Goal: Information Seeking & Learning: Understand process/instructions

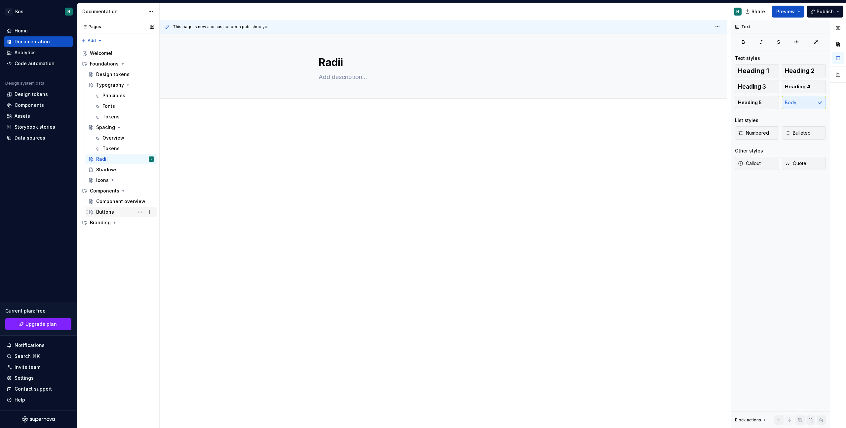
click at [103, 209] on div "Buttons" at bounding box center [105, 211] width 18 height 7
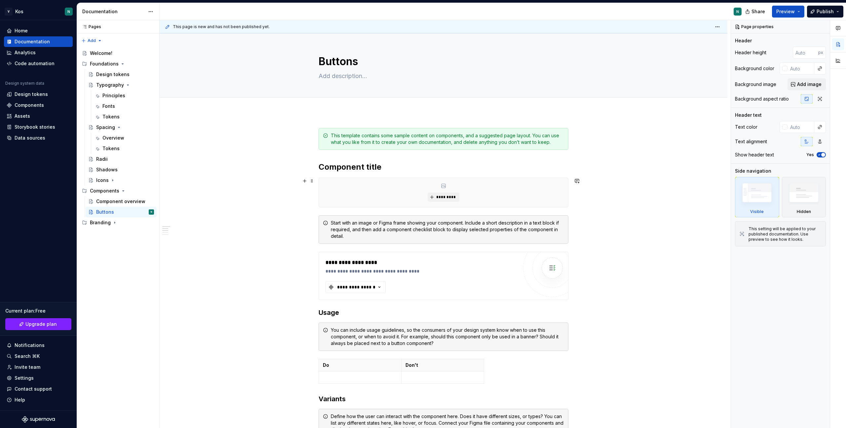
scroll to position [2, 0]
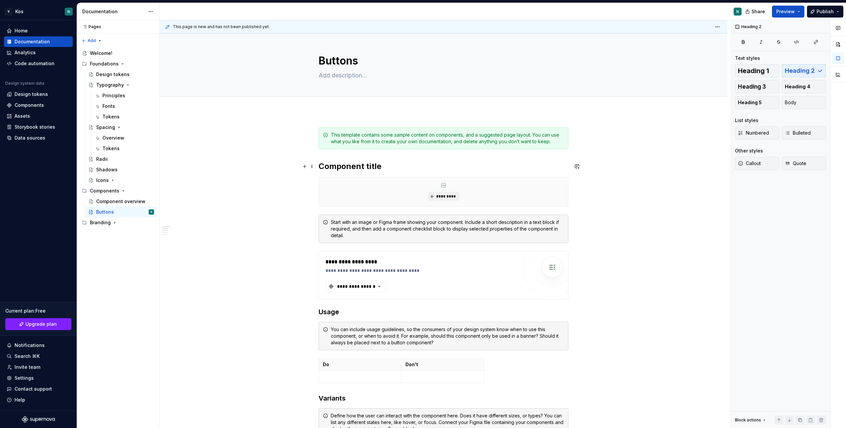
click at [353, 165] on h2 "Component title" at bounding box center [444, 166] width 250 height 11
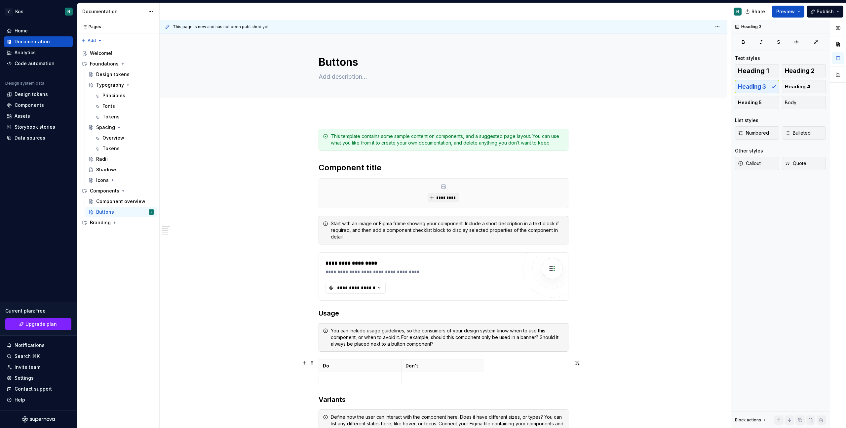
scroll to position [0, 0]
click at [366, 290] on div "**********" at bounding box center [356, 287] width 40 height 7
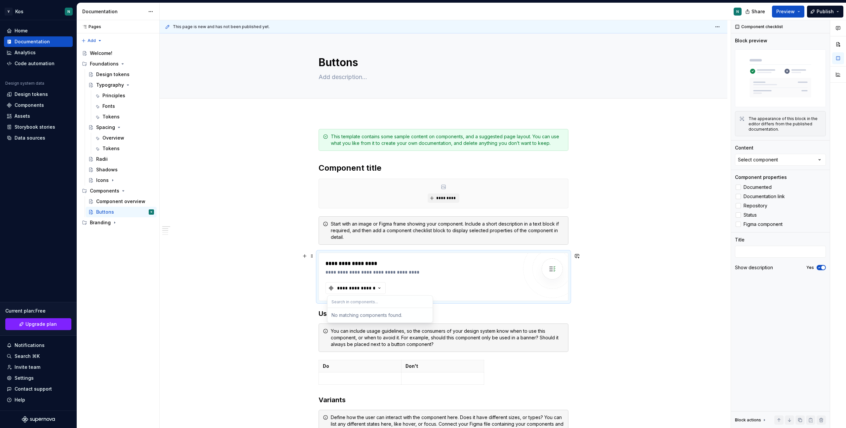
click at [402, 266] on div "**********" at bounding box center [421, 263] width 192 height 8
click at [352, 269] on div "**********" at bounding box center [421, 272] width 192 height 7
click at [352, 289] on div "**********" at bounding box center [356, 287] width 40 height 7
click at [408, 277] on div "**********" at bounding box center [421, 276] width 192 height 34
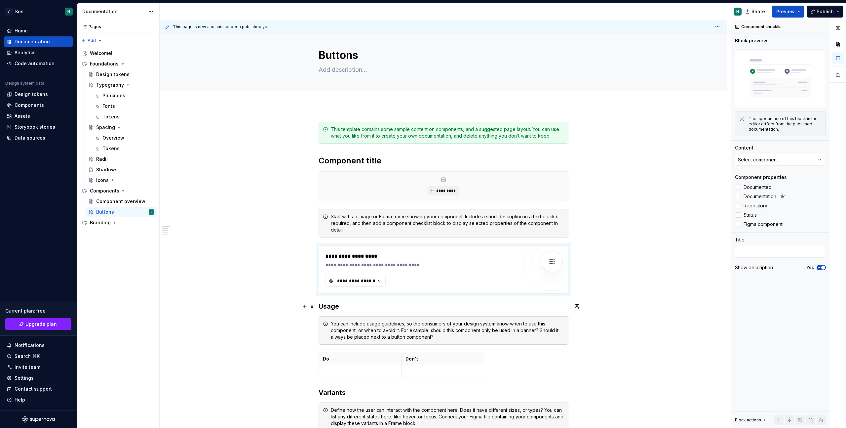
scroll to position [6, 0]
click at [336, 69] on textarea at bounding box center [442, 70] width 250 height 11
paste textarea "A button triggers an event or action. They let users know what will happen next."
type textarea "*"
type textarea "A button triggers an event or action. They let users know what will happen next."
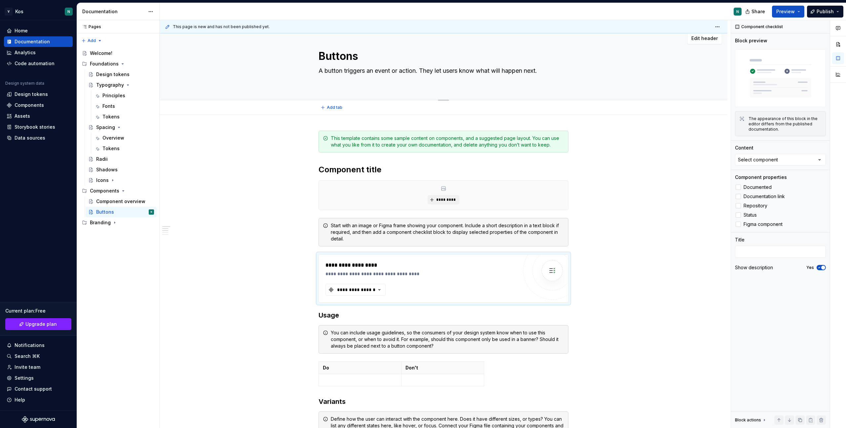
type textarea "*"
type textarea "A button triggers an event or action. They let users know what will happen next."
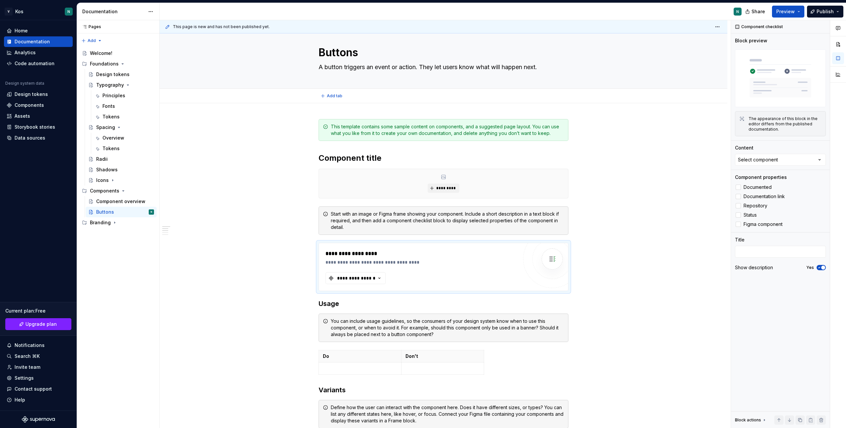
type textarea "*"
type textarea "A button triggers an event or action. They let users know what will happen next."
click at [348, 152] on div "**********" at bounding box center [444, 386] width 250 height 535
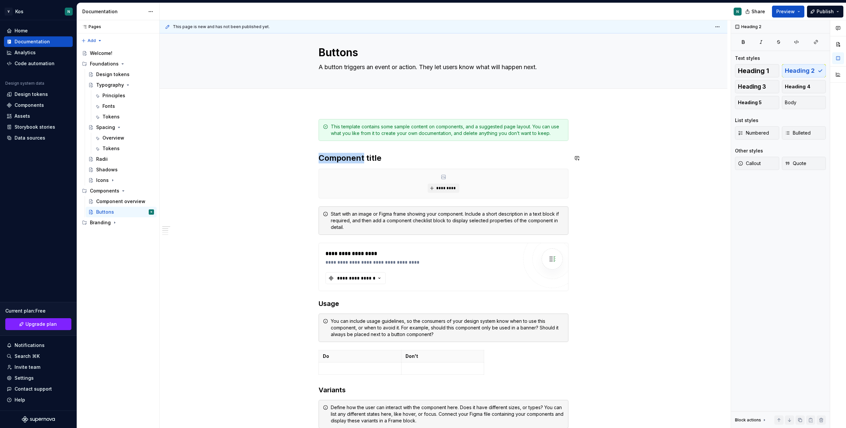
click at [348, 152] on div "**********" at bounding box center [444, 386] width 250 height 535
type textarea "*"
click at [355, 157] on h2 "Component title" at bounding box center [444, 158] width 250 height 11
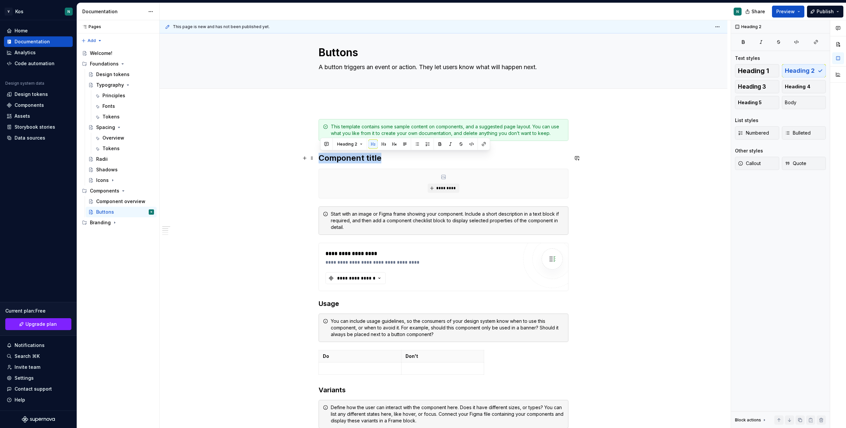
click at [355, 157] on h2 "Component title" at bounding box center [444, 158] width 250 height 11
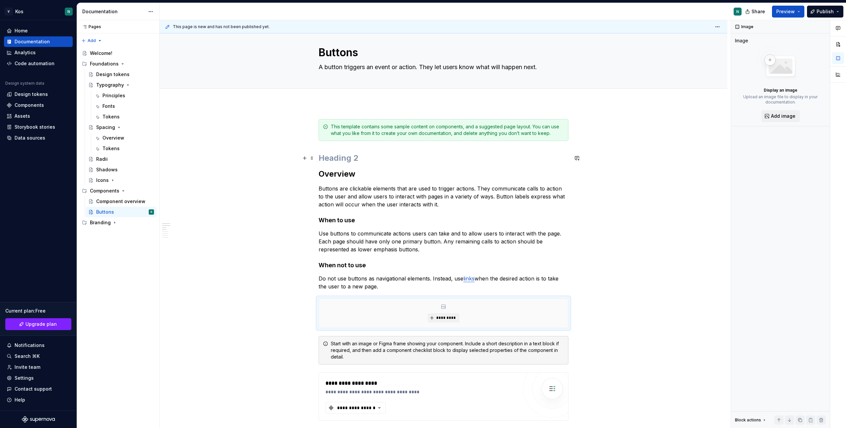
click at [336, 158] on h2 at bounding box center [444, 158] width 250 height 11
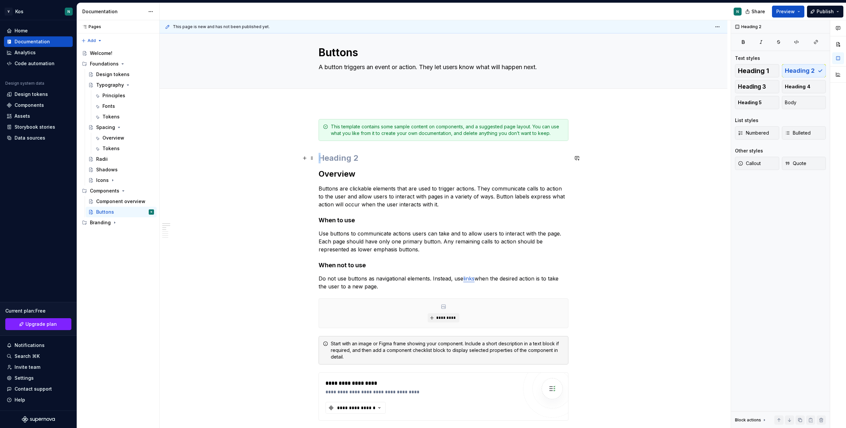
click at [336, 158] on h2 at bounding box center [444, 158] width 250 height 11
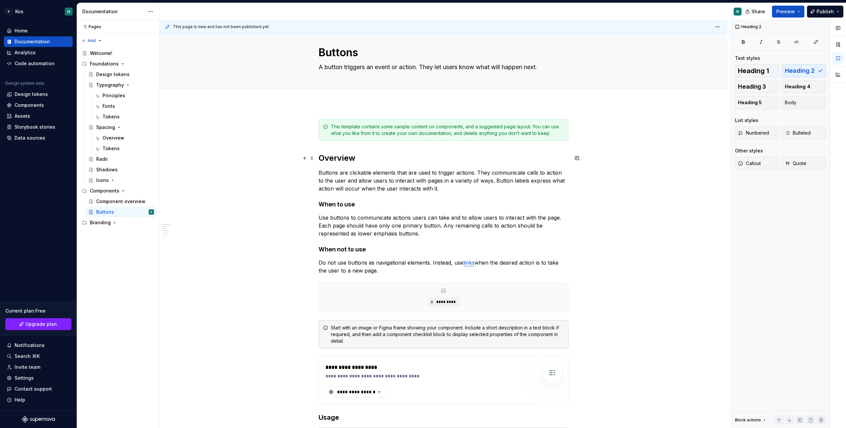
click at [333, 158] on h2 "Overview" at bounding box center [444, 158] width 250 height 11
click at [391, 270] on p "Do not use buttons as navigational elements. Instead, use links when the desire…" at bounding box center [444, 266] width 250 height 16
click at [471, 263] on link "links" at bounding box center [468, 262] width 11 height 7
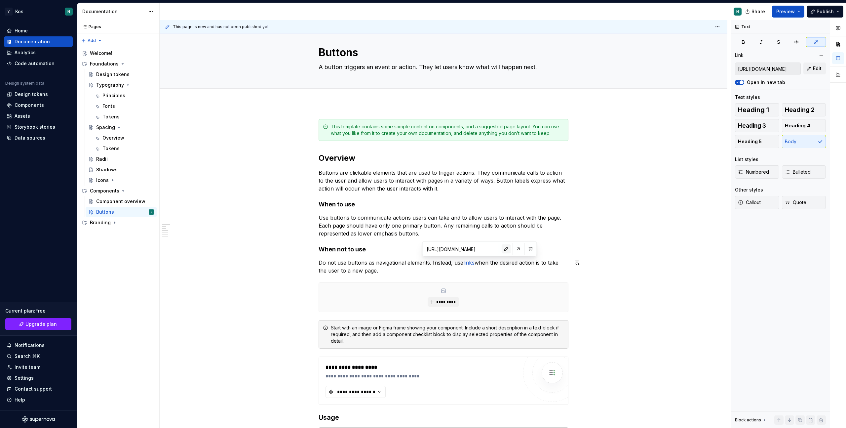
click at [502, 248] on button "button" at bounding box center [506, 248] width 9 height 9
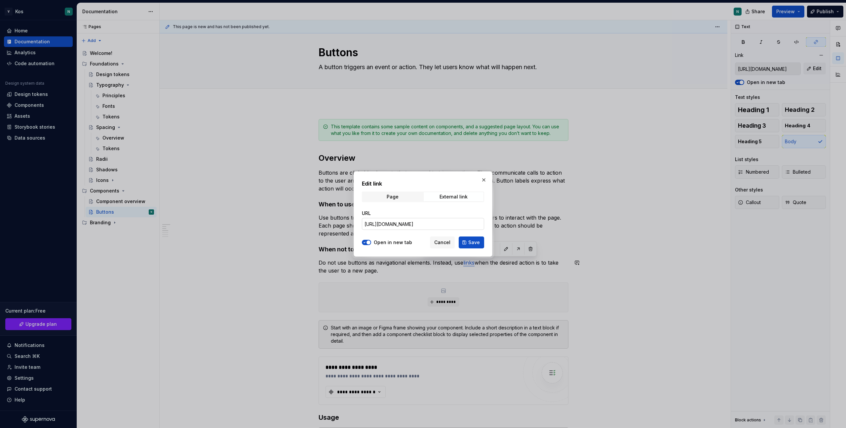
click at [433, 226] on input "[URL][DOMAIN_NAME]" at bounding box center [423, 224] width 122 height 12
click at [471, 243] on span "Save" at bounding box center [474, 242] width 12 height 7
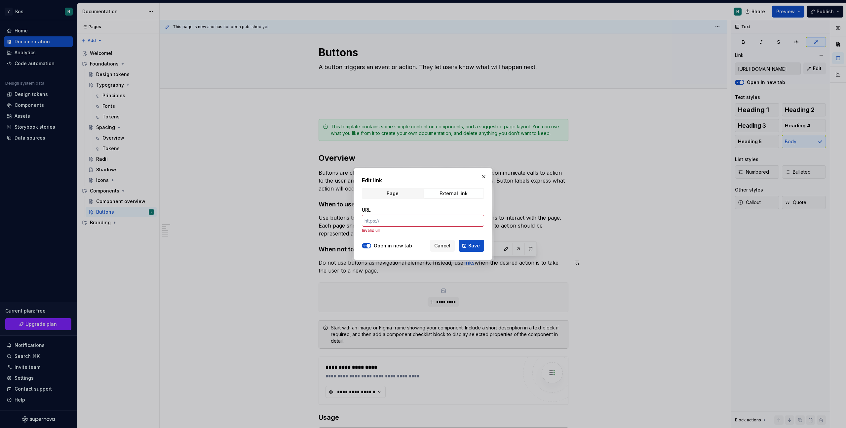
click at [484, 171] on div "Edit link Page External link URL Invalid url Open in new tab Cancel Save" at bounding box center [423, 214] width 139 height 92
click at [484, 175] on button "button" at bounding box center [483, 176] width 9 height 9
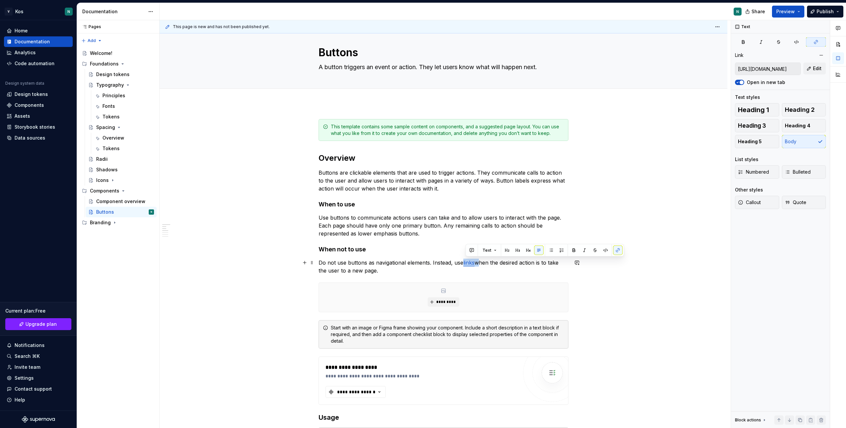
drag, startPoint x: 480, startPoint y: 262, endPoint x: 465, endPoint y: 262, distance: 14.5
click at [465, 262] on p "Do not use buttons as navigational elements. Instead, use links when the desire…" at bounding box center [444, 266] width 250 height 16
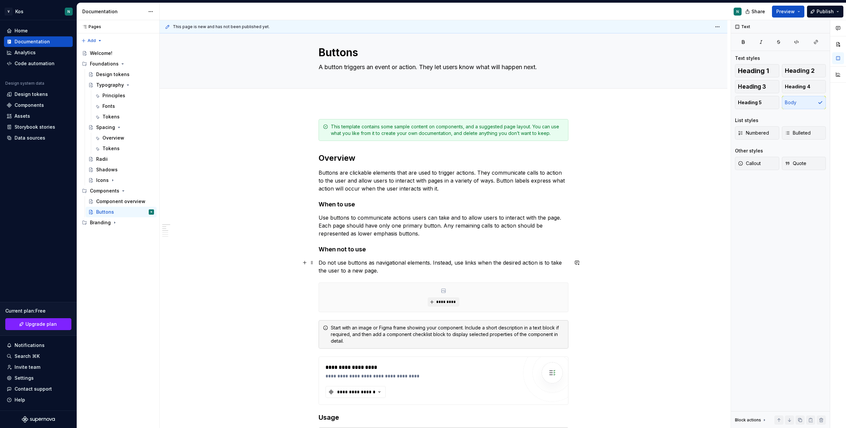
click at [434, 268] on p "Do not use buttons as navigational elements. Instead, use links when the desire…" at bounding box center [444, 266] width 250 height 16
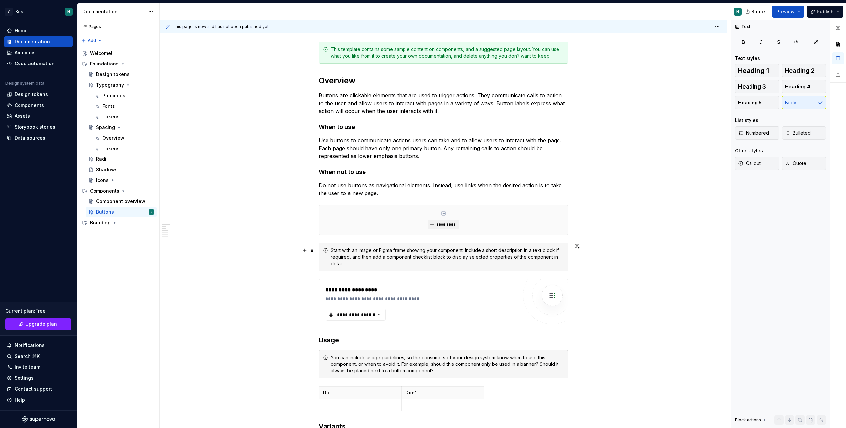
scroll to position [100, 0]
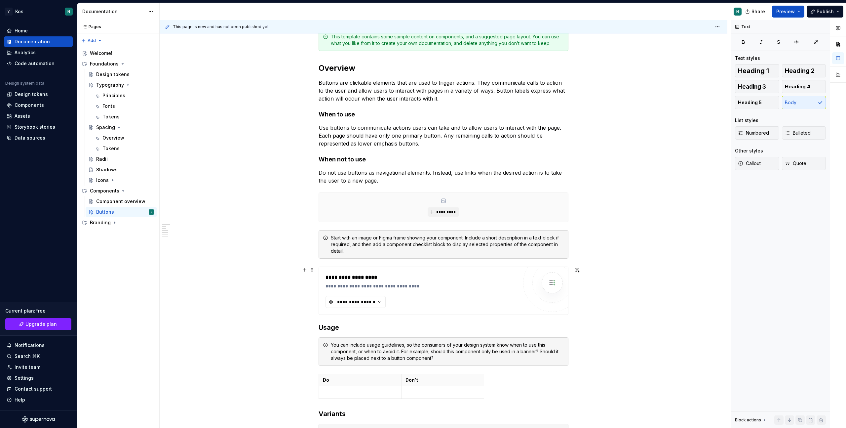
click at [368, 268] on div "**********" at bounding box center [443, 291] width 249 height 48
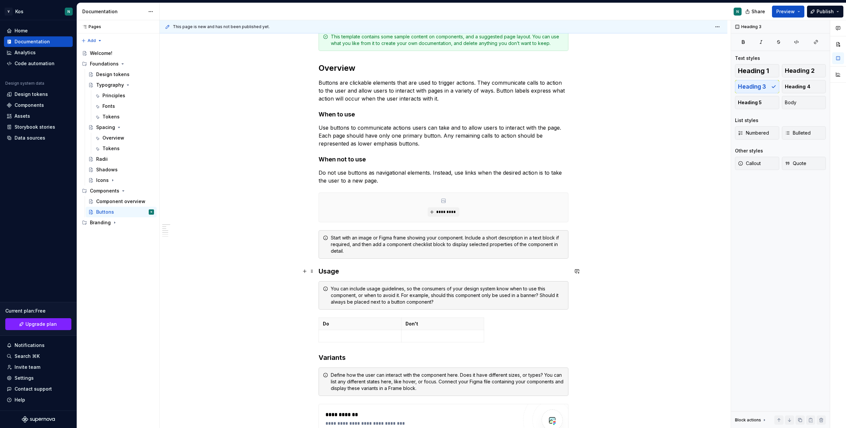
click at [331, 271] on h3 "Usage" at bounding box center [444, 270] width 250 height 9
click at [351, 271] on h3 "Usage" at bounding box center [444, 270] width 250 height 9
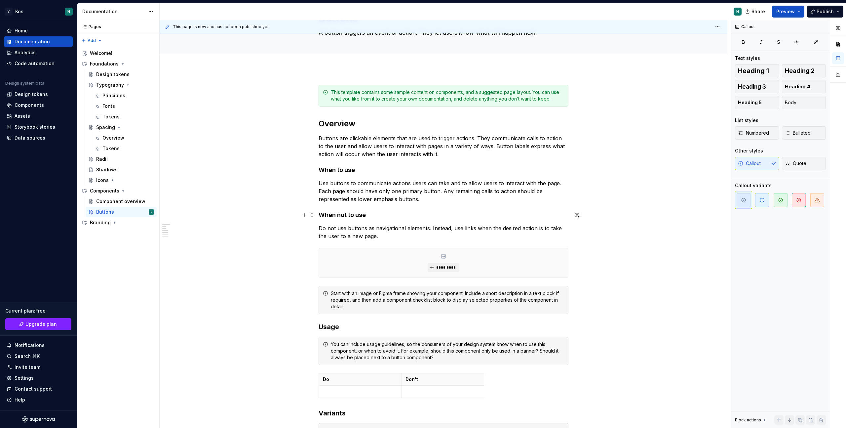
scroll to position [33, 0]
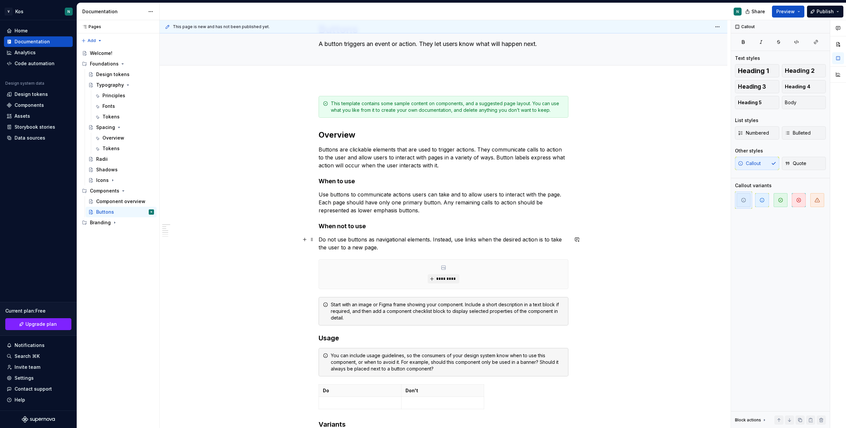
click at [387, 249] on p "Do not use buttons as navigational elements. Instead, use links when the desire…" at bounding box center [444, 243] width 250 height 16
click at [385, 273] on div "*********" at bounding box center [443, 273] width 249 height 29
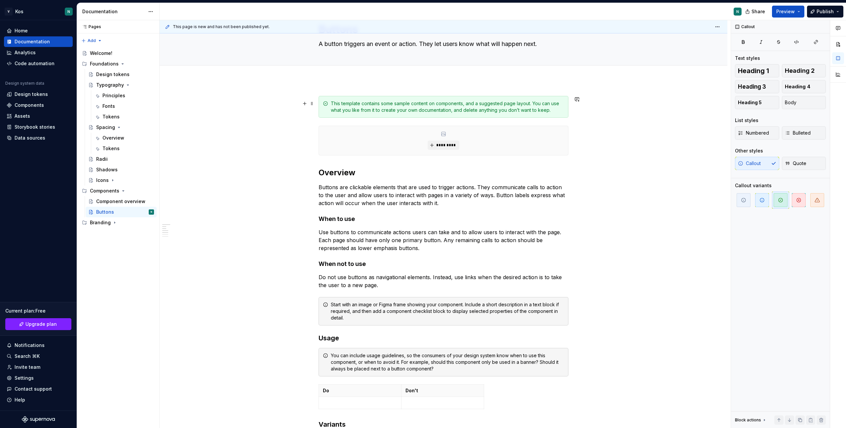
click at [385, 112] on div "This template contains some sample content on components, and a suggested page …" at bounding box center [447, 106] width 233 height 13
click at [315, 103] on span at bounding box center [311, 103] width 5 height 9
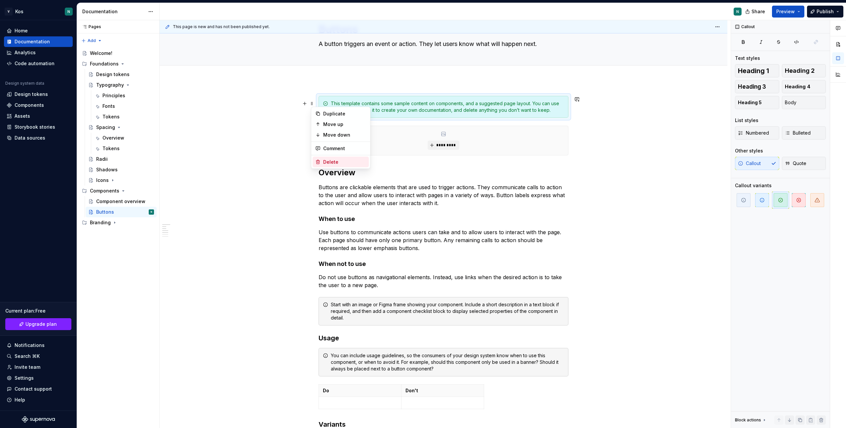
click at [328, 164] on div "Delete" at bounding box center [344, 162] width 43 height 7
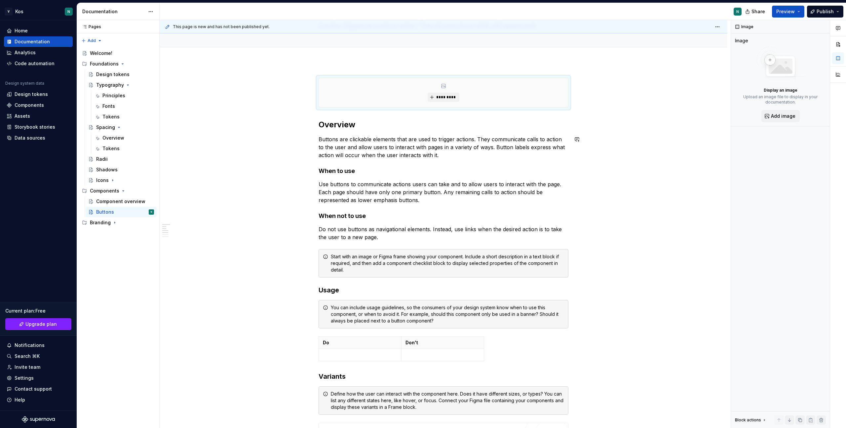
scroll to position [55, 0]
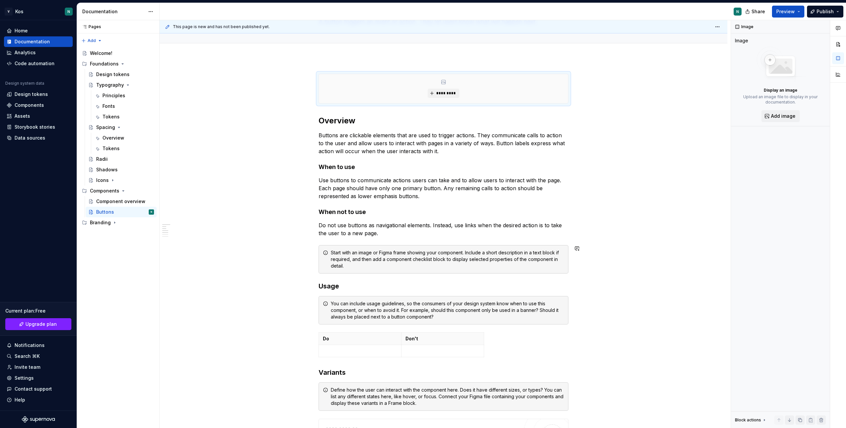
click at [396, 237] on div "**********" at bounding box center [444, 355] width 250 height 562
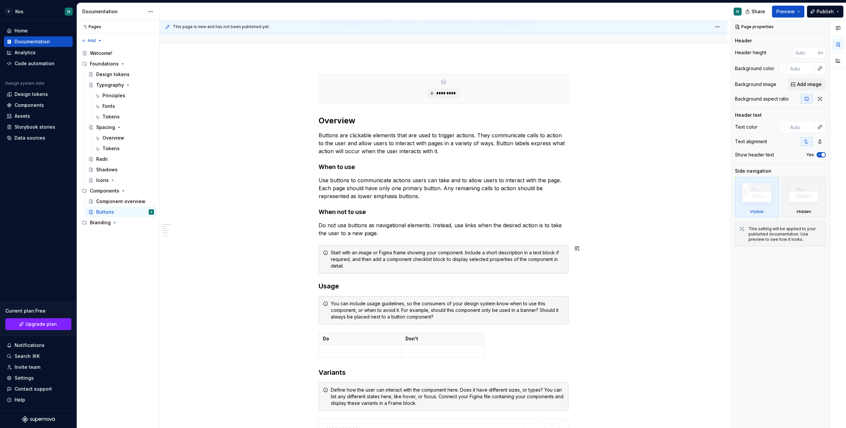
click at [412, 239] on div "**********" at bounding box center [444, 355] width 250 height 562
click at [311, 252] on span at bounding box center [311, 252] width 5 height 9
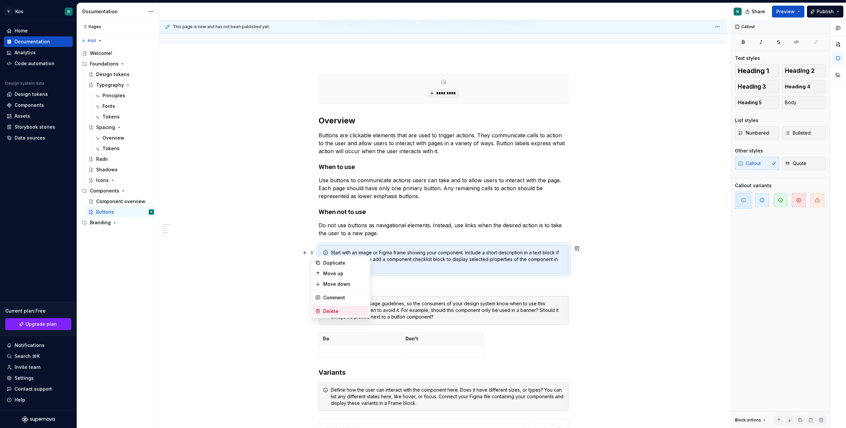
click at [326, 310] on div "Delete" at bounding box center [344, 311] width 43 height 7
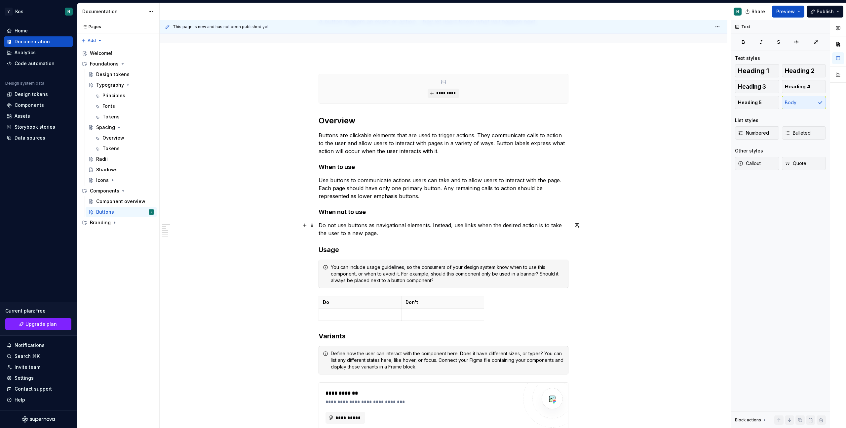
click at [388, 236] on p "Do not use buttons as navigational elements. Instead, use links when the desire…" at bounding box center [444, 229] width 250 height 16
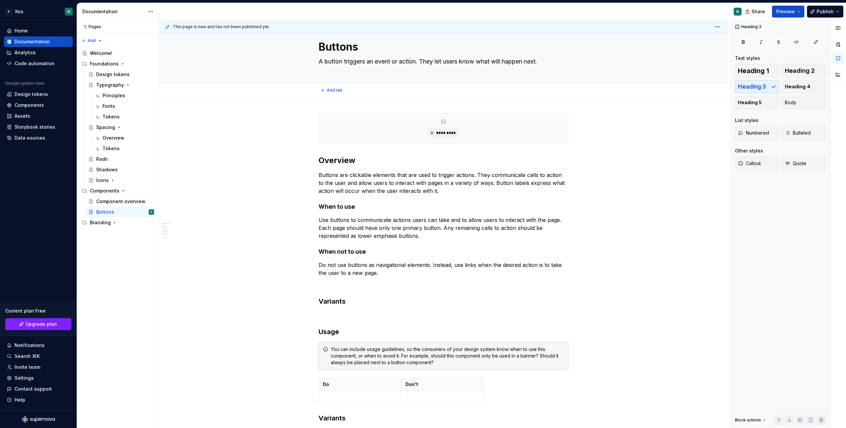
scroll to position [0, 0]
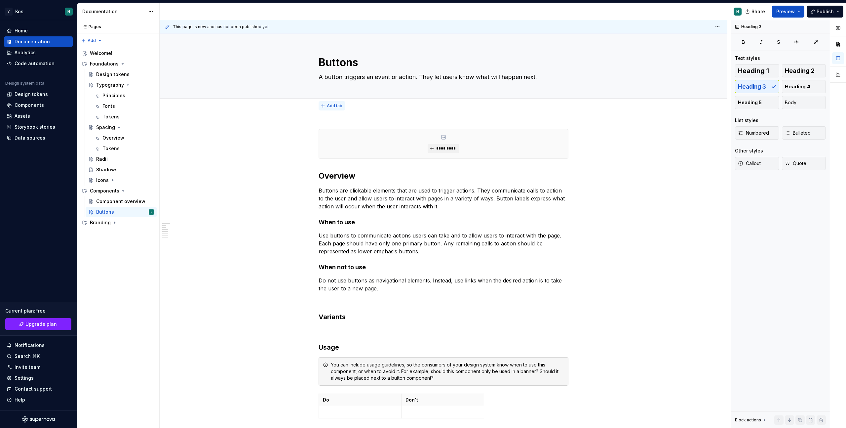
click at [339, 107] on span "Add tab" at bounding box center [335, 105] width 16 height 5
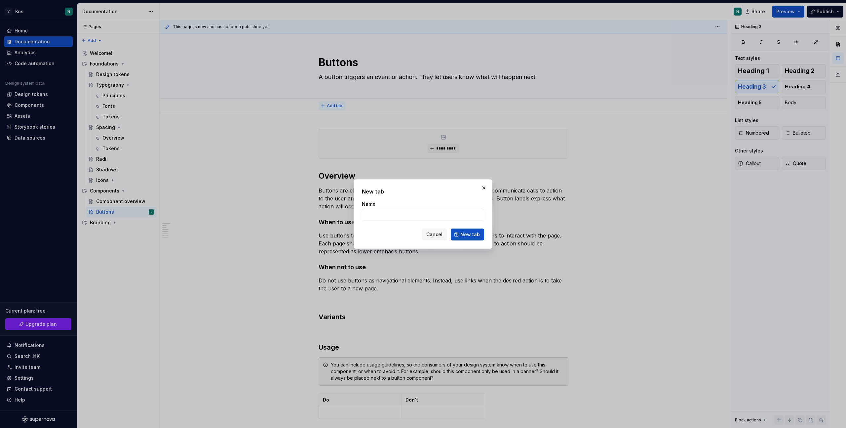
type textarea "*"
type input "Variants"
click button "New tab" at bounding box center [467, 234] width 33 height 12
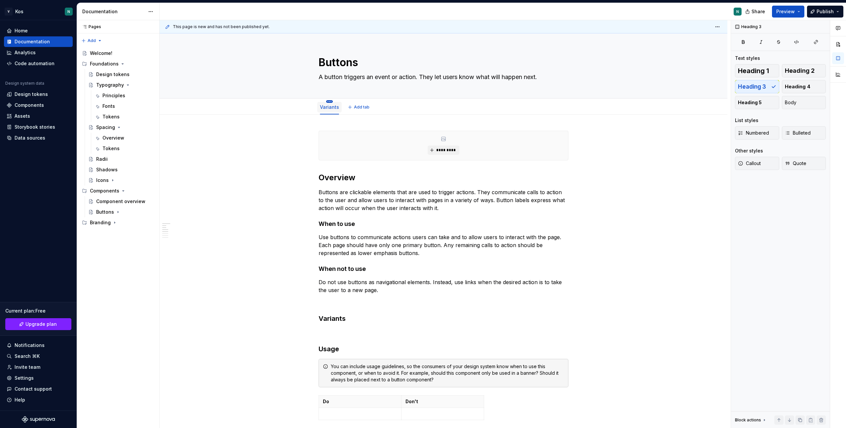
click at [332, 101] on html "V Kos N Home Documentation Analytics Code automation Design system data Design …" at bounding box center [423, 214] width 846 height 428
click at [344, 109] on div "Rename page" at bounding box center [371, 111] width 62 height 7
type textarea "*"
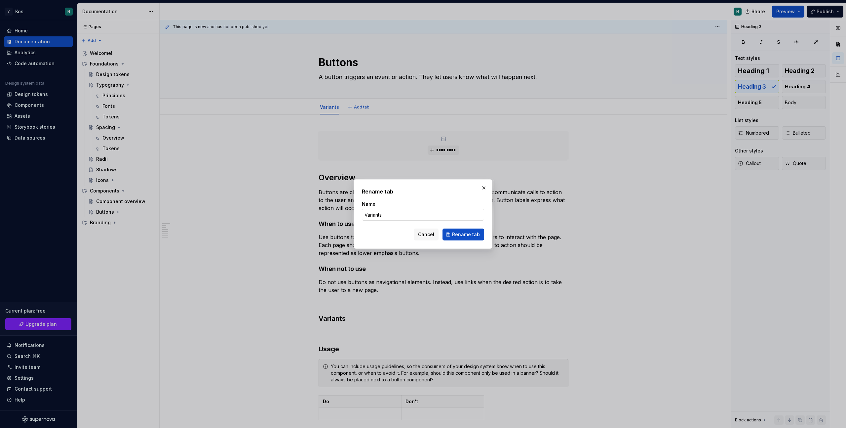
click at [375, 217] on input "Variants" at bounding box center [423, 214] width 122 height 12
type input "Usage"
click button "Rename tab" at bounding box center [463, 234] width 42 height 12
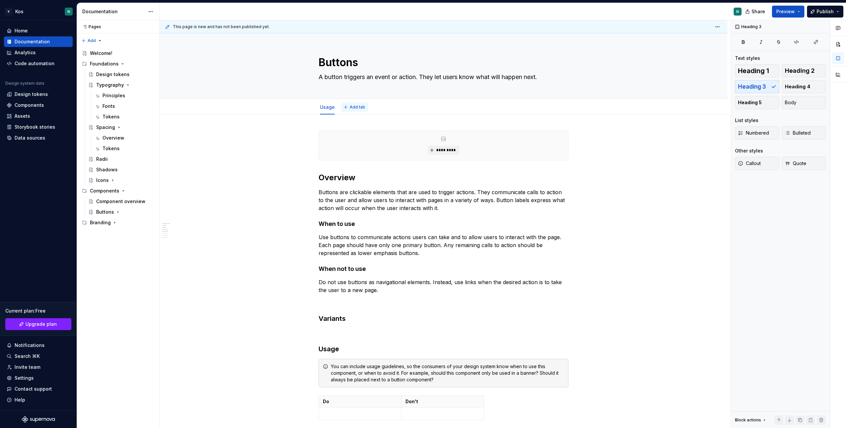
click at [358, 108] on span "Add tab" at bounding box center [358, 106] width 16 height 5
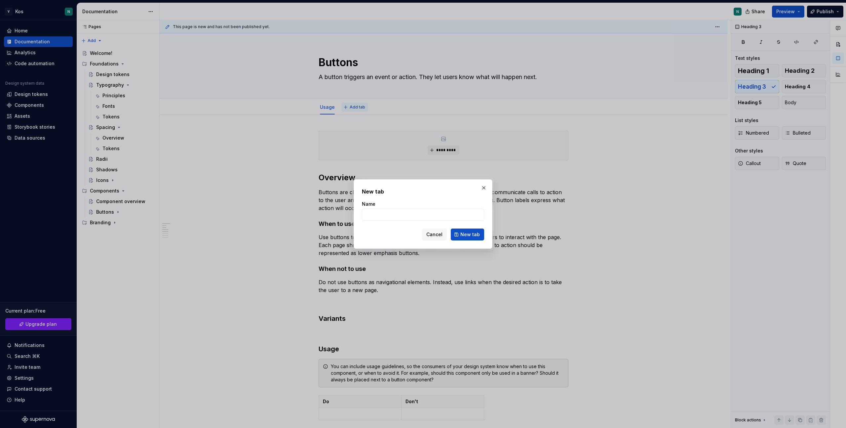
type textarea "*"
type input "Button groups"
click button "New tab" at bounding box center [467, 234] width 33 height 12
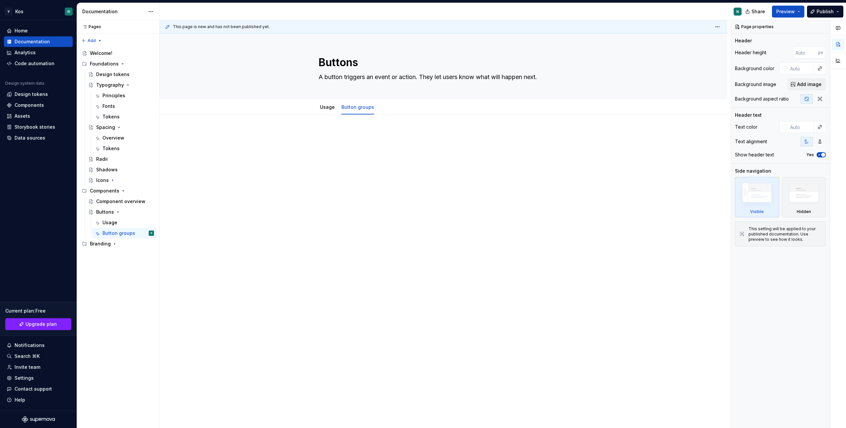
type textarea "*"
click at [383, 107] on button "Add tab" at bounding box center [394, 106] width 27 height 9
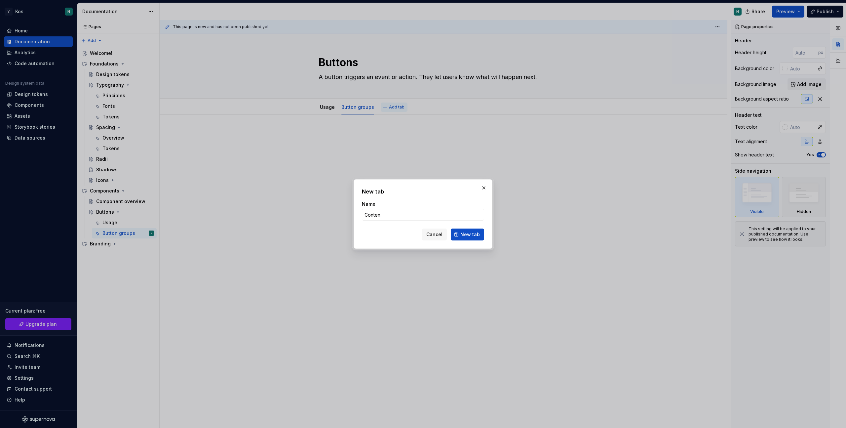
type input "Content"
click button "New tab" at bounding box center [467, 234] width 33 height 12
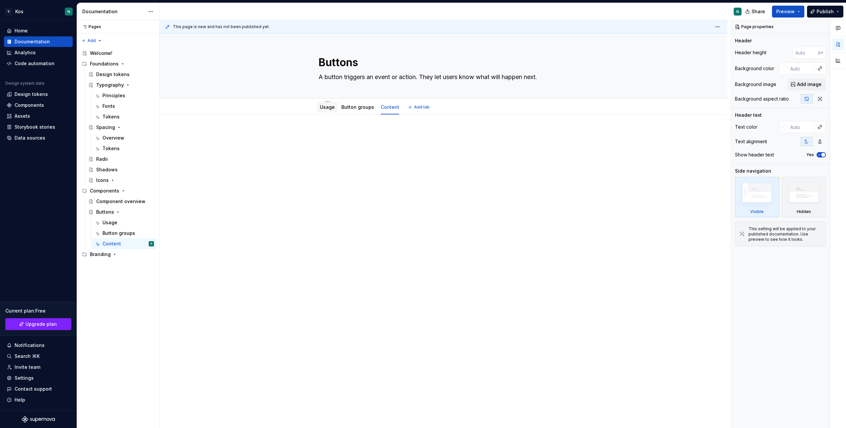
click at [325, 107] on link "Usage" at bounding box center [327, 107] width 15 height 6
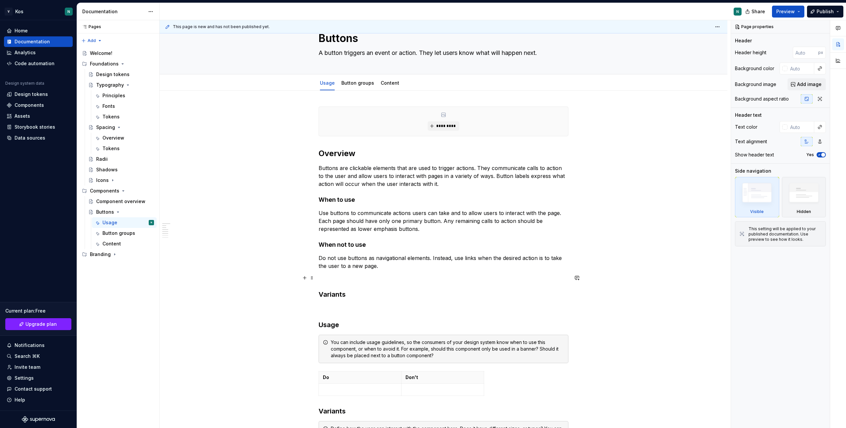
scroll to position [26, 0]
click at [326, 325] on h3 "Usage" at bounding box center [444, 322] width 250 height 9
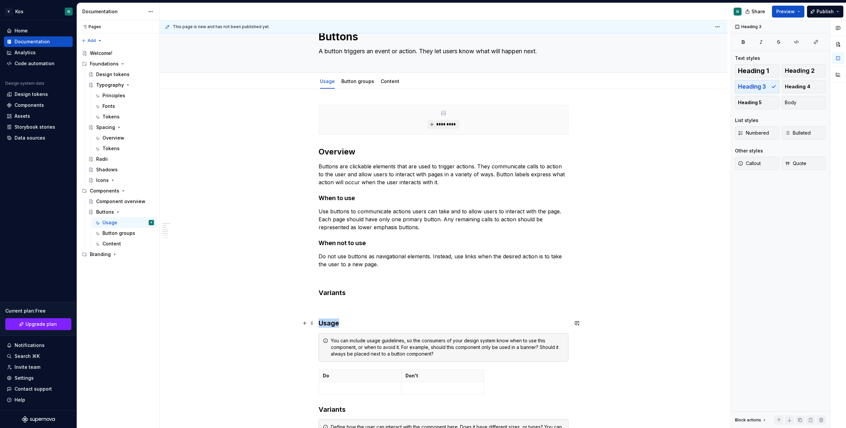
click at [326, 325] on h3 "Usage" at bounding box center [444, 322] width 250 height 9
click at [347, 325] on h3 "Usage" at bounding box center [444, 322] width 250 height 9
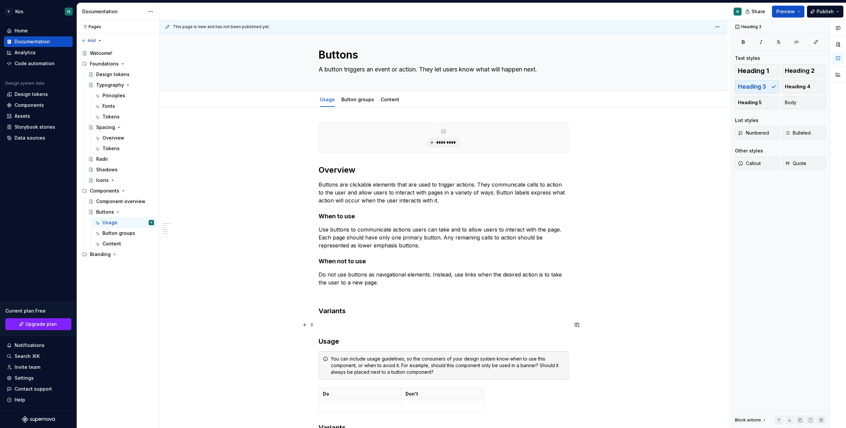
scroll to position [0, 0]
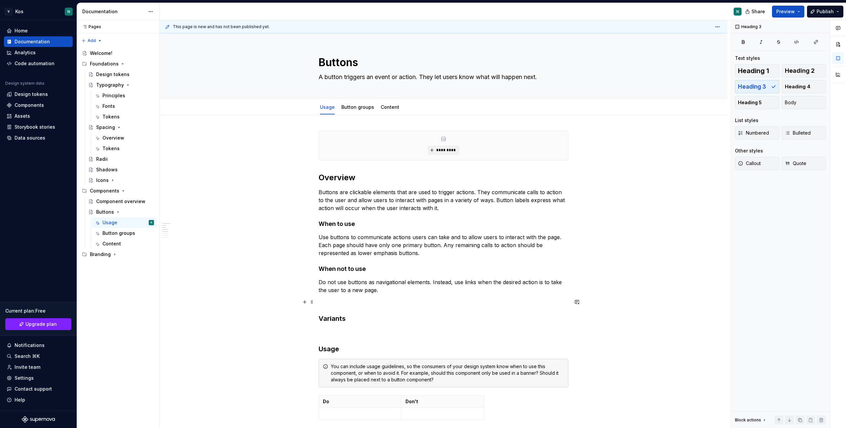
type textarea "*"
click at [342, 324] on div "**********" at bounding box center [444, 415] width 250 height 568
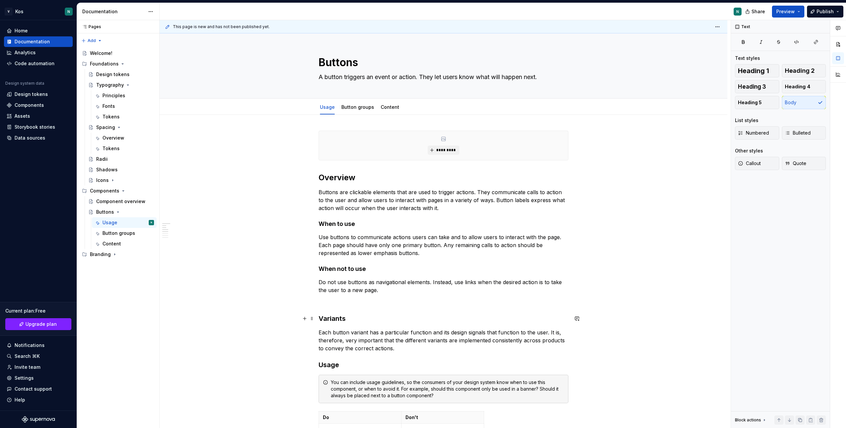
click at [333, 318] on h3 "Variants" at bounding box center [444, 318] width 250 height 9
click at [348, 307] on span "Heading 3" at bounding box center [347, 305] width 20 height 5
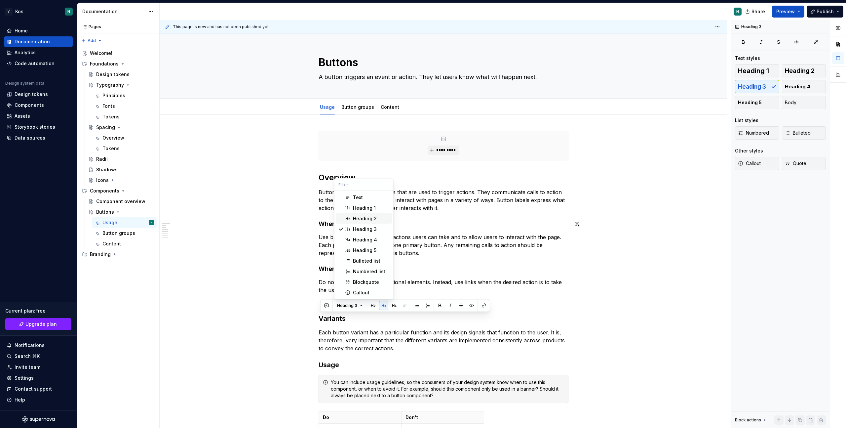
click at [363, 217] on div "Heading 2" at bounding box center [365, 218] width 24 height 7
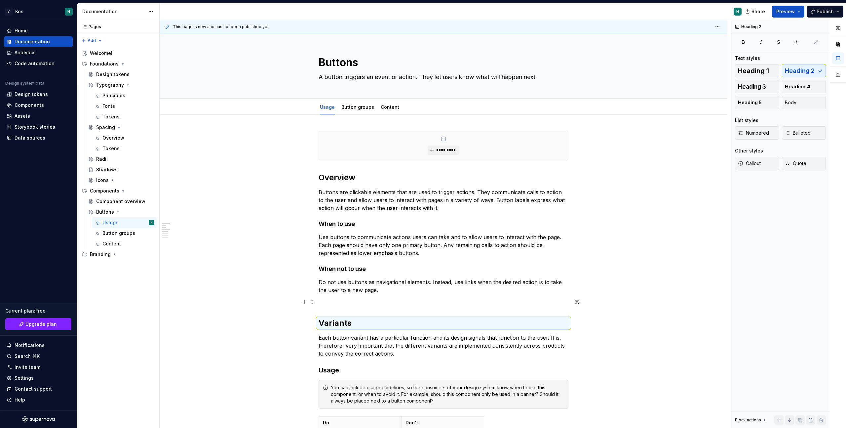
click at [344, 300] on p at bounding box center [444, 302] width 250 height 8
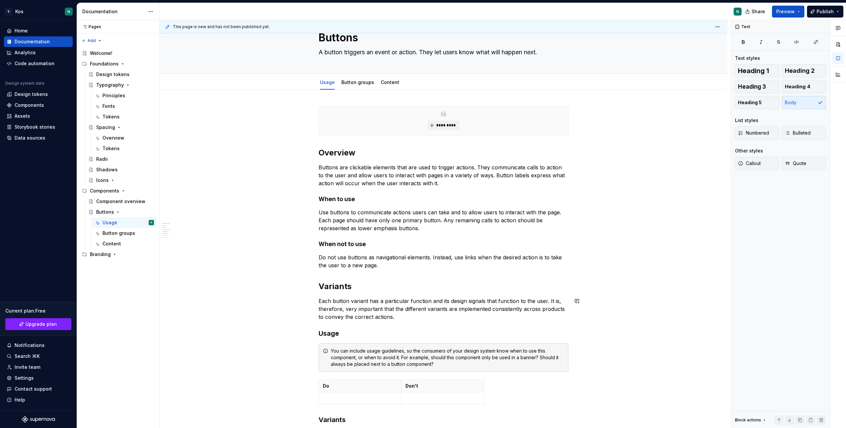
scroll to position [30, 0]
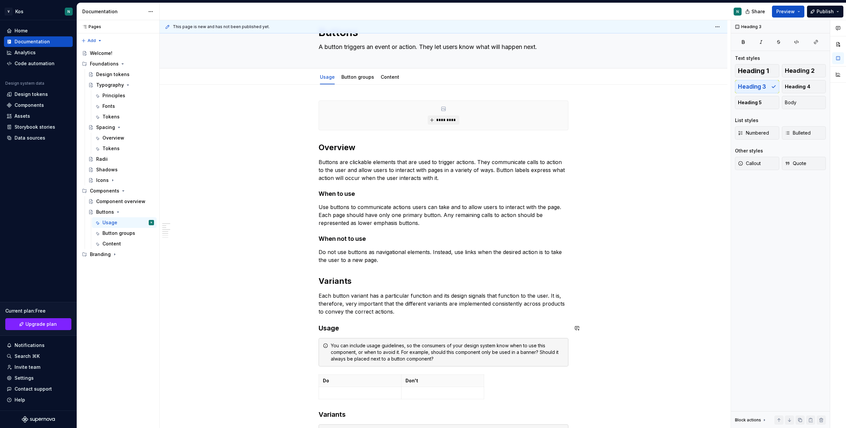
click at [397, 315] on div "**********" at bounding box center [444, 389] width 250 height 578
click at [400, 311] on p "Each button variant has a particular function and its design signals that funct…" at bounding box center [444, 303] width 250 height 24
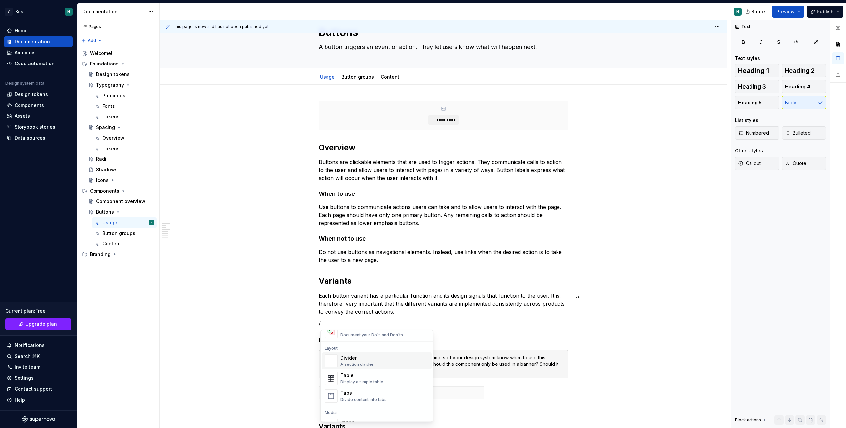
scroll to position [206, 0]
click at [372, 376] on div "Table" at bounding box center [361, 374] width 43 height 7
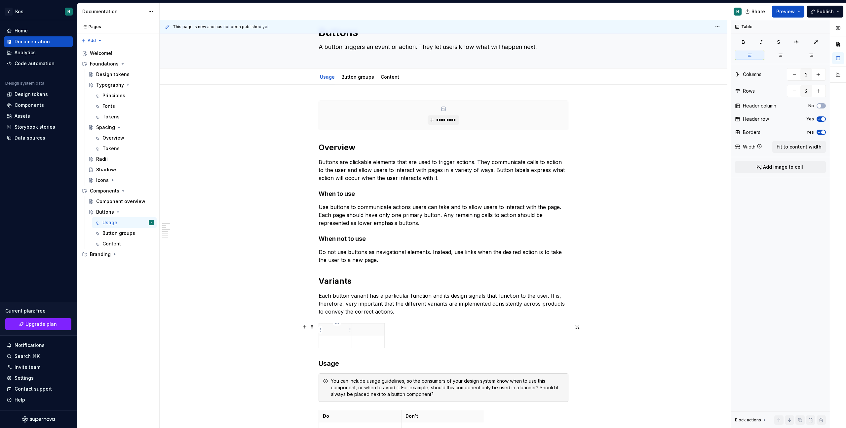
click at [338, 328] on p at bounding box center [335, 329] width 25 height 7
click at [364, 328] on p at bounding box center [368, 329] width 25 height 7
click at [438, 333] on div "Variant Purpose" at bounding box center [444, 336] width 250 height 27
click at [335, 345] on td at bounding box center [335, 342] width 33 height 12
click at [367, 344] on p at bounding box center [368, 341] width 25 height 7
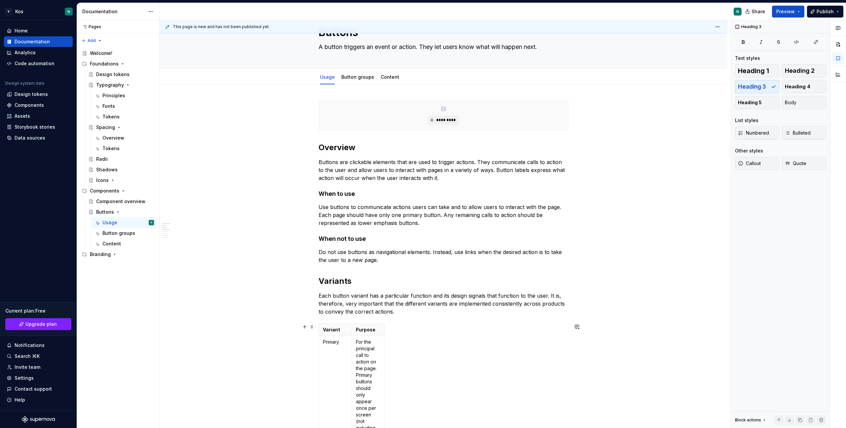
click at [397, 334] on div "Variant Purpose Primary For the principal call to action on the page. Primary b…" at bounding box center [444, 403] width 250 height 160
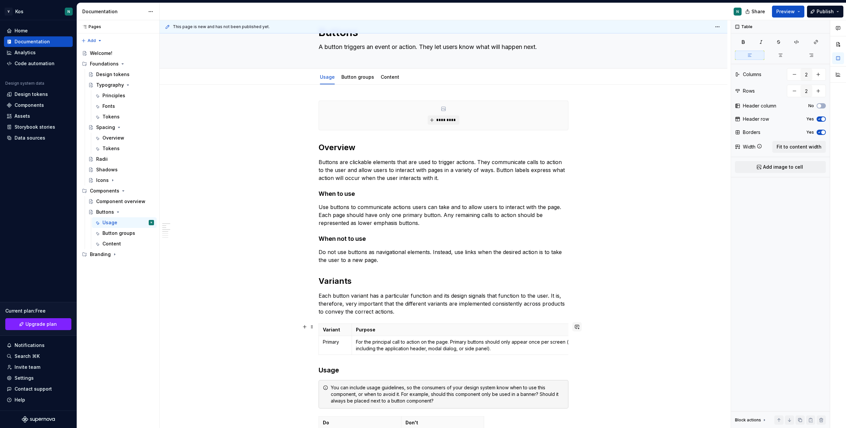
drag, startPoint x: 385, startPoint y: 331, endPoint x: 581, endPoint y: 331, distance: 195.9
drag, startPoint x: 386, startPoint y: 337, endPoint x: 564, endPoint y: 337, distance: 178.4
click at [442, 355] on icon "button" at bounding box center [442, 354] width 3 height 3
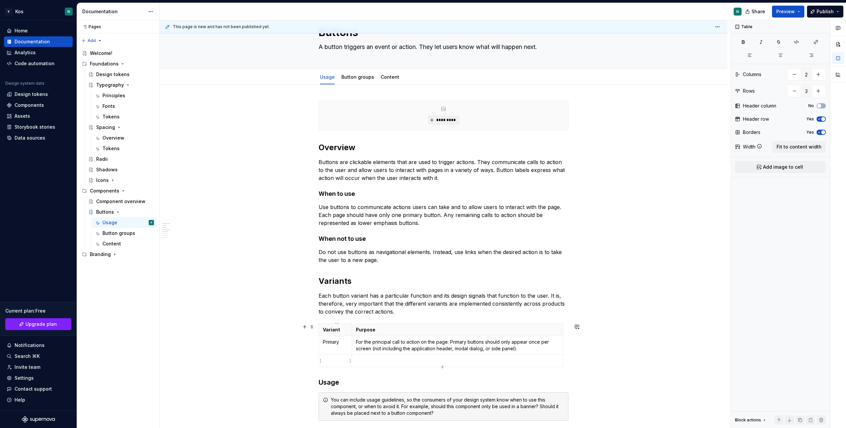
click at [333, 360] on p at bounding box center [335, 360] width 25 height 7
drag, startPoint x: 353, startPoint y: 351, endPoint x: 366, endPoint y: 351, distance: 12.9
click at [366, 351] on td "For the principal call to action on the page. Primary buttons should only appea…" at bounding box center [469, 345] width 211 height 19
click at [448, 366] on icon "button" at bounding box center [448, 366] width 5 height 5
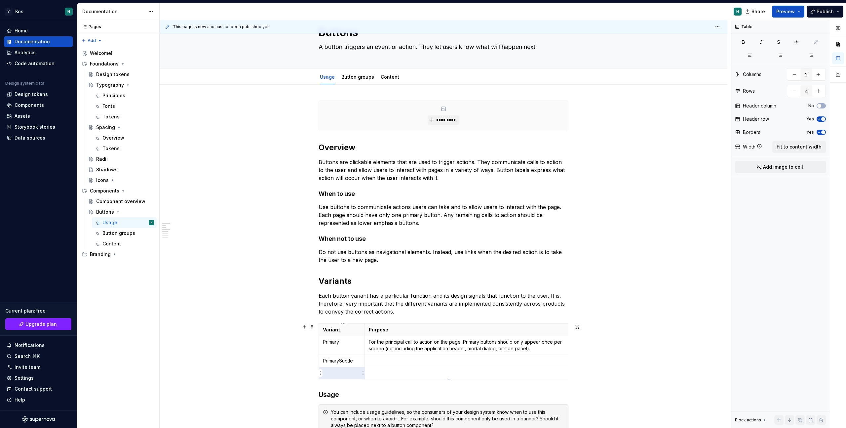
click at [346, 371] on p at bounding box center [342, 372] width 38 height 7
click at [392, 377] on td at bounding box center [469, 373] width 211 height 12
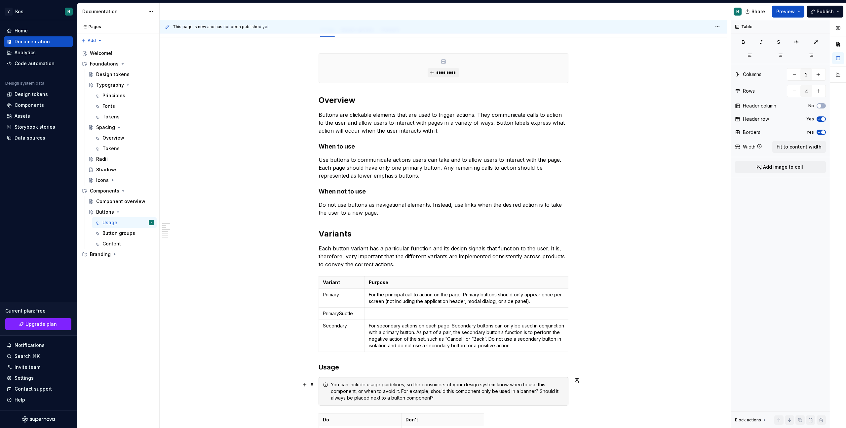
scroll to position [80, 0]
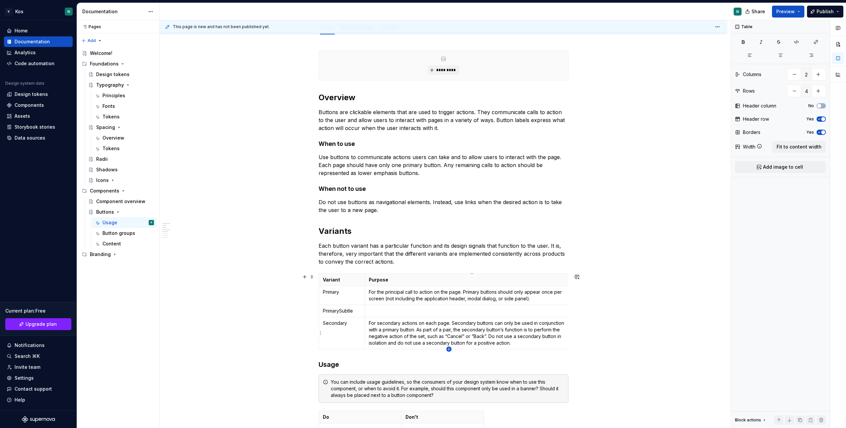
click at [449, 348] on icon "button" at bounding box center [448, 348] width 5 height 5
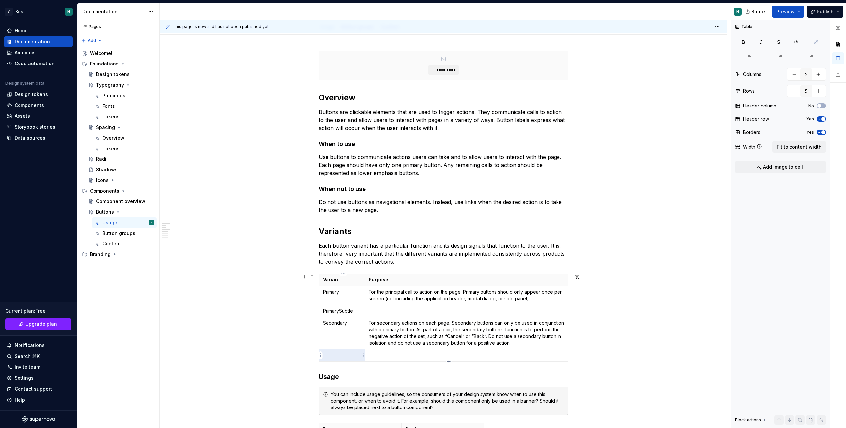
click at [350, 356] on p at bounding box center [342, 355] width 38 height 7
click at [378, 356] on p at bounding box center [470, 355] width 203 height 7
click at [449, 361] on icon "button" at bounding box center [448, 360] width 3 height 3
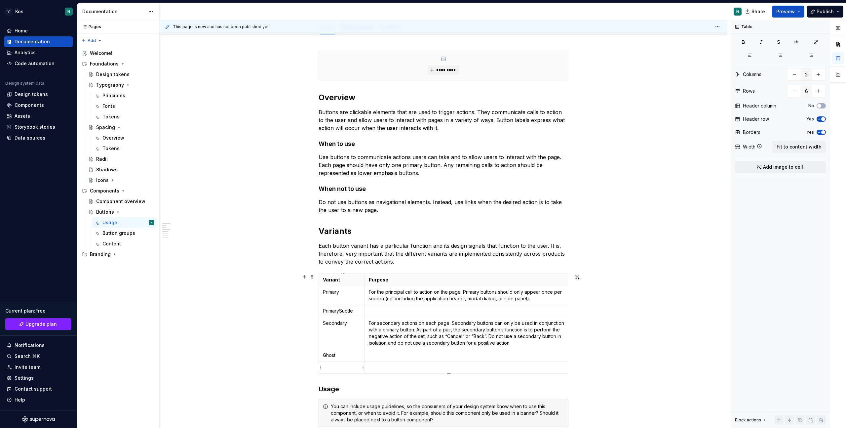
click at [329, 364] on p at bounding box center [342, 367] width 38 height 7
click at [449, 373] on icon "button" at bounding box center [448, 373] width 3 height 3
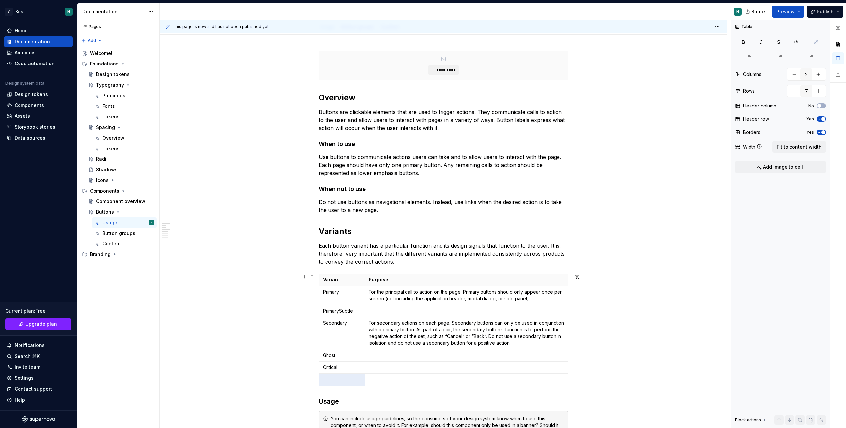
click at [348, 383] on td at bounding box center [342, 379] width 46 height 12
click at [449, 387] on icon "button" at bounding box center [448, 385] width 3 height 3
click at [330, 394] on p at bounding box center [342, 391] width 38 height 7
click at [400, 397] on td at bounding box center [469, 392] width 211 height 12
click at [451, 398] on div "Variant Purpose Primary For the principal call to action on the page. Primary b…" at bounding box center [444, 336] width 250 height 127
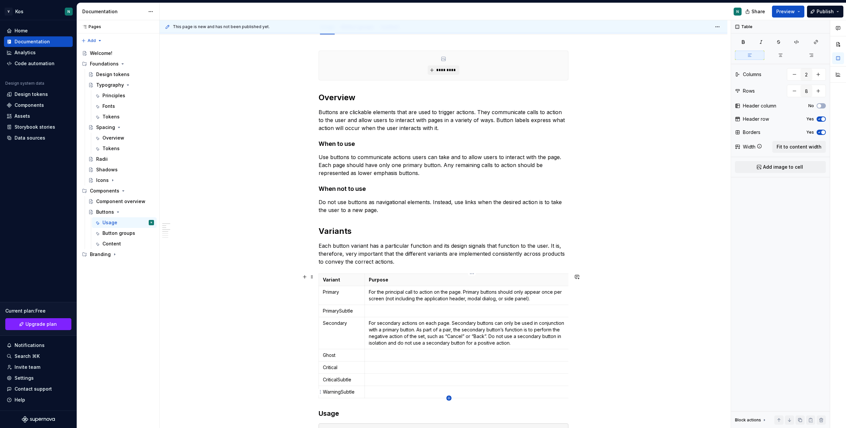
click at [450, 399] on icon "button" at bounding box center [448, 397] width 5 height 5
type input "9"
click at [333, 405] on p at bounding box center [342, 403] width 38 height 7
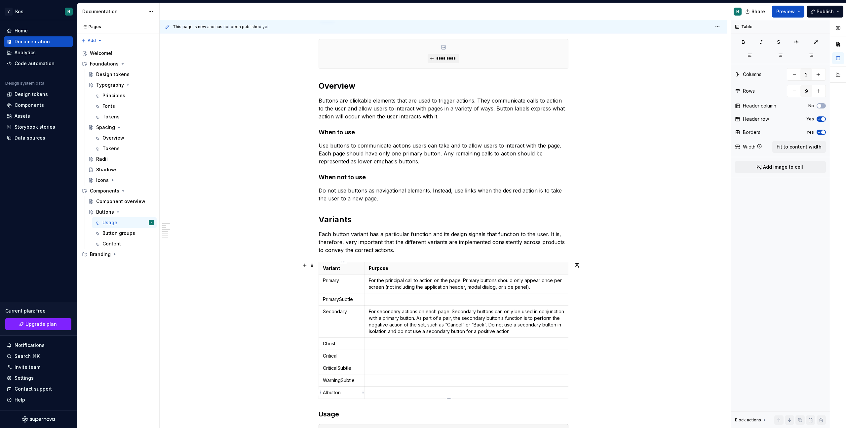
click at [330, 392] on p "AIbutton" at bounding box center [342, 392] width 38 height 7
click at [328, 392] on p "AIbutton" at bounding box center [342, 392] width 38 height 7
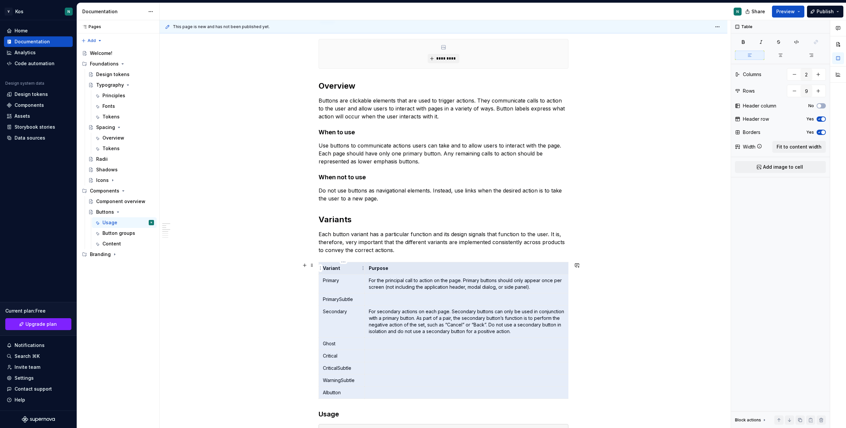
drag, startPoint x: 399, startPoint y: 391, endPoint x: 328, endPoint y: 272, distance: 138.7
click at [328, 272] on tbody "Variant Purpose Primary For the principal call to action on the page. Primary b…" at bounding box center [447, 330] width 257 height 136
click at [370, 284] on td "For the principal call to action on the page. Primary buttons should only appea…" at bounding box center [469, 283] width 211 height 19
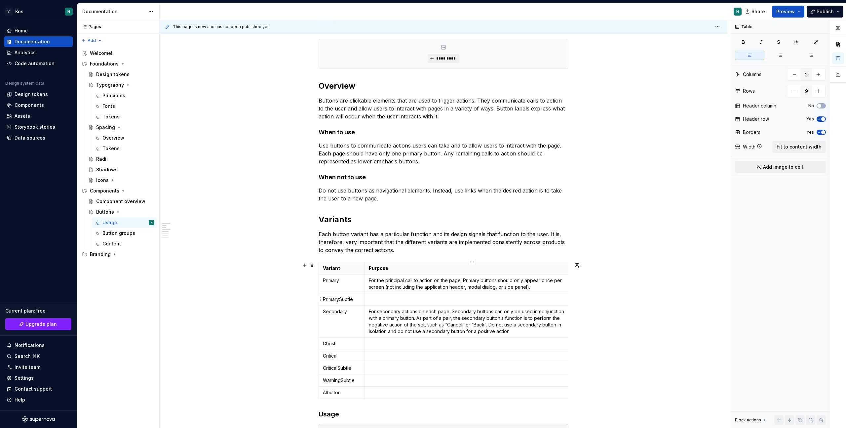
click at [378, 299] on p at bounding box center [470, 299] width 203 height 7
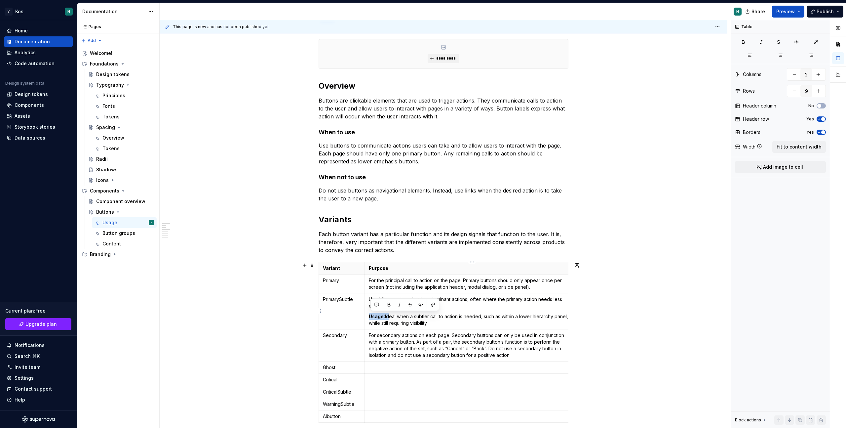
drag, startPoint x: 371, startPoint y: 315, endPoint x: 388, endPoint y: 315, distance: 16.9
click at [388, 315] on p "Usage: Ideal when a subtler call to action is needed, such as within a lower hi…" at bounding box center [470, 319] width 203 height 13
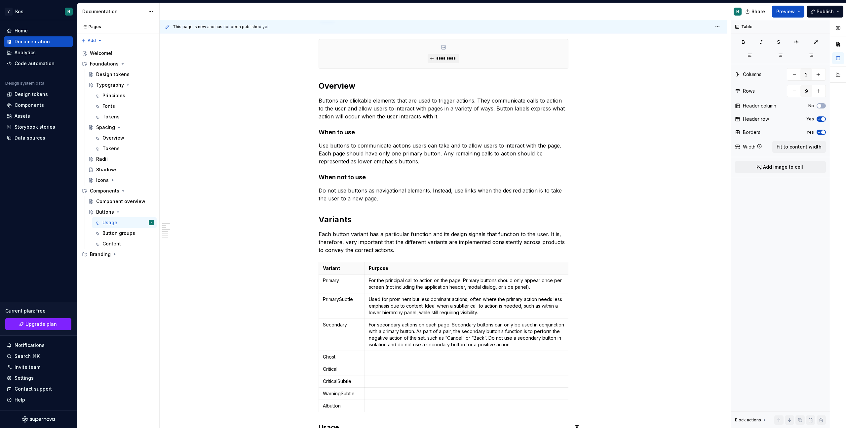
click at [393, 334] on p "For secondary actions on each page. Secondary buttons can only be used in conju…" at bounding box center [470, 334] width 203 height 26
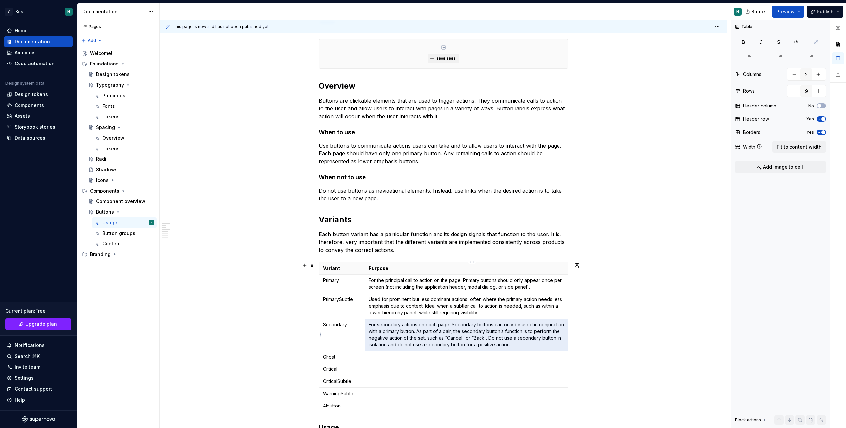
click at [393, 334] on p "For secondary actions on each page. Secondary buttons can only be used in conju…" at bounding box center [470, 334] width 203 height 26
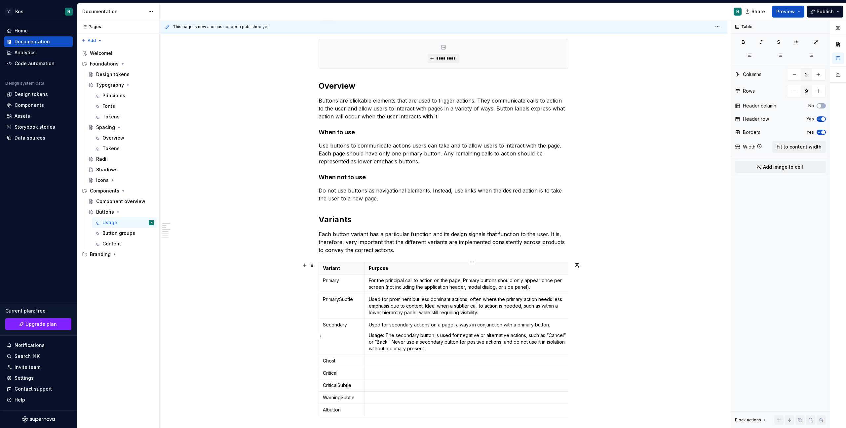
click at [370, 337] on p "Usage: The secondary button is used for negative or alternative actions, such a…" at bounding box center [470, 342] width 203 height 20
drag, startPoint x: 370, startPoint y: 337, endPoint x: 387, endPoint y: 336, distance: 16.2
click at [387, 336] on p "Usage: The secondary button is used for negative or alternative actions, such a…" at bounding box center [470, 342] width 203 height 20
click at [408, 355] on p at bounding box center [470, 356] width 203 height 7
click at [396, 358] on p at bounding box center [470, 356] width 203 height 7
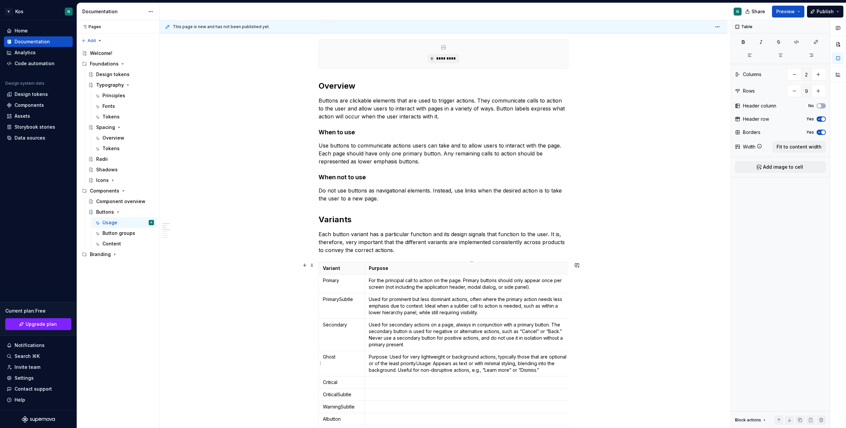
click at [419, 366] on p "Purpose: Used for very lightweight or background actions, typically those that …" at bounding box center [470, 363] width 203 height 20
drag, startPoint x: 392, startPoint y: 356, endPoint x: 364, endPoint y: 356, distance: 27.4
click at [364, 356] on tr "Ghost Purpose: Used for very lightweight or background actions, typically those…" at bounding box center [447, 363] width 257 height 25
click at [380, 359] on p "Purpose: Used for very lightweight or background actions, typically those that …" at bounding box center [470, 363] width 203 height 20
drag, startPoint x: 391, startPoint y: 357, endPoint x: 372, endPoint y: 357, distance: 19.5
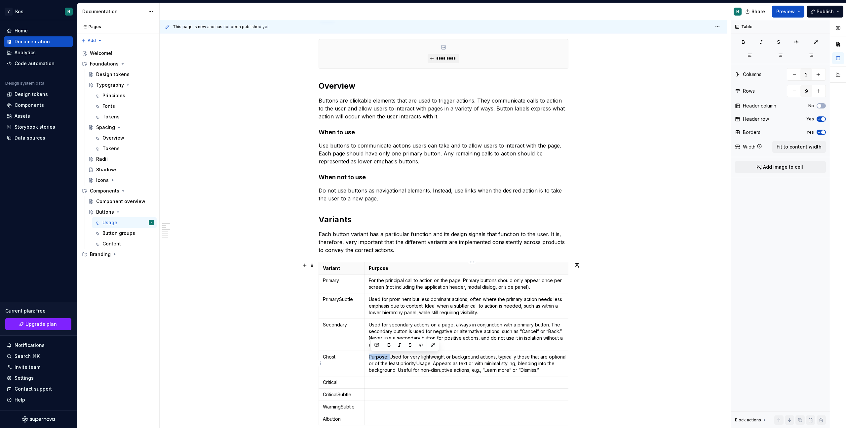
click at [372, 357] on p "Purpose: Used for very lightweight or background actions, typically those that …" at bounding box center [470, 363] width 203 height 20
drag, startPoint x: 416, startPoint y: 362, endPoint x: 399, endPoint y: 362, distance: 16.5
click at [399, 362] on p "Used for very lightweight or background actions, typically those that are optio…" at bounding box center [470, 363] width 203 height 20
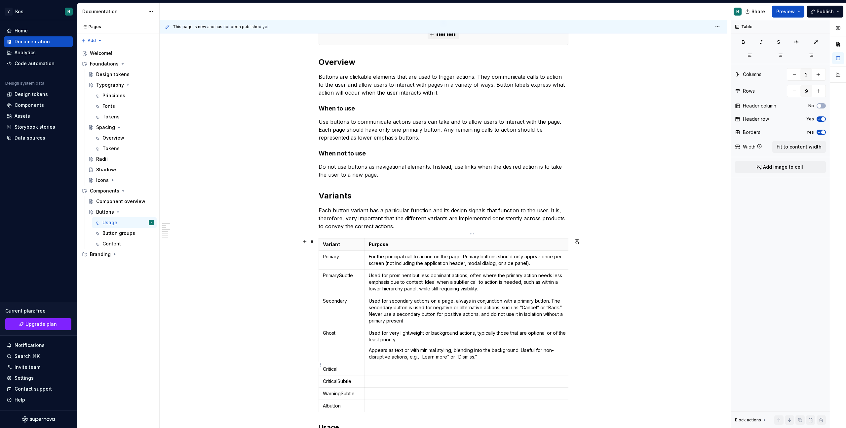
scroll to position [120, 0]
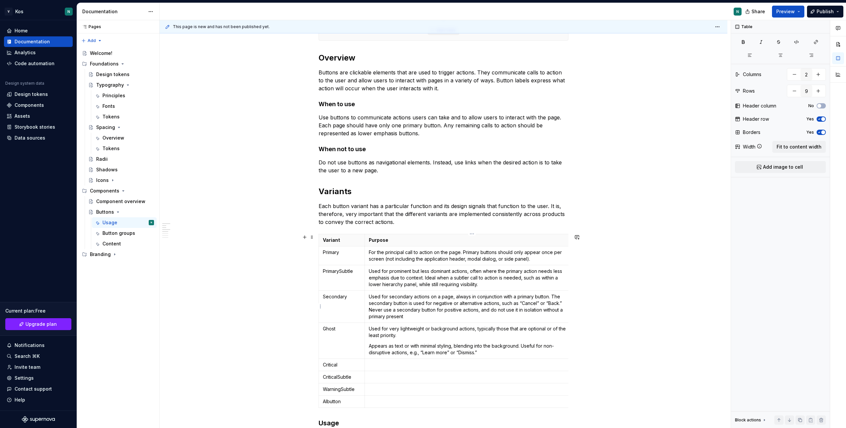
click at [370, 311] on p "Used for secondary actions on a page, always in conjunction with a primary butt…" at bounding box center [470, 306] width 203 height 26
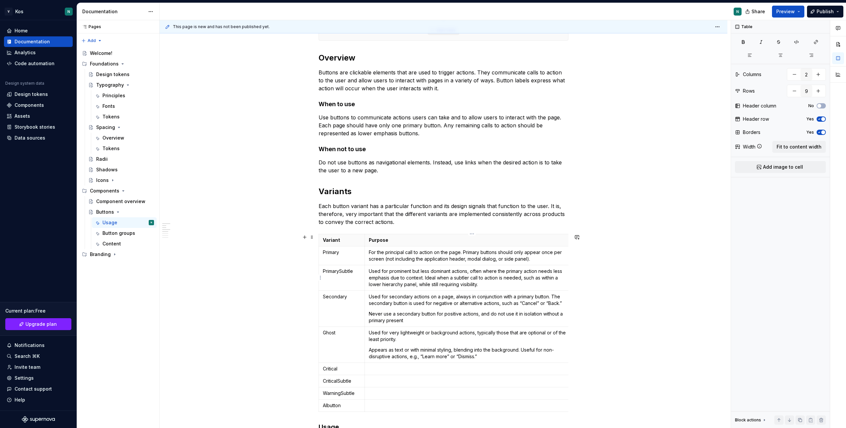
click at [426, 275] on p "Used for prominent but less dominant actions, often where the primary action ne…" at bounding box center [470, 278] width 203 height 20
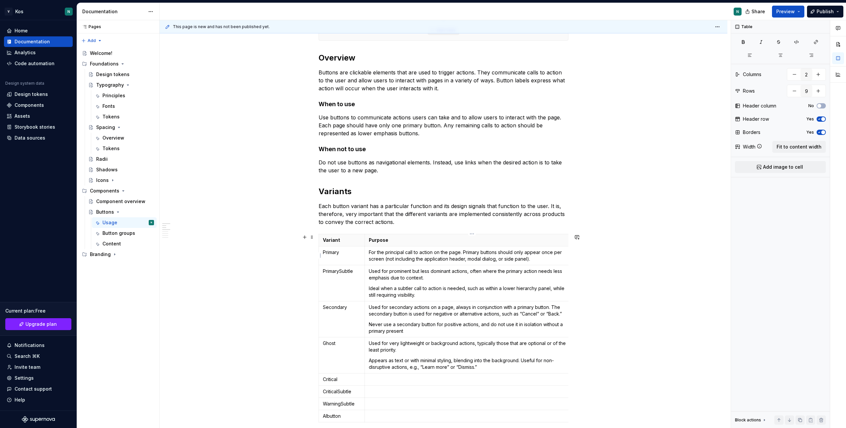
click at [395, 258] on p "For the principal call to action on the page. Primary buttons should only appea…" at bounding box center [470, 255] width 203 height 13
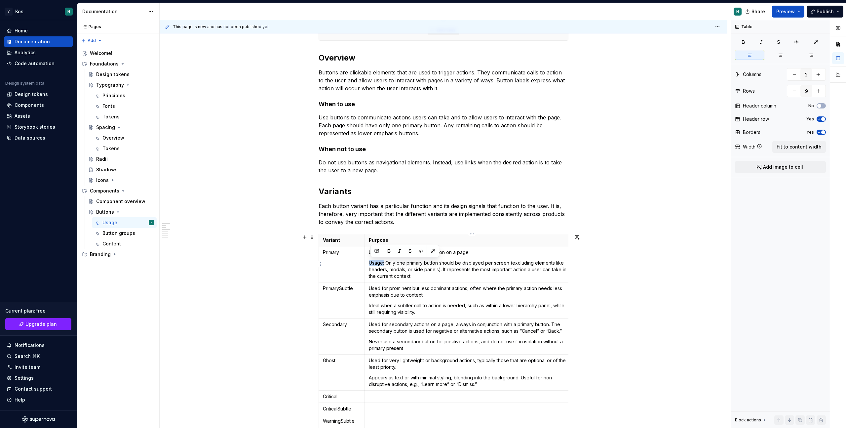
drag, startPoint x: 386, startPoint y: 262, endPoint x: 368, endPoint y: 262, distance: 17.8
click at [368, 262] on td "Used for the principal call to action on a page. Usage: Only one primary button…" at bounding box center [469, 264] width 211 height 36
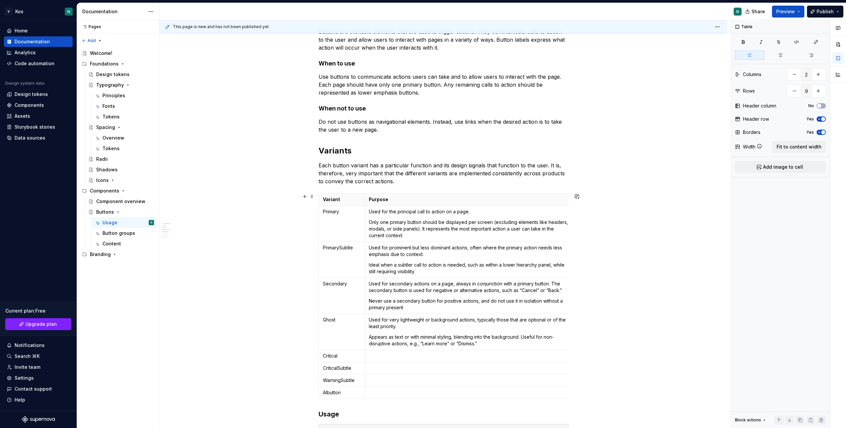
scroll to position [179, 0]
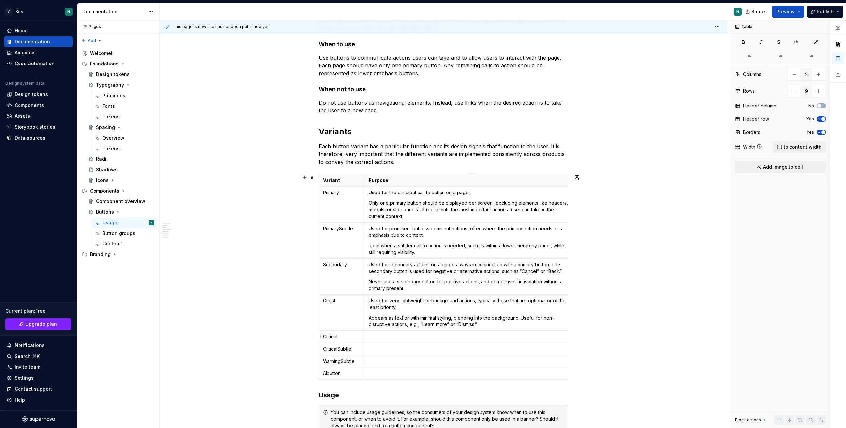
click at [381, 339] on p at bounding box center [470, 336] width 203 height 7
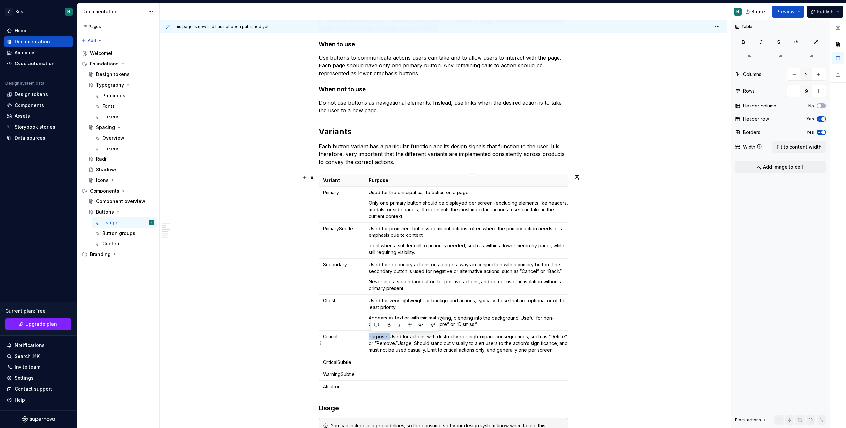
drag, startPoint x: 391, startPoint y: 336, endPoint x: 370, endPoint y: 336, distance: 20.8
click at [370, 337] on p "Purpose: Used for actions with destructive or high-impact consequences, such as…" at bounding box center [470, 343] width 203 height 20
drag, startPoint x: 393, startPoint y: 343, endPoint x: 410, endPoint y: 342, distance: 17.5
click at [410, 342] on p "Used for actions with destructive or high-impact consequences, such as “Delete”…" at bounding box center [470, 343] width 203 height 20
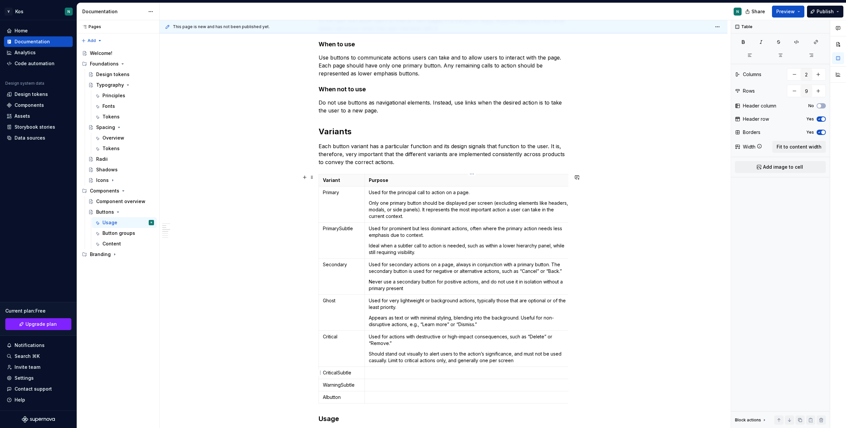
click at [403, 370] on p at bounding box center [470, 372] width 203 height 7
click at [380, 373] on p at bounding box center [470, 372] width 203 height 7
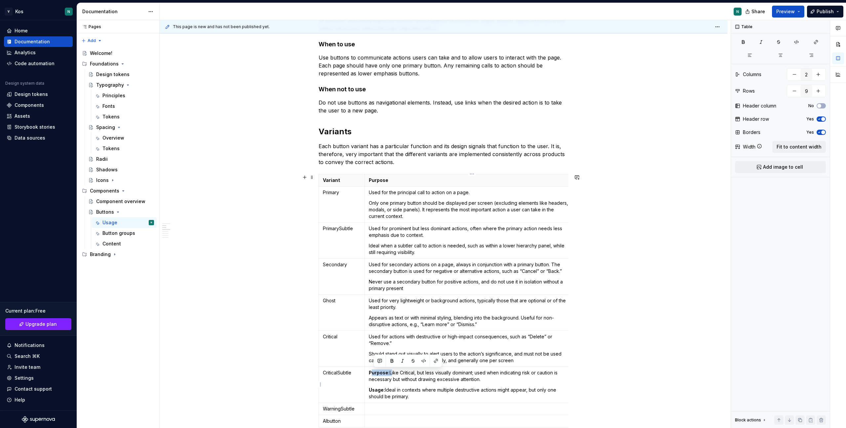
drag, startPoint x: 392, startPoint y: 371, endPoint x: 372, endPoint y: 371, distance: 20.2
click at [372, 371] on p "Purpose: Like Critical, but less visually dominant; used when indicating risk o…" at bounding box center [470, 375] width 203 height 13
drag, startPoint x: 387, startPoint y: 389, endPoint x: 366, endPoint y: 389, distance: 21.1
click at [366, 389] on td "Like Critical, but less visually dominant; used when indicating risk or caution…" at bounding box center [469, 384] width 211 height 36
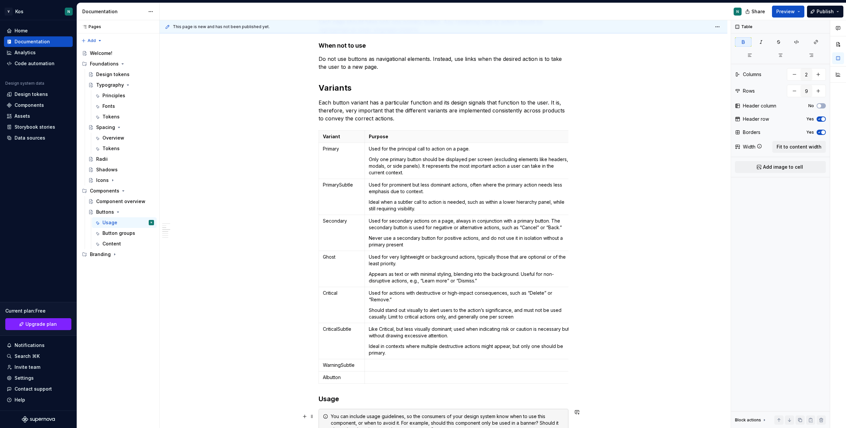
scroll to position [246, 0]
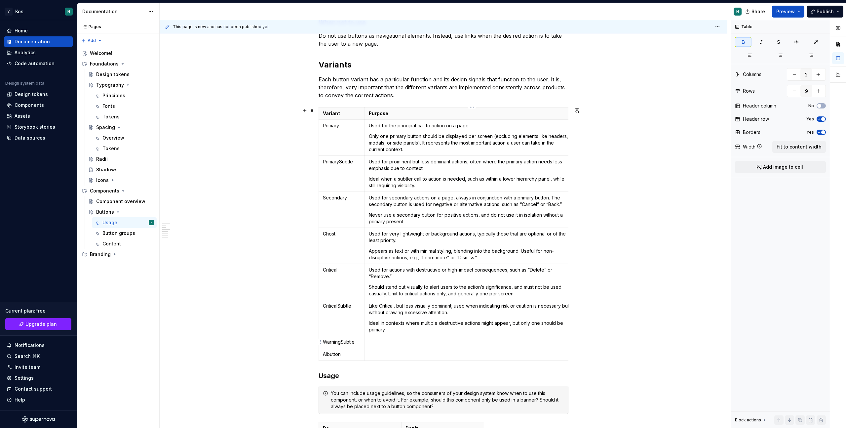
click at [383, 341] on p at bounding box center [470, 341] width 203 height 7
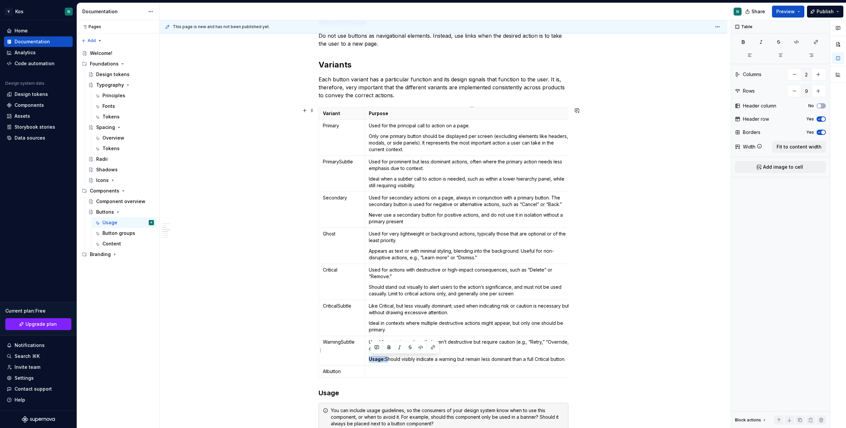
drag, startPoint x: 387, startPoint y: 358, endPoint x: 371, endPoint y: 358, distance: 15.9
click at [371, 358] on p "Usage: Should visibly indicate a warning but remain less dominant than a full C…" at bounding box center [470, 359] width 203 height 7
click at [487, 360] on p "Should visibly indicate a warning but remain less dominant than a full Critical…" at bounding box center [470, 359] width 203 height 7
copy p "dominant"
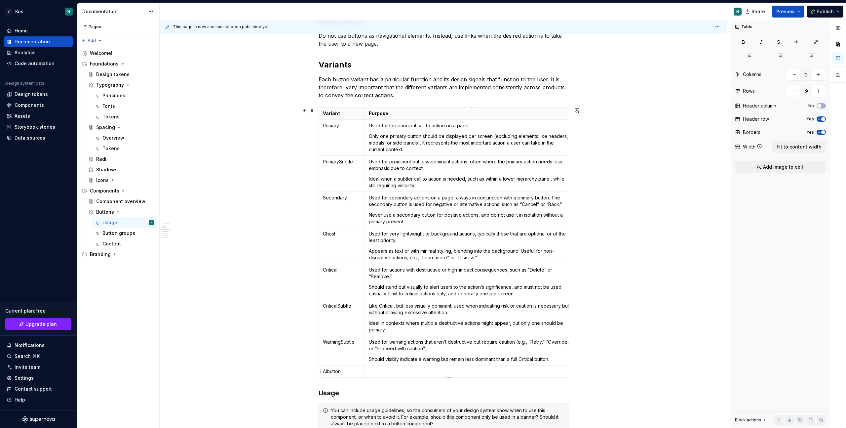
click at [382, 369] on p at bounding box center [470, 371] width 203 height 7
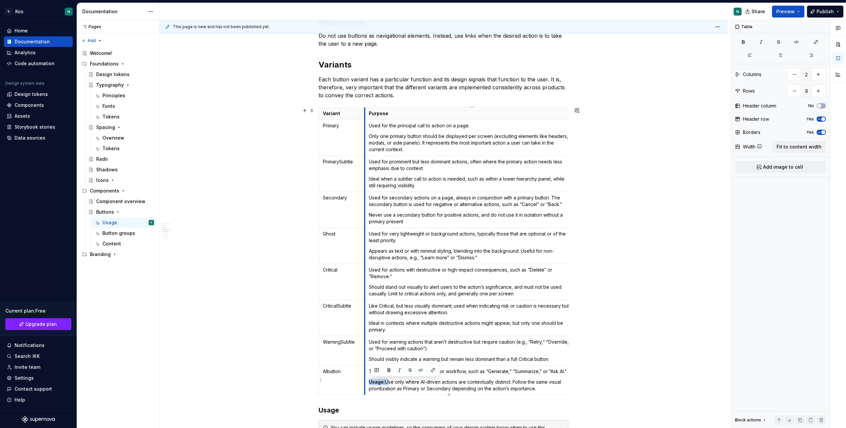
drag, startPoint x: 387, startPoint y: 382, endPoint x: 366, endPoint y: 382, distance: 20.5
click at [366, 382] on td "Triggers an AI-powered feature or workflow, such as “Generate,” “Summarize,” or…" at bounding box center [469, 379] width 211 height 29
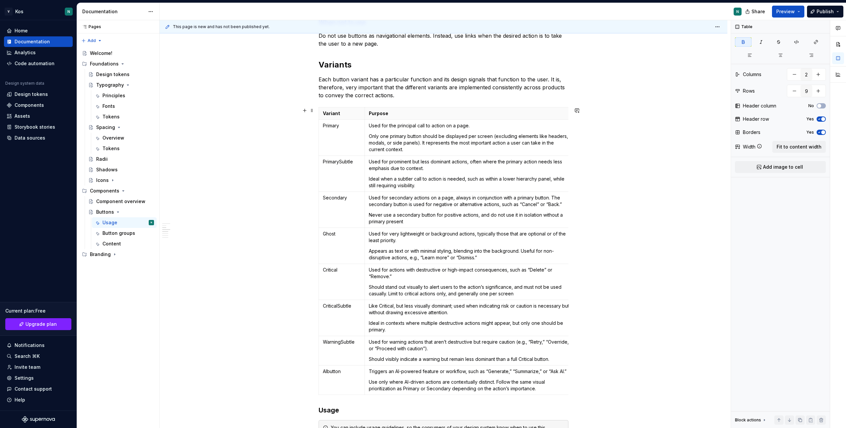
click at [616, 387] on div "********* Overview Buttons are clickable elements that are used to trigger acti…" at bounding box center [444, 382] width 568 height 1028
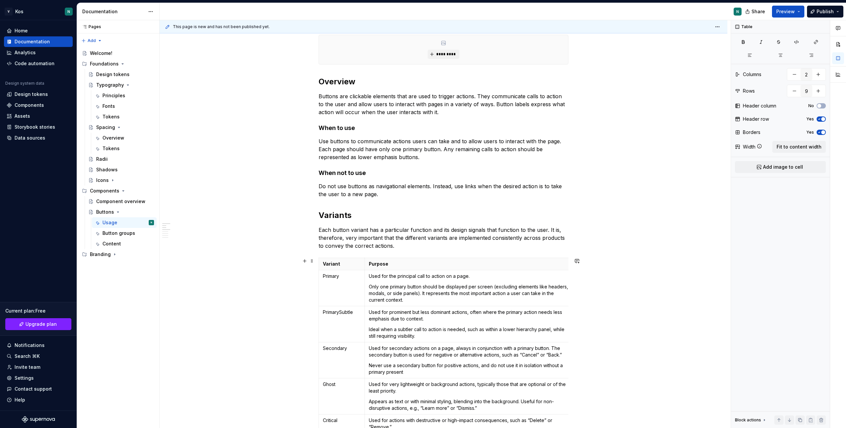
scroll to position [82, 0]
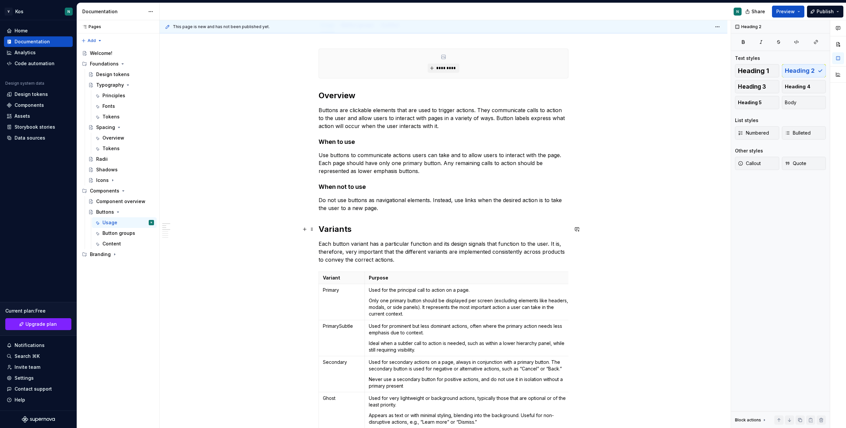
click at [338, 224] on h2 "Variants" at bounding box center [444, 229] width 250 height 11
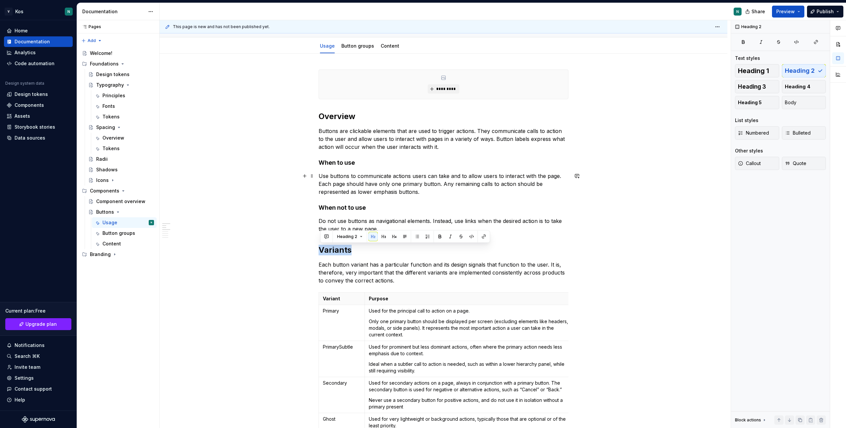
scroll to position [61, 0]
click at [378, 248] on h2 "Variants" at bounding box center [444, 250] width 250 height 11
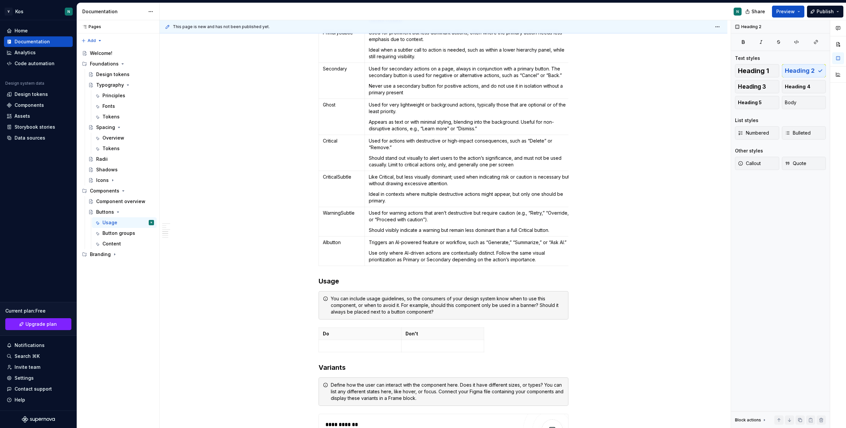
scroll to position [407, 0]
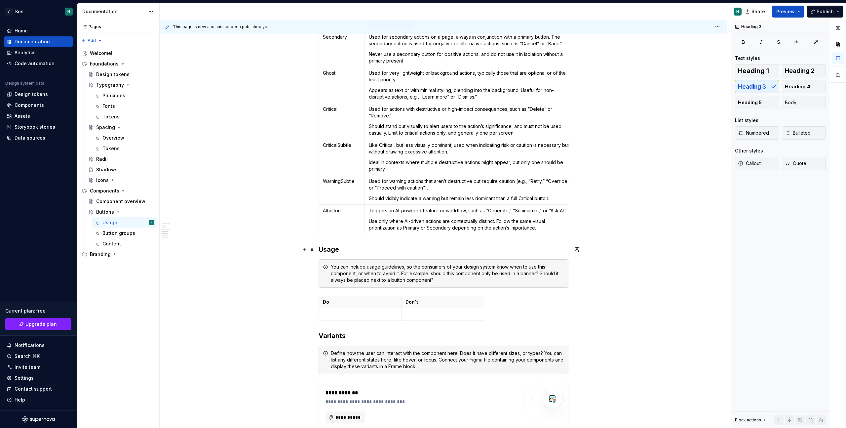
click at [321, 249] on h3 "Usage" at bounding box center [444, 249] width 250 height 9
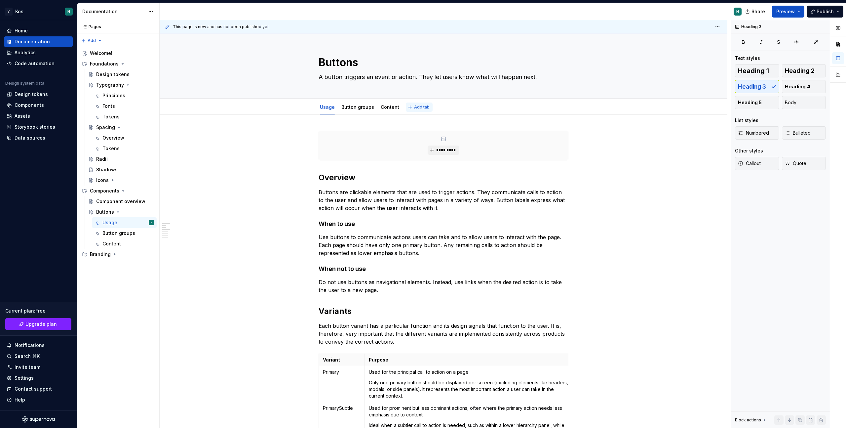
click at [417, 107] on span "Add tab" at bounding box center [422, 106] width 16 height 5
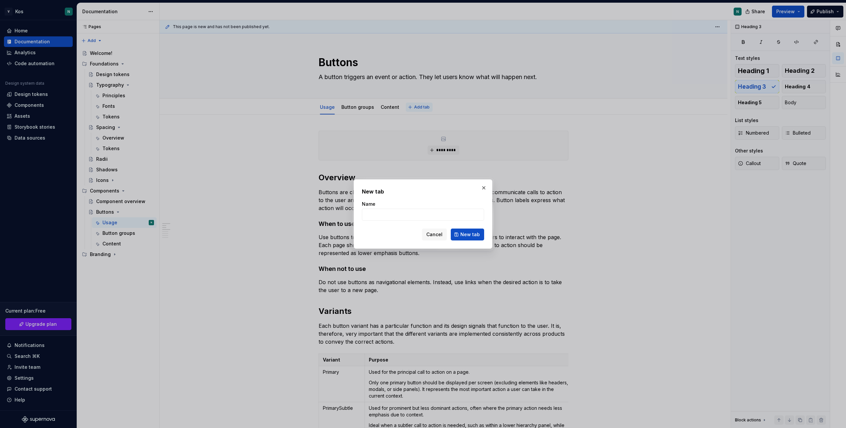
type textarea "*"
type input "Dos &Donts"
click button "New tab" at bounding box center [467, 234] width 33 height 12
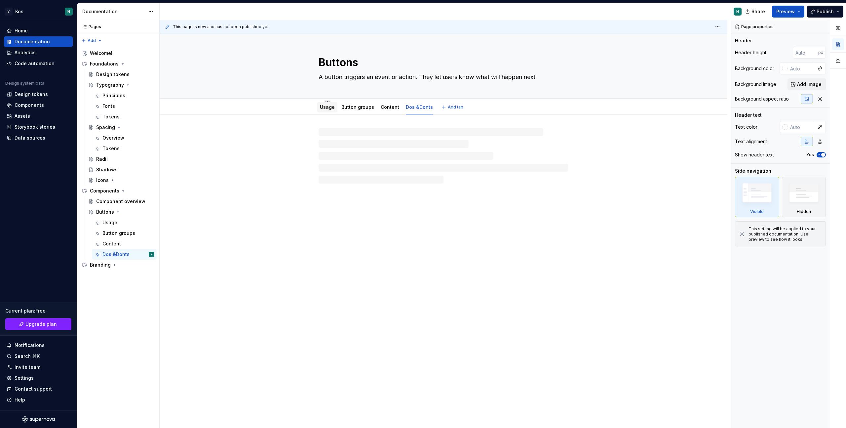
click at [326, 106] on link "Usage" at bounding box center [327, 107] width 15 height 6
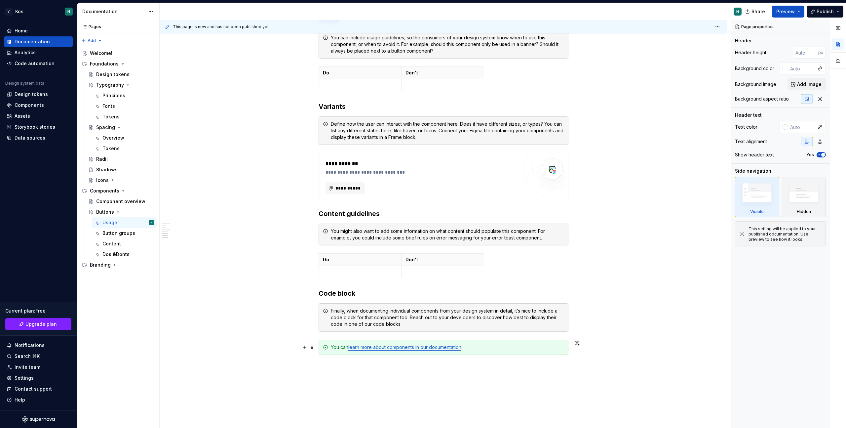
scroll to position [686, 0]
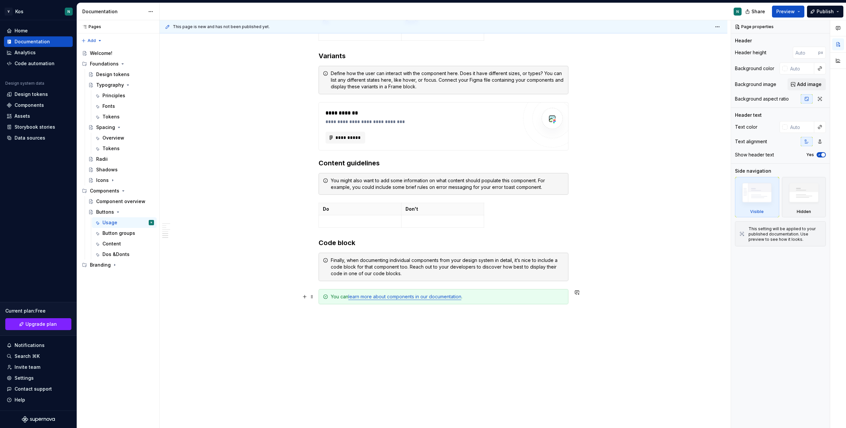
type textarea "*"
click at [502, 223] on div "Do Don't" at bounding box center [444, 216] width 250 height 27
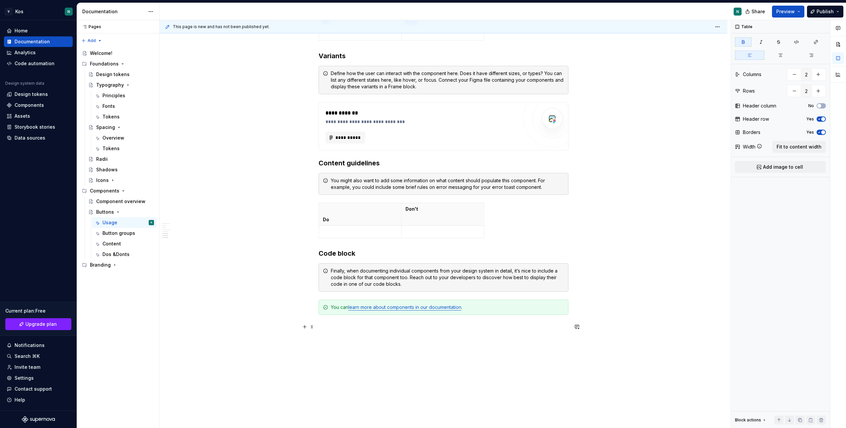
click at [389, 329] on p at bounding box center [444, 326] width 250 height 8
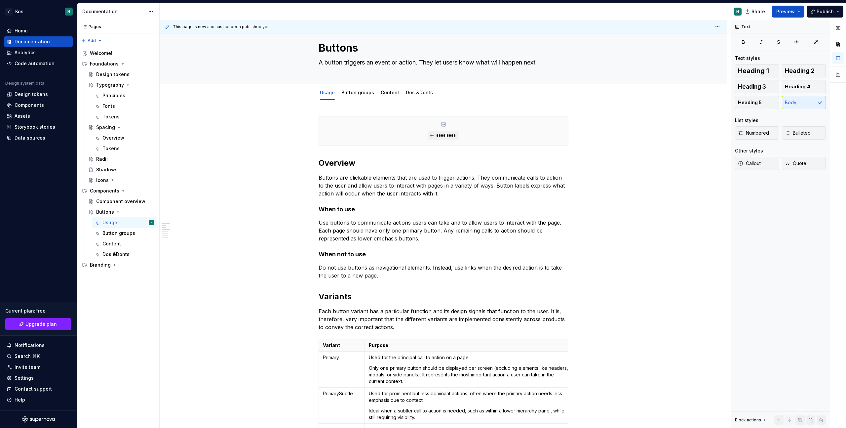
scroll to position [0, 0]
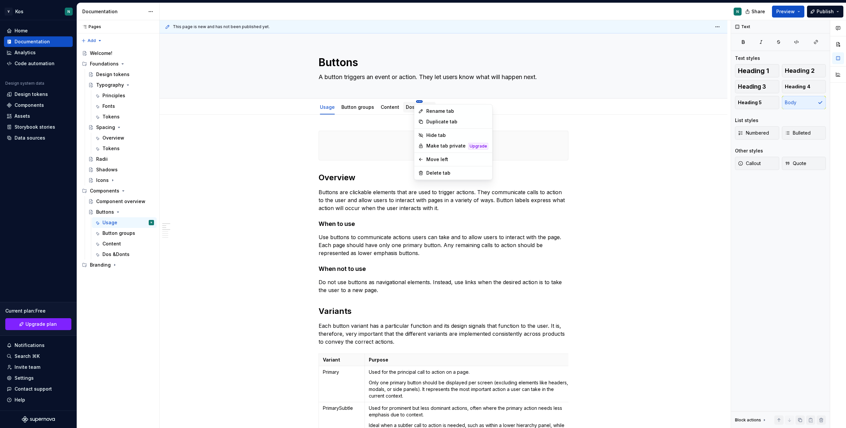
click at [417, 101] on html "V Kos N Home Documentation Analytics Code automation Design system data Design …" at bounding box center [423, 214] width 846 height 428
type textarea "*"
click at [440, 111] on div "Rename tab" at bounding box center [457, 111] width 62 height 7
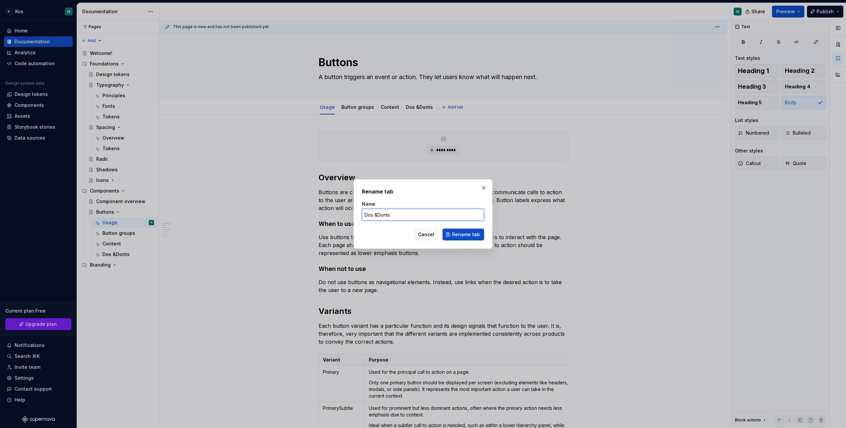
click at [369, 214] on input "Dos &Donts" at bounding box center [423, 214] width 122 height 12
click at [389, 213] on input "Do's &Donts" at bounding box center [423, 214] width 122 height 12
type input "Do's &Dont's"
click button "Rename tab" at bounding box center [463, 234] width 42 height 12
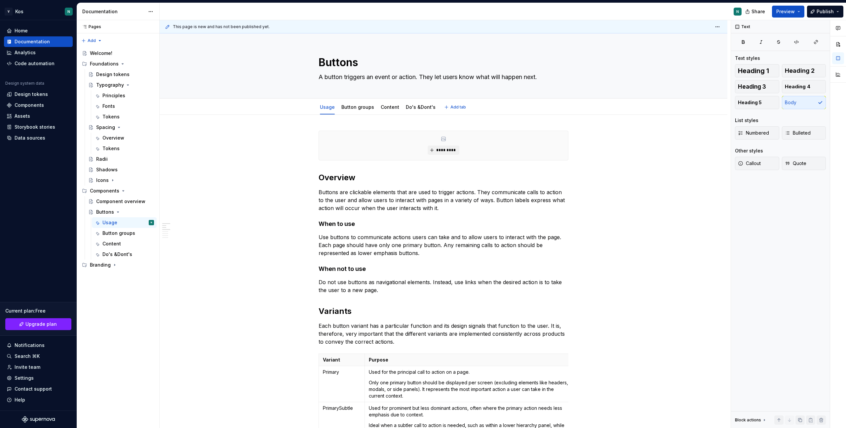
click at [418, 99] on div "Usage Button groups Content Do's &Dont's Add tab" at bounding box center [444, 106] width 568 height 16
click at [418, 101] on html "V Kos N Home Documentation Analytics Code automation Design system data Design …" at bounding box center [423, 214] width 846 height 428
type textarea "*"
click at [436, 108] on div "Rename tab" at bounding box center [459, 111] width 62 height 7
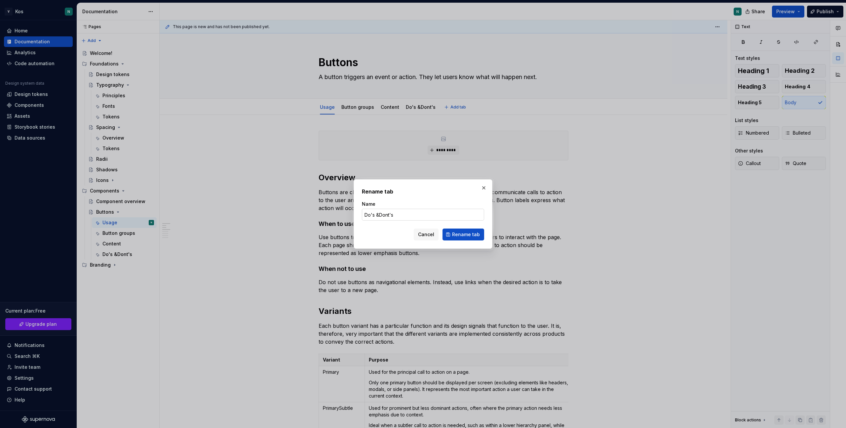
click at [378, 216] on input "Do's &Dont's" at bounding box center [423, 214] width 122 height 12
type input "Do's & Dont's"
click at [463, 232] on span "Rename tab" at bounding box center [466, 234] width 28 height 7
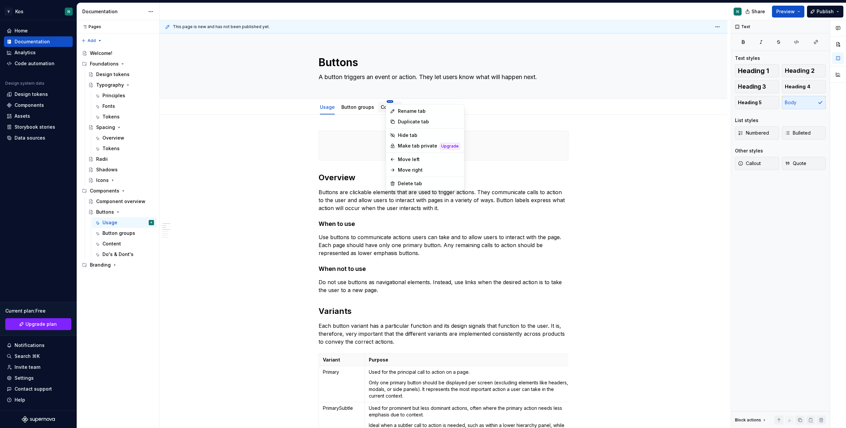
click at [389, 100] on html "V Kos N Home Documentation Analytics Code automation Design system data Design …" at bounding box center [423, 214] width 846 height 428
type textarea "*"
click at [399, 109] on div "Rename tab" at bounding box center [429, 111] width 62 height 7
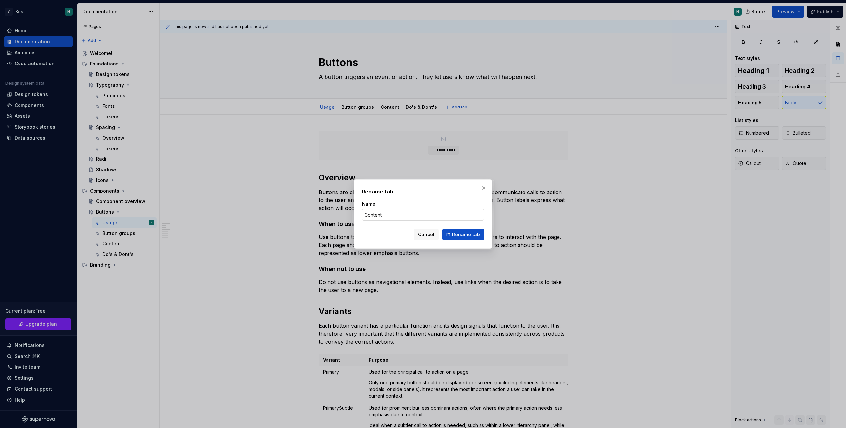
click at [385, 215] on input "Content" at bounding box center [423, 214] width 122 height 12
type input "Content guideline"
click button "Rename tab" at bounding box center [463, 234] width 42 height 12
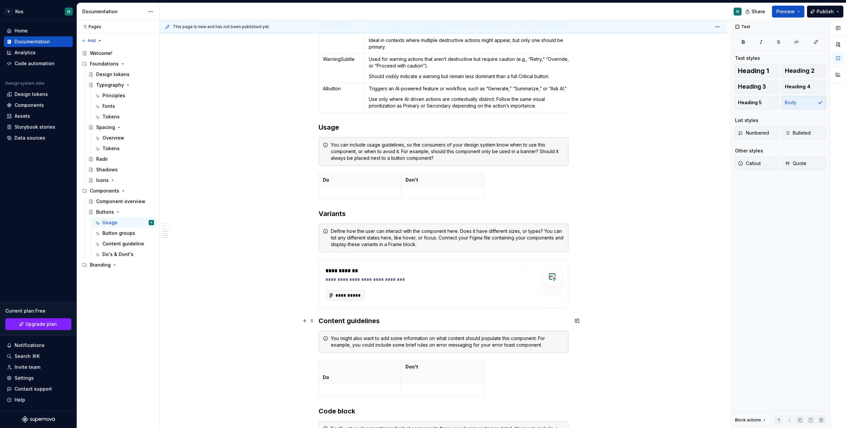
scroll to position [534, 0]
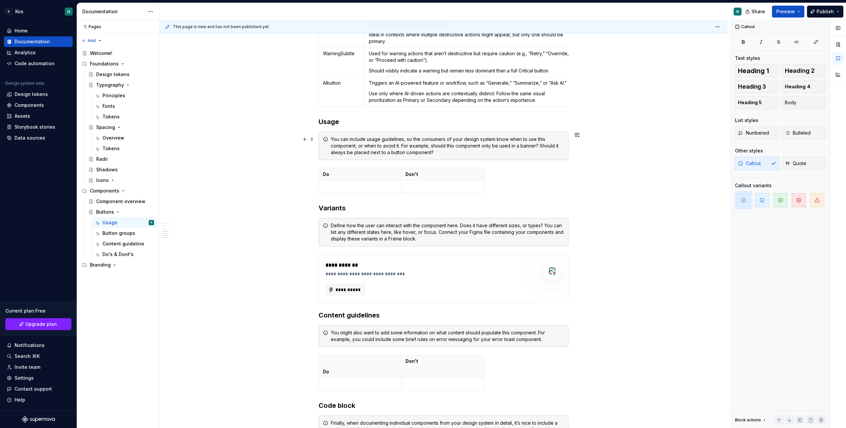
drag, startPoint x: 524, startPoint y: 183, endPoint x: 338, endPoint y: 138, distance: 192.0
click at [338, 139] on div "********* Overview Buttons are clickable elements that are used to trigger acti…" at bounding box center [444, 39] width 250 height 886
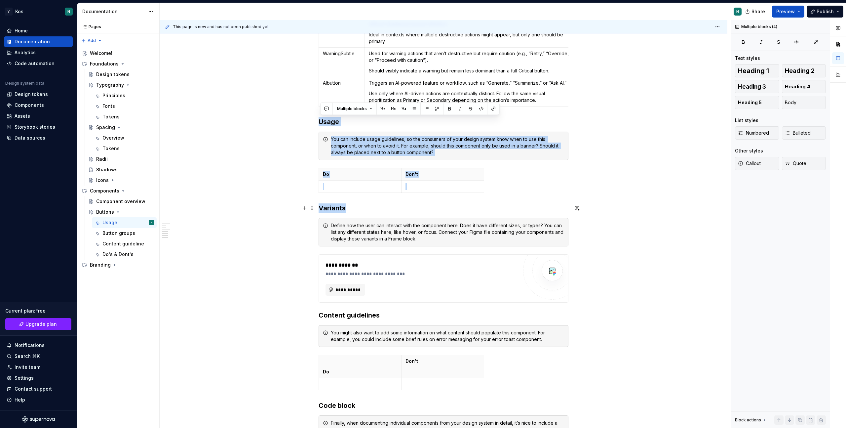
drag, startPoint x: 321, startPoint y: 121, endPoint x: 514, endPoint y: 203, distance: 209.6
click at [514, 205] on div "********* Overview Buttons are clickable elements that are used to trigger acti…" at bounding box center [444, 39] width 250 height 886
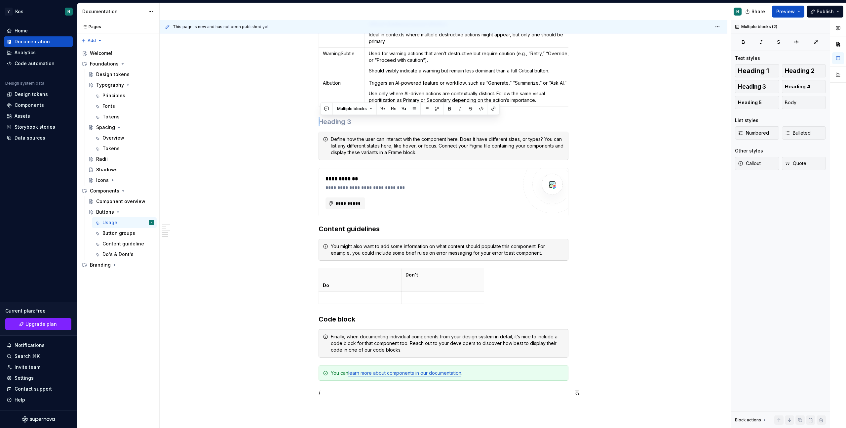
click at [355, 406] on div "********* Overview Buttons are clickable elements that are used to trigger acti…" at bounding box center [444, 56] width 568 height 952
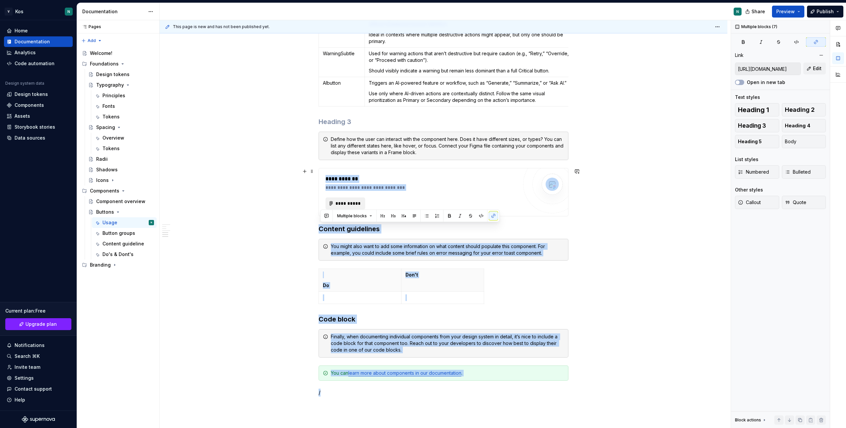
drag, startPoint x: 363, startPoint y: 396, endPoint x: 328, endPoint y: 207, distance: 191.9
click at [328, 207] on div "********* Overview Buttons are clickable elements that are used to trigger acti…" at bounding box center [444, 2] width 250 height 812
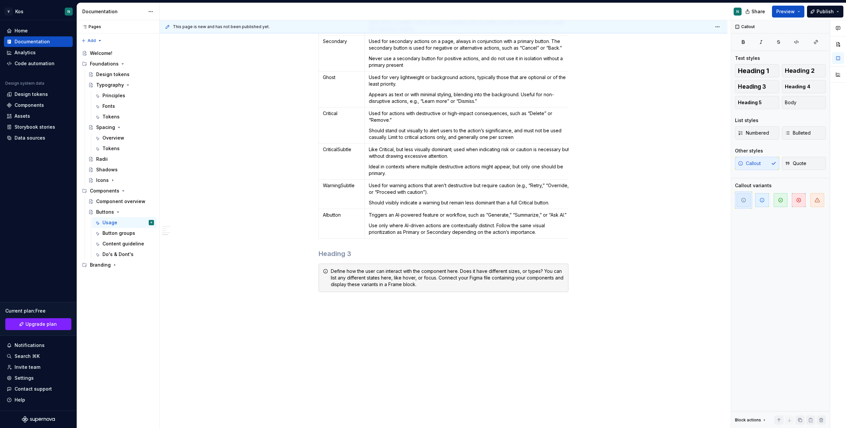
scroll to position [402, 0]
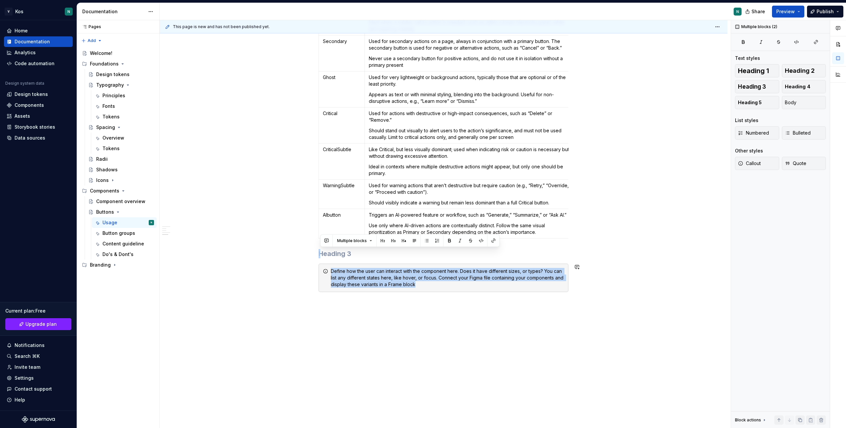
drag, startPoint x: 326, startPoint y: 249, endPoint x: 382, endPoint y: 298, distance: 73.8
click at [382, 298] on div "********* Overview Buttons are clickable elements that are used to trigger acti…" at bounding box center [444, 14] width 250 height 572
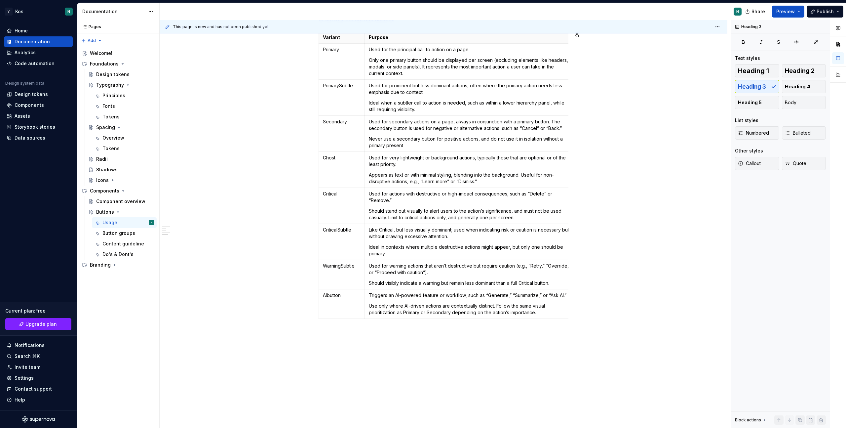
scroll to position [336, 0]
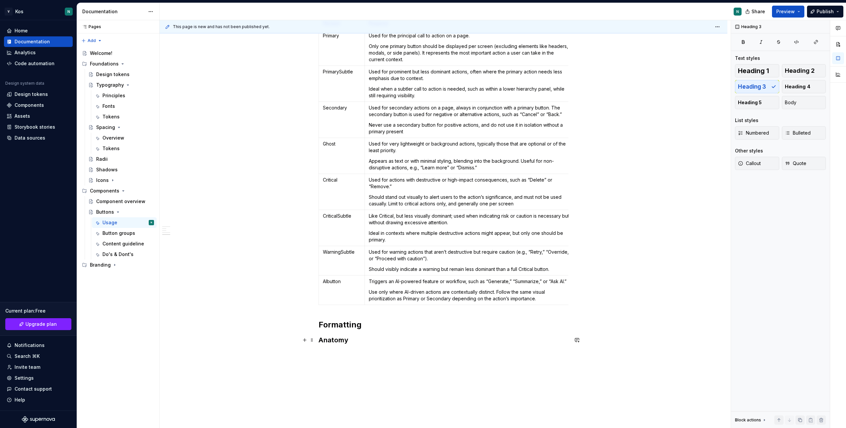
click at [320, 342] on h3 "Anatomy" at bounding box center [444, 339] width 250 height 9
click at [362, 342] on h3 "Anatomy" at bounding box center [444, 339] width 250 height 9
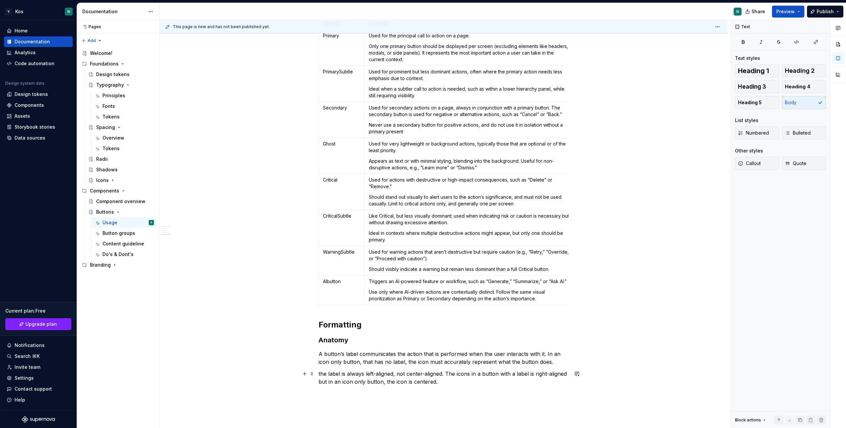
click at [369, 374] on p "the label is always left-aligned, not center-aligned. The icons in a button wit…" at bounding box center [444, 377] width 250 height 16
drag, startPoint x: 406, startPoint y: 374, endPoint x: 453, endPoint y: 373, distance: 46.6
click at [453, 373] on p "the label is always center-aligned, not center-aligned. The icons in a button w…" at bounding box center [444, 377] width 250 height 16
drag, startPoint x: 415, startPoint y: 374, endPoint x: 366, endPoint y: 373, distance: 49.2
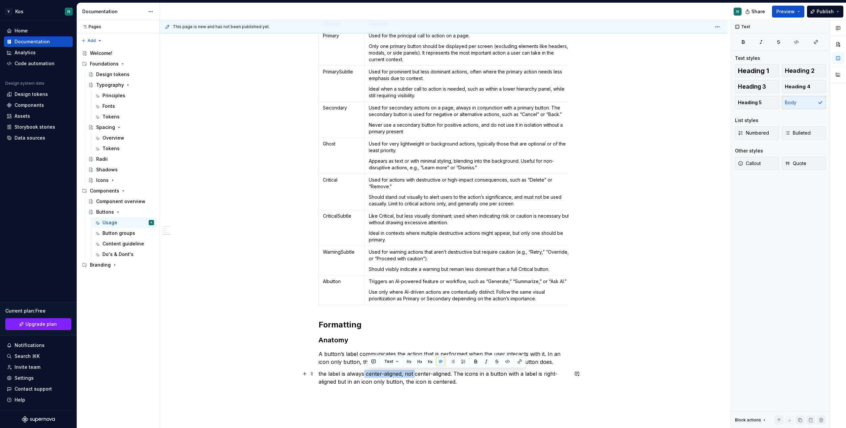
click at [366, 373] on p "the label is always center-aligned, not center-aligned. The icons in a button w…" at bounding box center [444, 377] width 250 height 16
click at [320, 373] on p "the label is always center-aligned. The icons in a button with a label is right…" at bounding box center [444, 377] width 250 height 16
click at [394, 380] on p "The label is always center-aligned. The icons in a button with a label is right…" at bounding box center [444, 377] width 250 height 16
drag, startPoint x: 411, startPoint y: 372, endPoint x: 413, endPoint y: 380, distance: 7.9
click at [413, 380] on p "The label is always center-aligned. The icons in a button with a label is right…" at bounding box center [444, 377] width 250 height 16
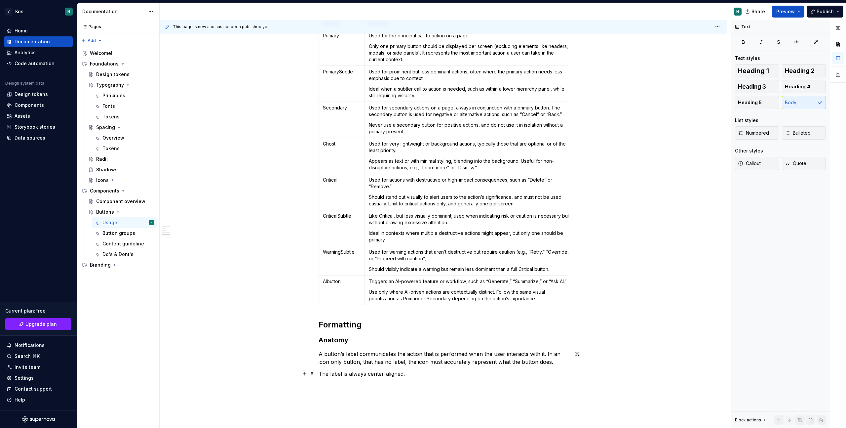
click at [423, 357] on p "A button’s label communicates the action that is performed when the user intera…" at bounding box center [444, 358] width 250 height 16
click at [417, 376] on p "The label is always center-aligned." at bounding box center [444, 373] width 250 height 8
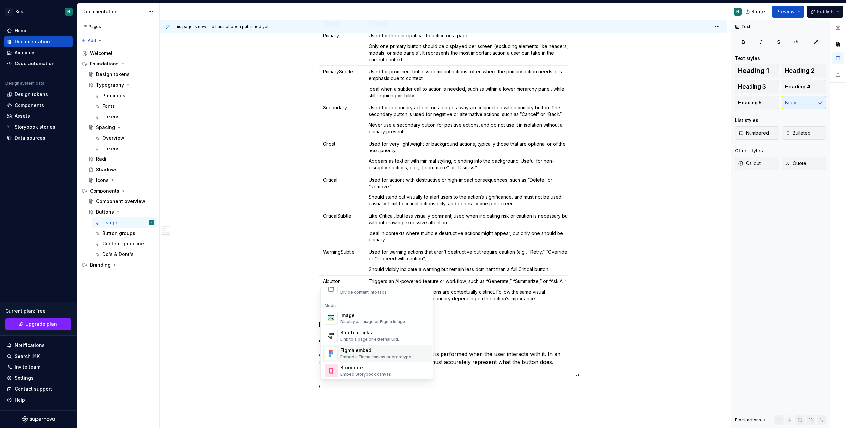
scroll to position [273, 0]
click at [374, 316] on div "Display an image or Figma image" at bounding box center [372, 317] width 65 height 5
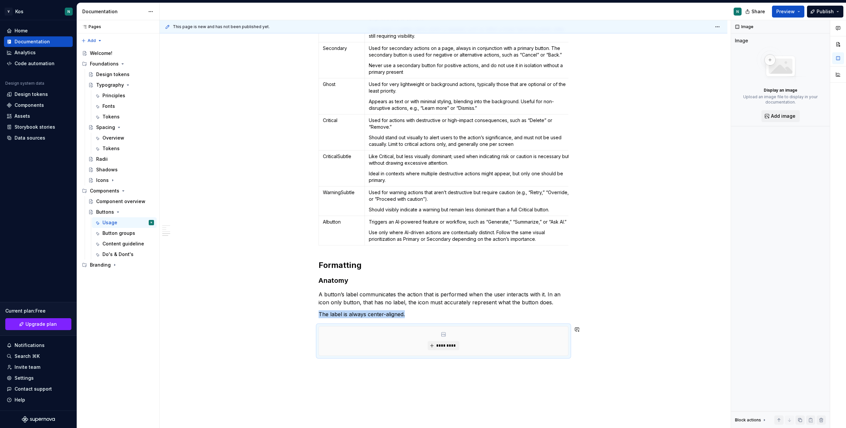
scroll to position [405, 0]
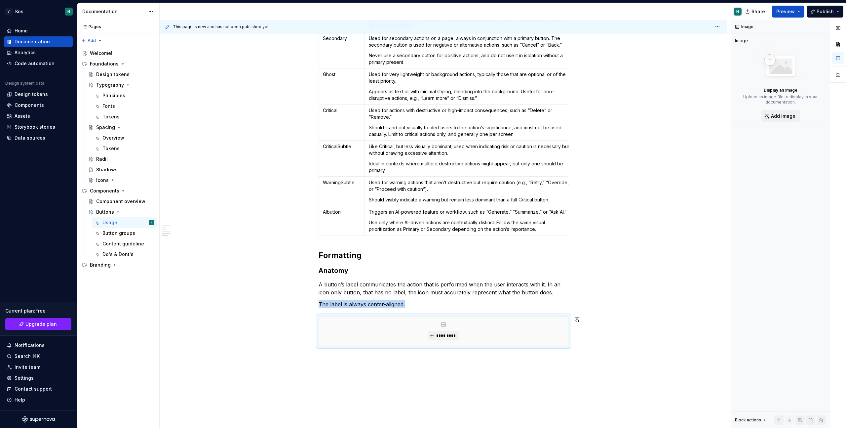
click at [365, 373] on div "********* Overview Buttons are clickable elements that are used to trigger acti…" at bounding box center [444, 95] width 568 height 772
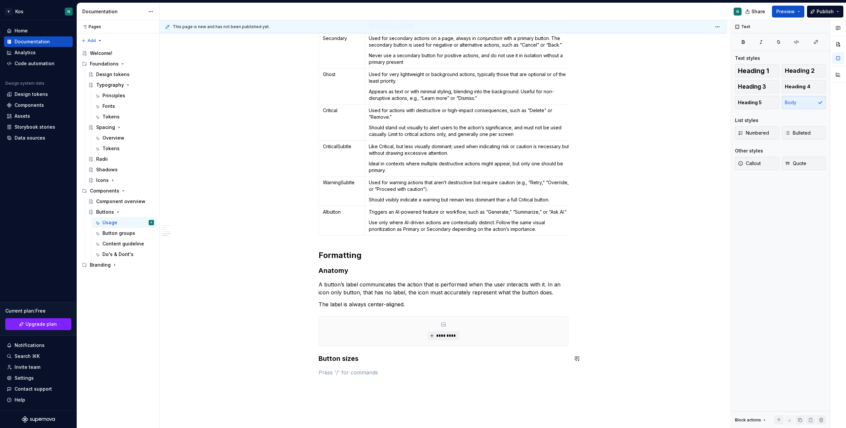
click at [352, 381] on div "********* Overview Buttons are clickable elements that are used to trigger acti…" at bounding box center [444, 54] width 250 height 659
type textarea "*"
click at [406, 384] on p "The button is available in seven different sizes: extra small , small , medium …" at bounding box center [444, 380] width 250 height 24
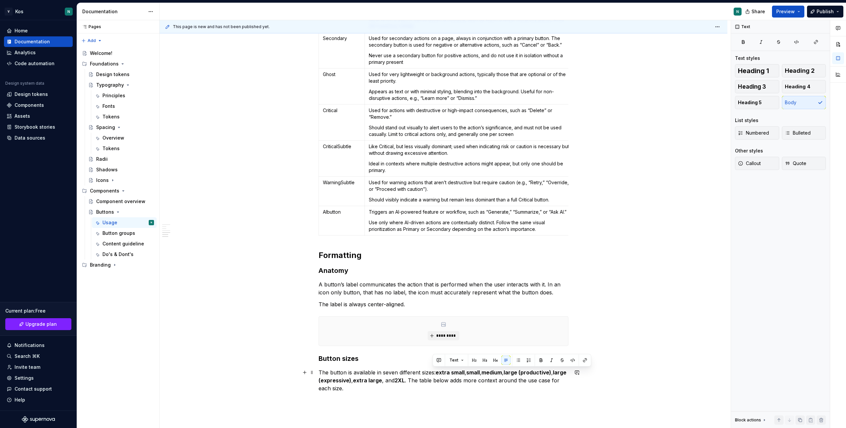
drag, startPoint x: 433, startPoint y: 370, endPoint x: 509, endPoint y: 370, distance: 76.7
click at [509, 370] on p "The button is available in seven different sizes: extra small , small , medium …" at bounding box center [444, 380] width 250 height 24
drag, startPoint x: 439, startPoint y: 373, endPoint x: 451, endPoint y: 373, distance: 11.6
click at [451, 373] on strong "large (productive)" at bounding box center [459, 372] width 48 height 7
click at [319, 390] on div "********* Overview Buttons are clickable elements that are used to trigger acti…" at bounding box center [444, 114] width 568 height 811
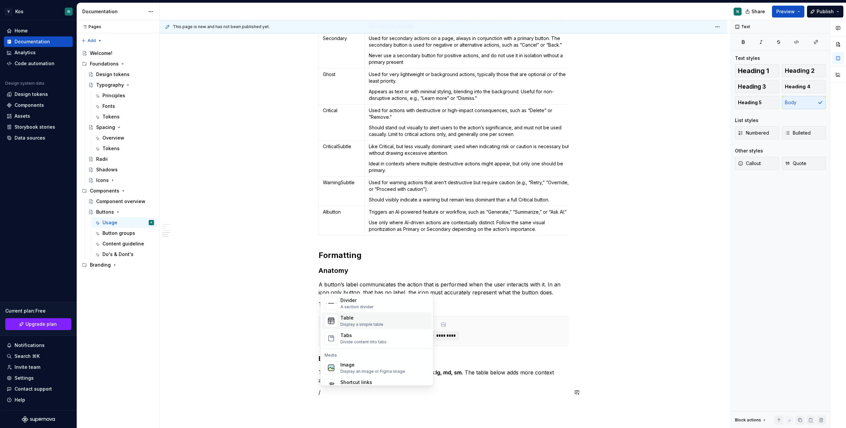
scroll to position [230, 0]
click at [353, 318] on div "Table Display a simple table" at bounding box center [361, 317] width 43 height 13
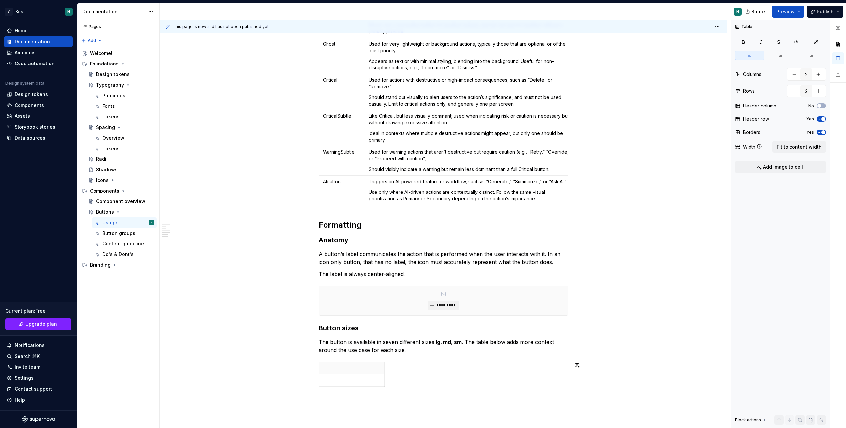
scroll to position [437, 0]
click at [341, 383] on td at bounding box center [335, 379] width 33 height 12
click at [354, 385] on icon "button" at bounding box center [353, 385] width 3 height 3
type input "3"
click at [333, 391] on p at bounding box center [335, 391] width 25 height 7
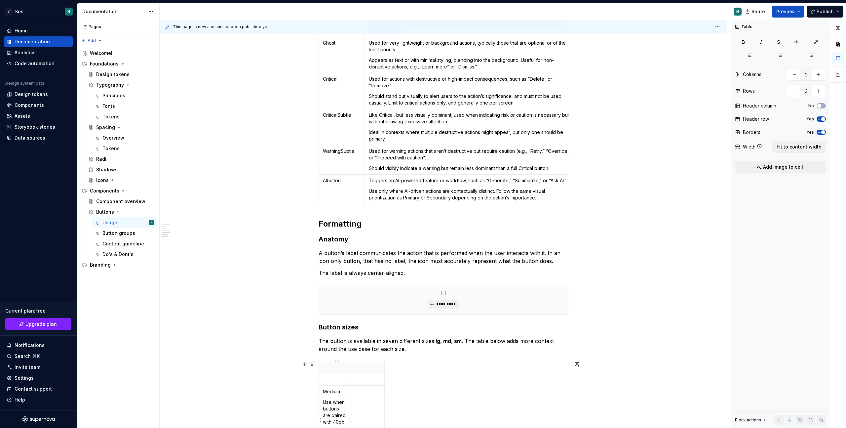
click at [327, 400] on p "Use when buttons are paired with 40px medium sized input fields." at bounding box center [335, 424] width 25 height 53
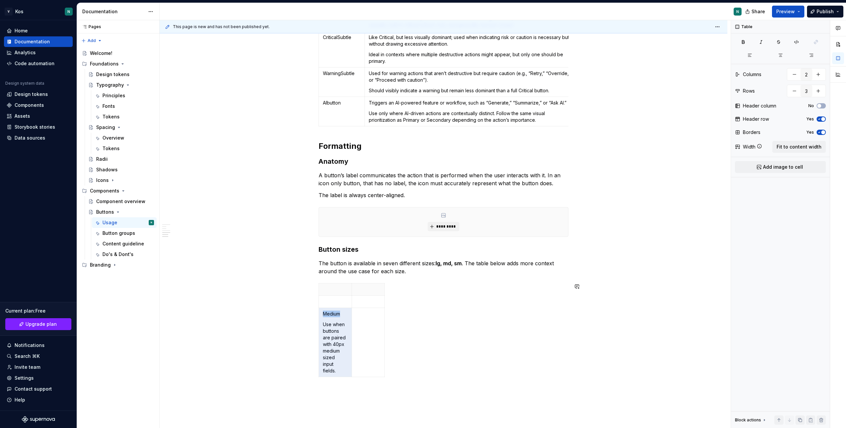
scroll to position [514, 0]
click at [337, 364] on p "Use when buttons are paired with 40px medium sized input fields." at bounding box center [335, 347] width 25 height 53
drag, startPoint x: 338, startPoint y: 373, endPoint x: 324, endPoint y: 326, distance: 49.2
click at [324, 326] on td "Medium Use when buttons are paired with 40px medium sized input fields." at bounding box center [335, 342] width 33 height 69
click at [366, 317] on p at bounding box center [368, 314] width 25 height 7
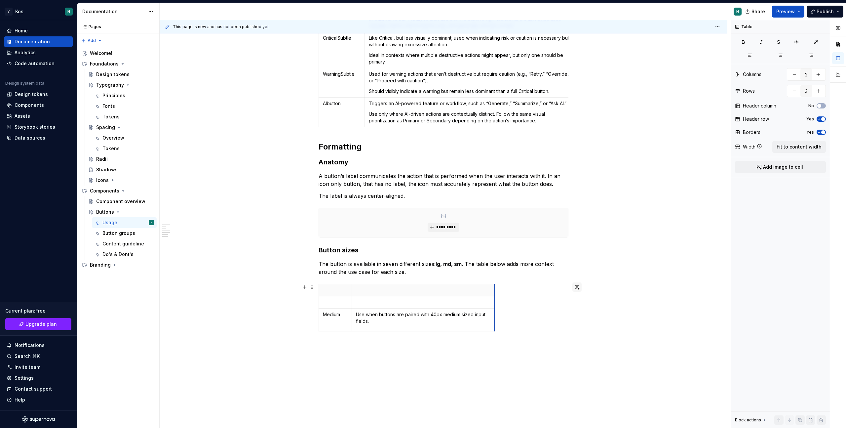
drag, startPoint x: 385, startPoint y: 307, endPoint x: 582, endPoint y: 289, distance: 197.4
click at [358, 320] on td "Use when buttons are paired with 40px medium sized input fields." at bounding box center [466, 319] width 229 height 23
click at [345, 313] on p "Use when buttons are paired with 40px medium sized input fields." at bounding box center [453, 314] width 221 height 7
click at [362, 315] on p "Your go to button, Use when buttons are paired with 40px medium sized input fie…" at bounding box center [453, 314] width 221 height 7
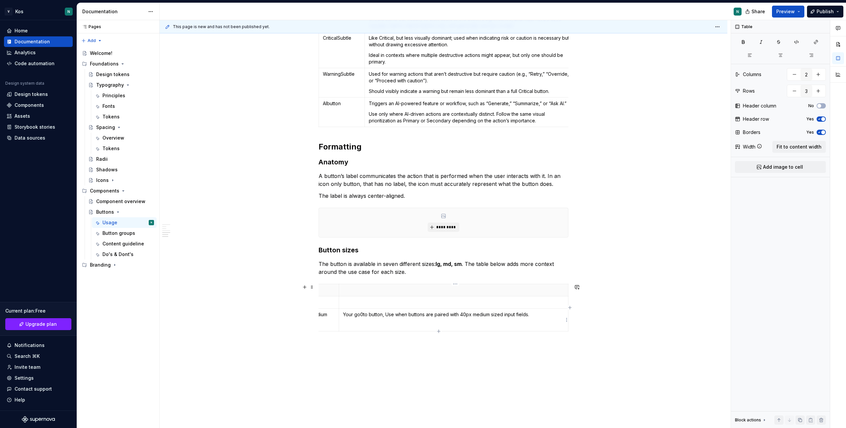
click at [364, 315] on p "Your go0to button, Use when buttons are paired with 40px medium sized input fie…" at bounding box center [453, 314] width 221 height 7
click at [383, 315] on p "Your go-to button, Use when buttons are paired with 40px medium sized input fie…" at bounding box center [453, 314] width 221 height 7
click at [328, 325] on p at bounding box center [322, 324] width 25 height 7
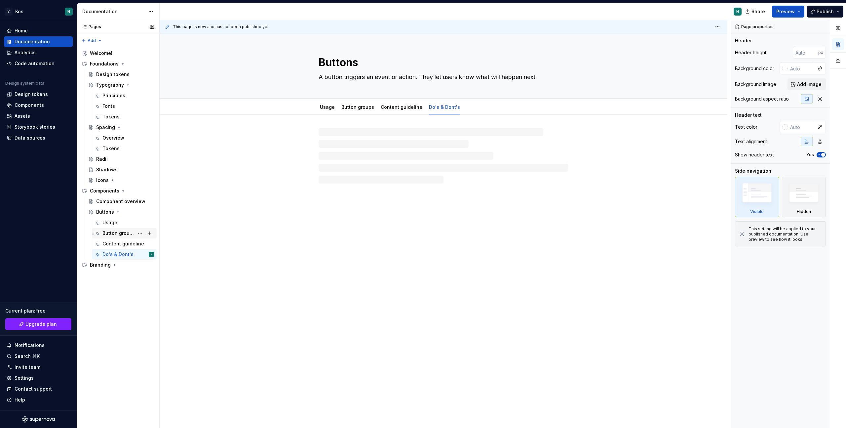
click at [109, 235] on div "Button groups" at bounding box center [118, 233] width 32 height 7
click at [323, 105] on link "Usage" at bounding box center [327, 107] width 15 height 6
type textarea "*"
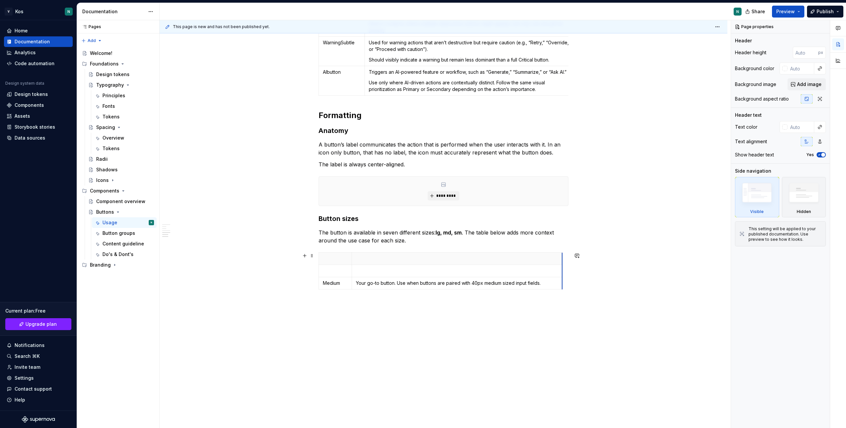
drag, startPoint x: 569, startPoint y: 261, endPoint x: 549, endPoint y: 261, distance: 19.5
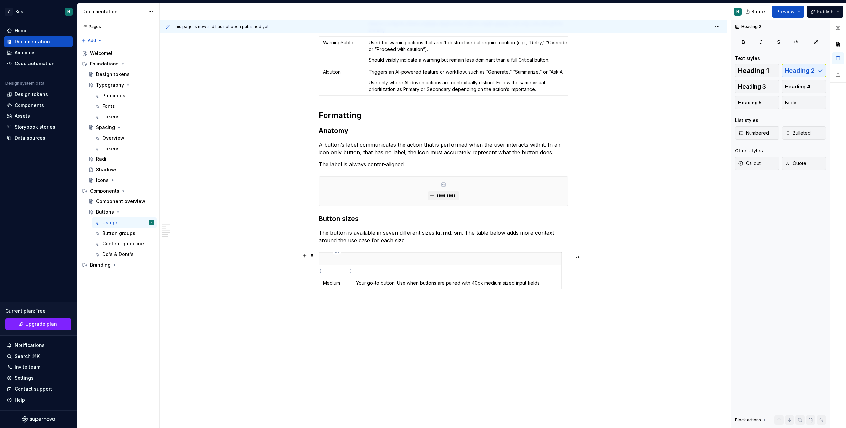
click at [333, 270] on p at bounding box center [335, 270] width 25 height 7
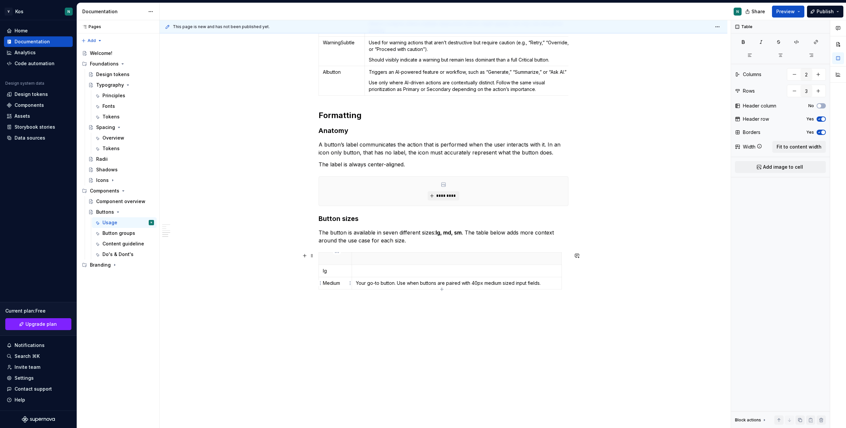
click at [326, 283] on p "Medium" at bounding box center [335, 283] width 25 height 7
click at [371, 274] on p at bounding box center [457, 270] width 202 height 7
type textarea "*"
click at [378, 270] on p at bounding box center [457, 270] width 202 height 7
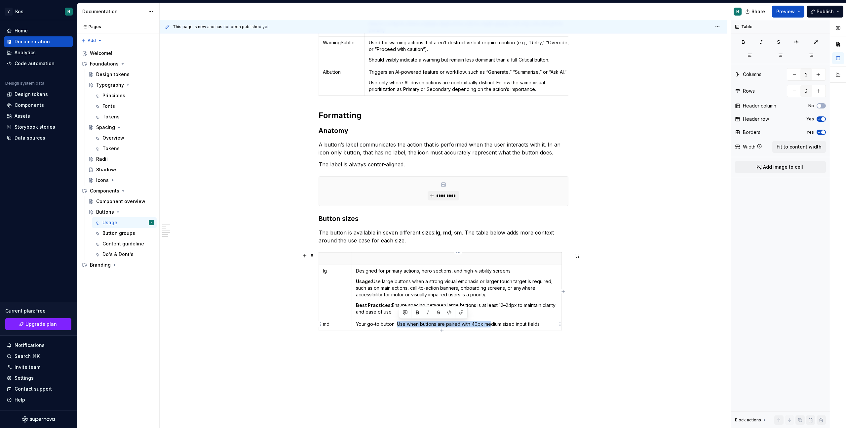
drag, startPoint x: 398, startPoint y: 323, endPoint x: 491, endPoint y: 324, distance: 92.5
click at [491, 324] on p "Your go-to button. Use when buttons are paired with 40px medium sized input fie…" at bounding box center [457, 323] width 202 height 7
click at [384, 324] on p "Your go-to button. Use when buttons are paired with 40px medium sized input fie…" at bounding box center [457, 323] width 202 height 7
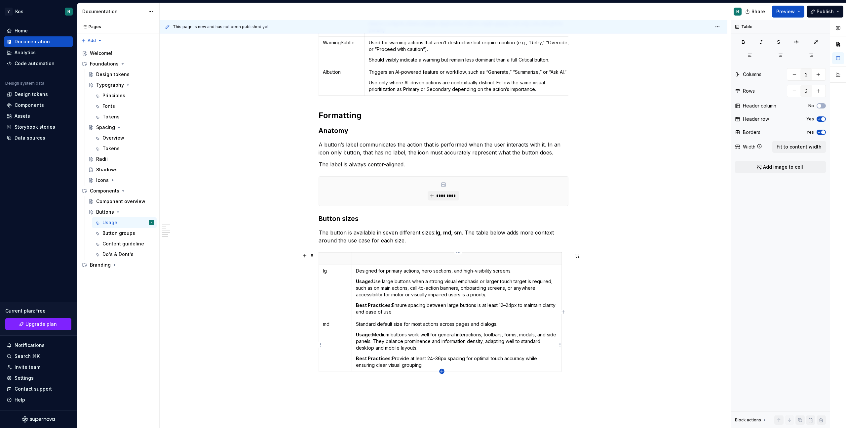
click at [443, 371] on icon "button" at bounding box center [441, 370] width 3 height 3
type input "4"
click at [370, 376] on p at bounding box center [457, 377] width 202 height 7
click at [338, 376] on p at bounding box center [335, 377] width 25 height 7
click at [365, 378] on p at bounding box center [457, 377] width 202 height 7
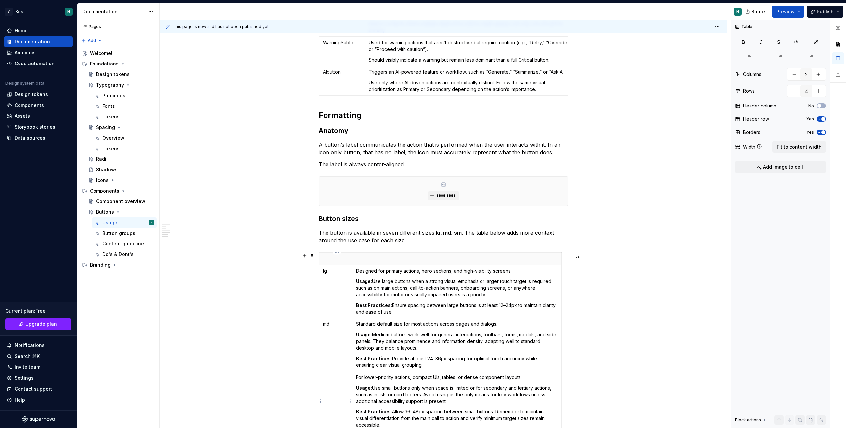
click at [334, 381] on td at bounding box center [335, 401] width 33 height 60
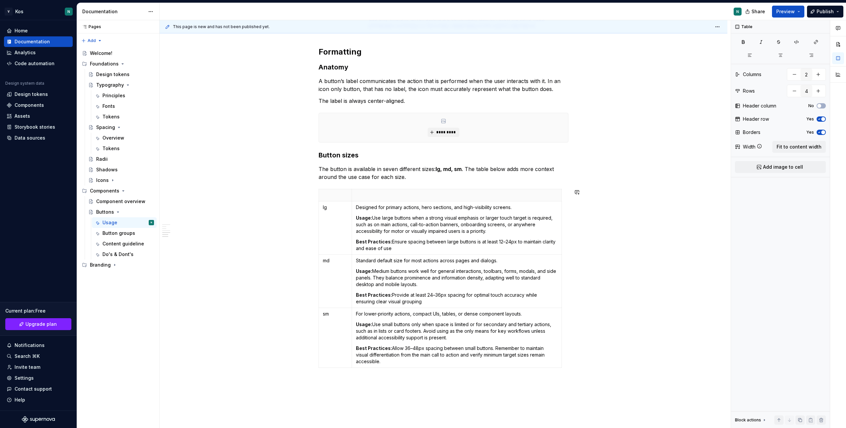
scroll to position [611, 0]
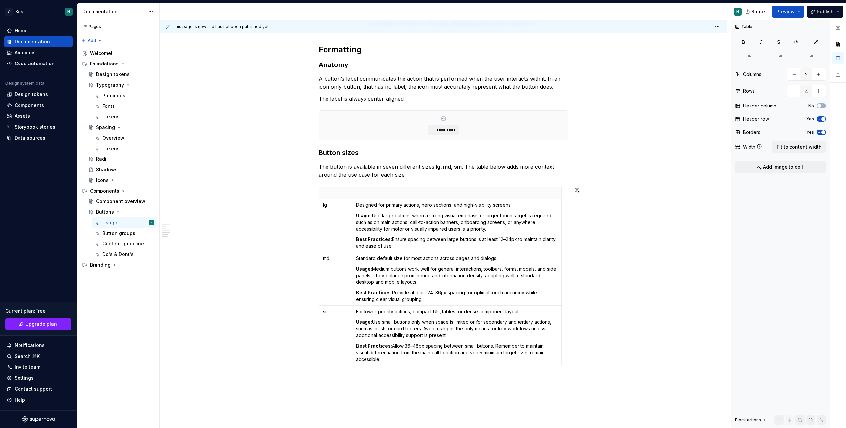
click at [399, 390] on div "********* Overview Buttons are clickable elements that are used to trigger acti…" at bounding box center [444, 4] width 568 height 1000
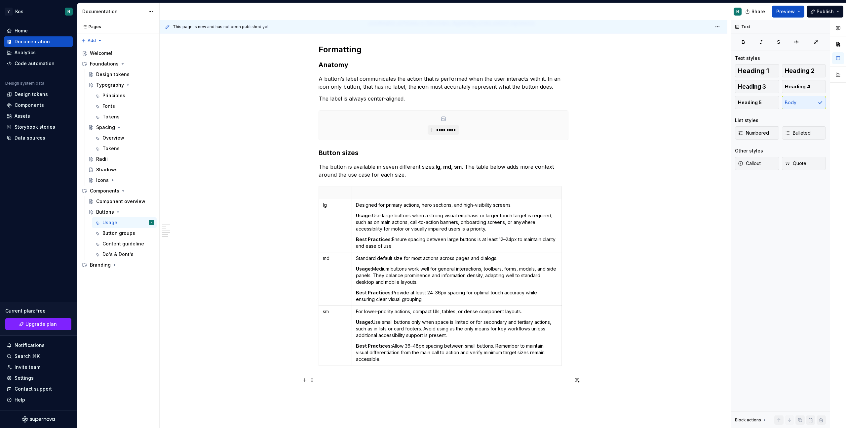
scroll to position [581, 0]
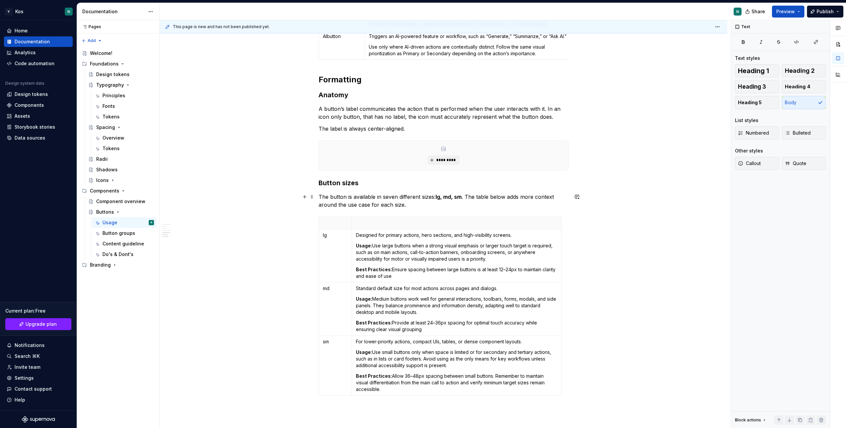
click at [411, 203] on p "The button is available in seven different sizes: lg, md, sm . The table below …" at bounding box center [444, 201] width 250 height 16
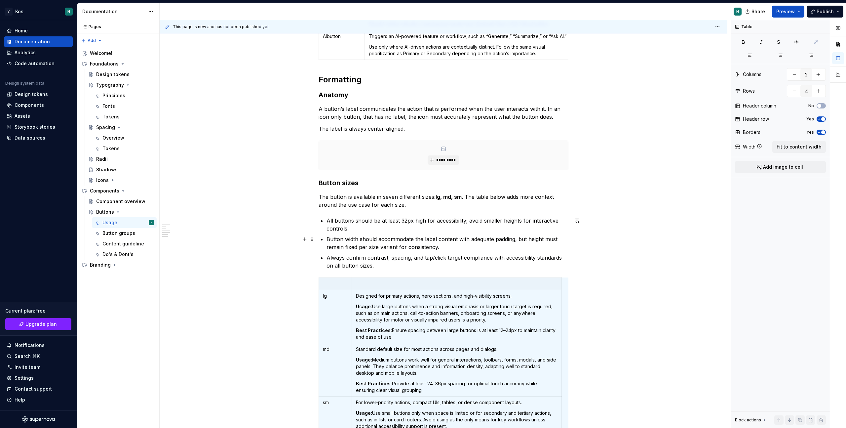
click at [393, 236] on p "Button width should accommodate the label content with adequate padding, but he…" at bounding box center [447, 243] width 242 height 16
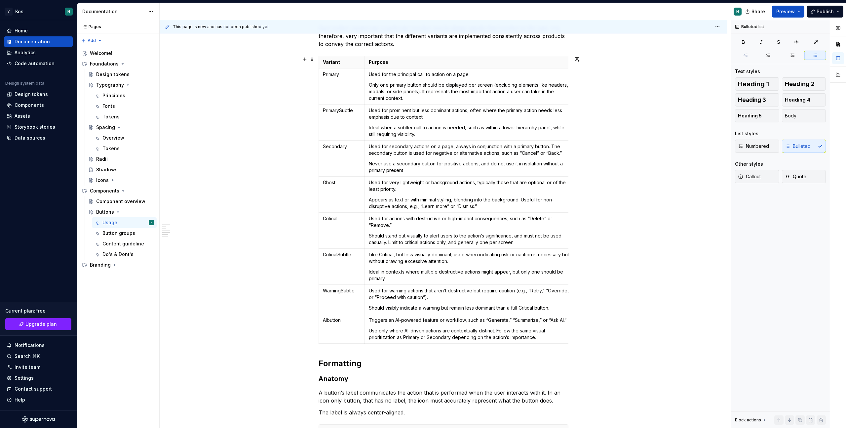
scroll to position [317, 0]
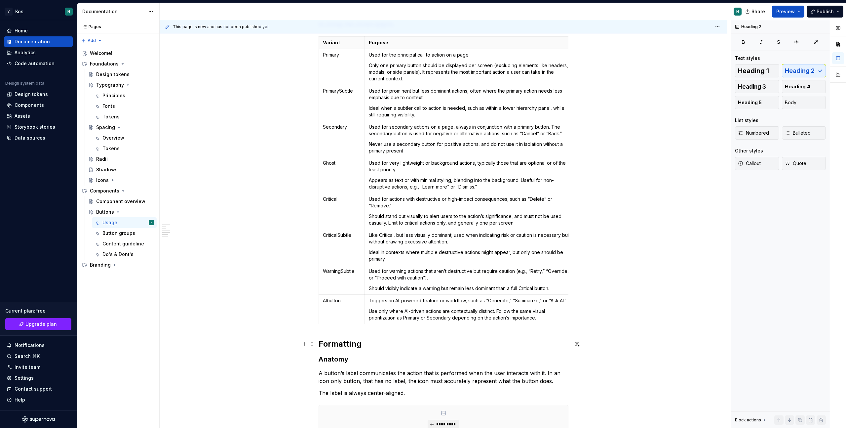
click at [322, 343] on h2 "Formatting" at bounding box center [444, 343] width 250 height 11
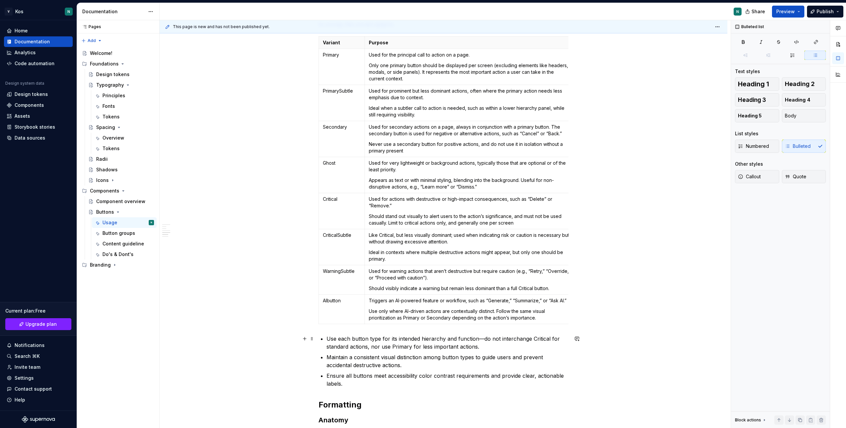
click at [482, 340] on p "Use each button type for its intended hierarchy and function—do not interchange…" at bounding box center [447, 342] width 242 height 16
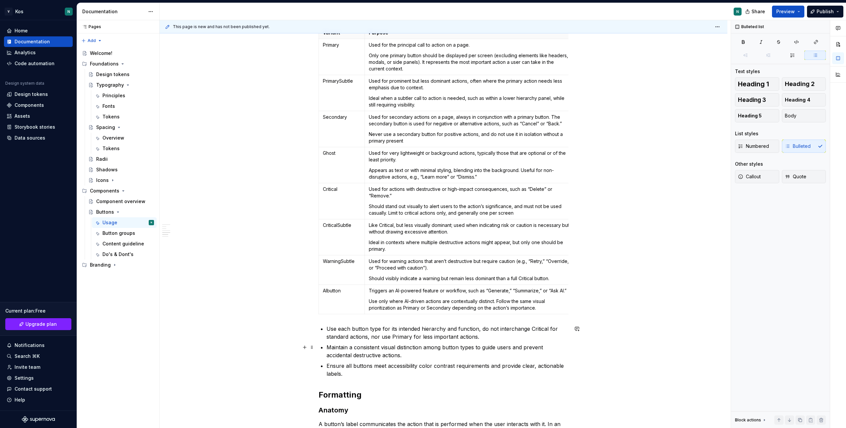
scroll to position [327, 0]
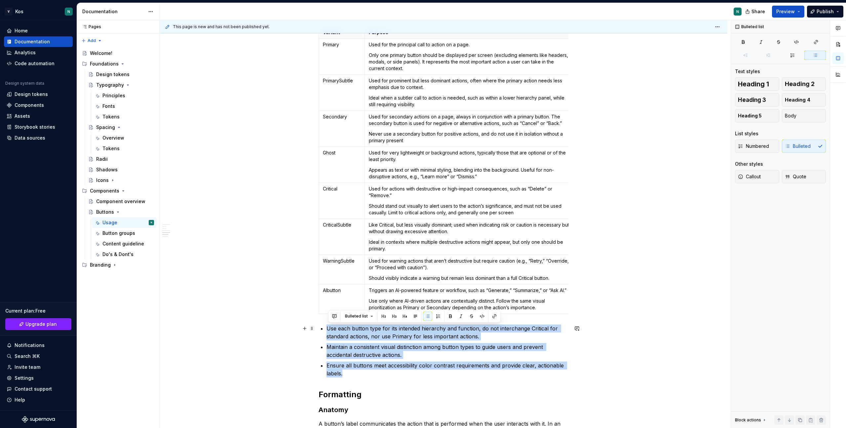
drag, startPoint x: 359, startPoint y: 373, endPoint x: 324, endPoint y: 327, distance: 57.4
click at [326, 327] on ul "Use each button type for its intended hierarchy and function, do not interchang…" at bounding box center [447, 350] width 242 height 53
drag, startPoint x: 329, startPoint y: 328, endPoint x: 349, endPoint y: 371, distance: 48.2
click at [349, 372] on ul "Use each button type for its intended hierarchy and function, do not interchang…" at bounding box center [447, 350] width 242 height 53
drag, startPoint x: 344, startPoint y: 373, endPoint x: 325, endPoint y: 325, distance: 51.9
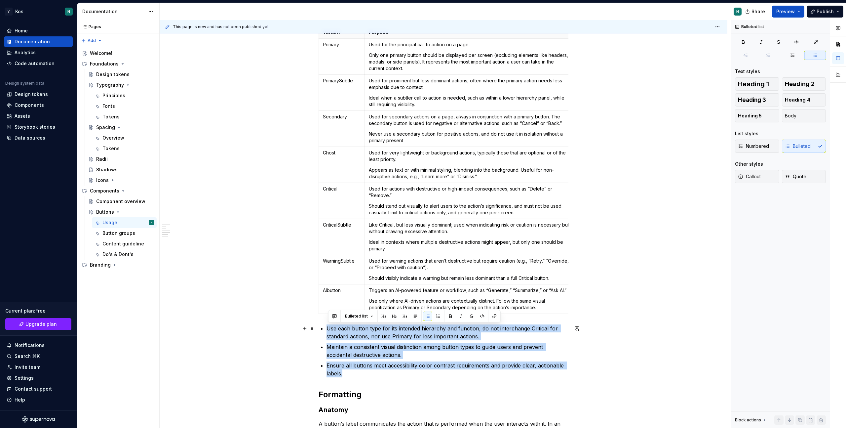
click at [325, 325] on div "********* Overview Buttons are clickable elements that are used to trigger acti…" at bounding box center [444, 296] width 250 height 986
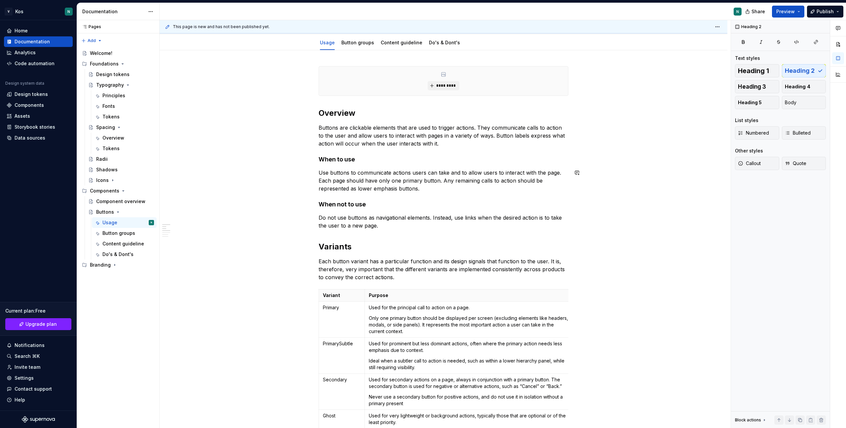
scroll to position [0, 0]
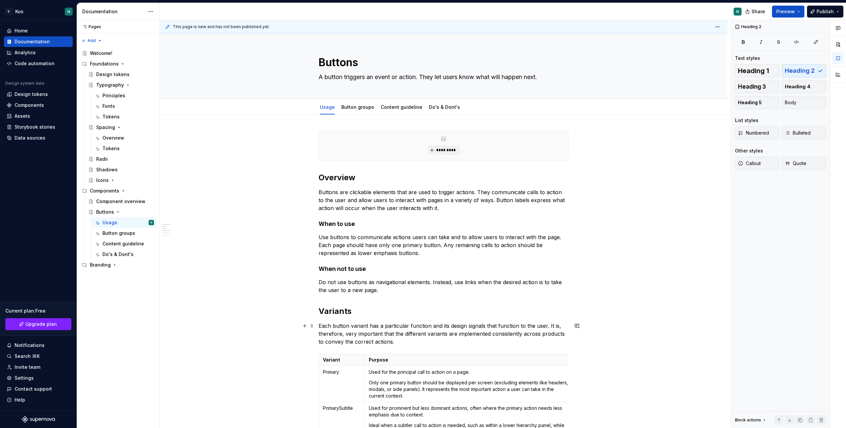
click at [400, 342] on p "Each button variant has a particular function and its design signals that funct…" at bounding box center [444, 333] width 250 height 24
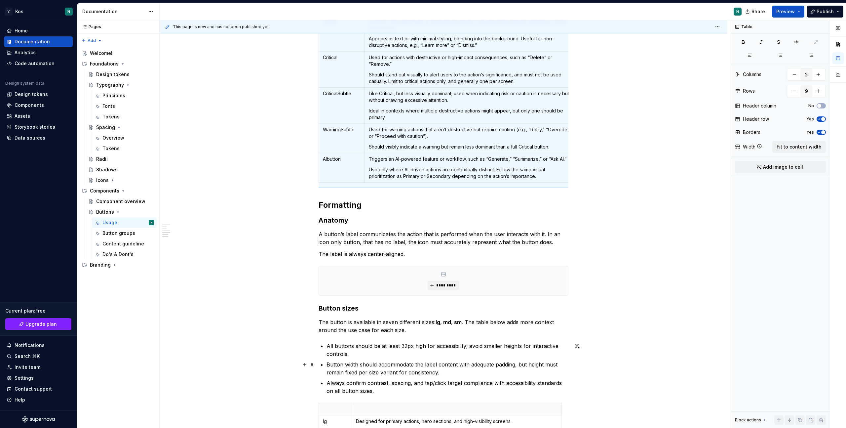
scroll to position [537, 0]
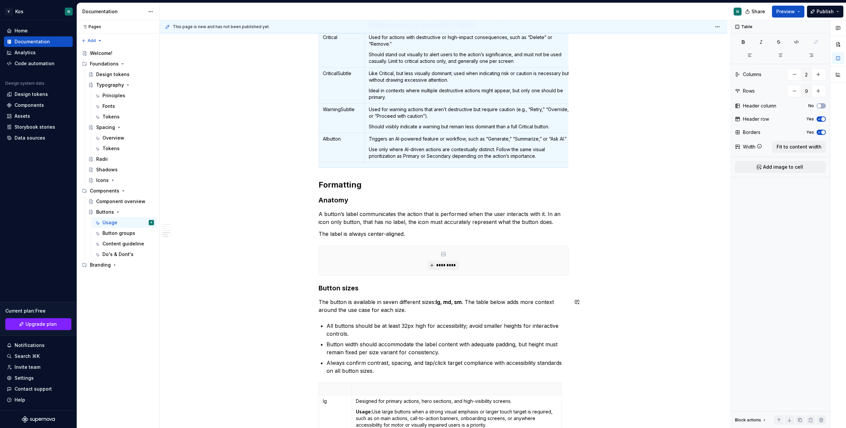
click at [384, 295] on div "********* Overview Buttons are clickable elements that are used to trigger acti…" at bounding box center [444, 87] width 250 height 986
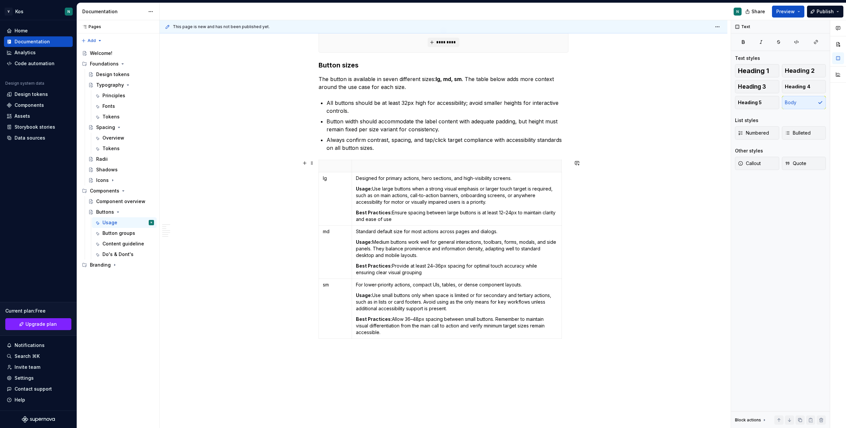
scroll to position [824, 0]
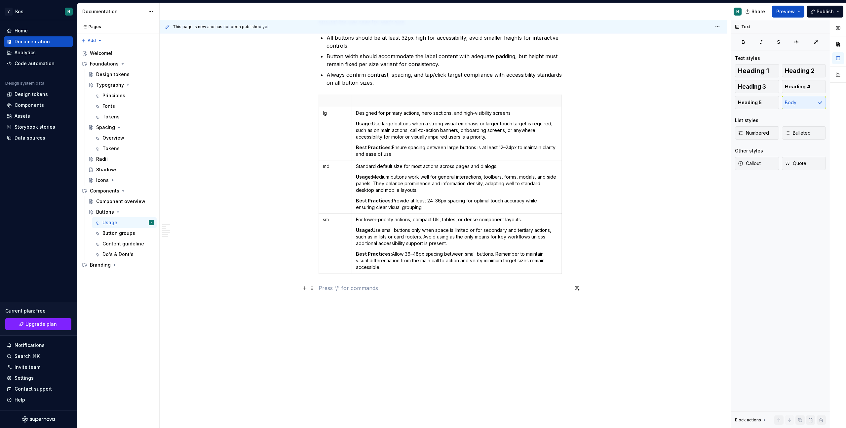
click at [336, 286] on p at bounding box center [444, 288] width 250 height 8
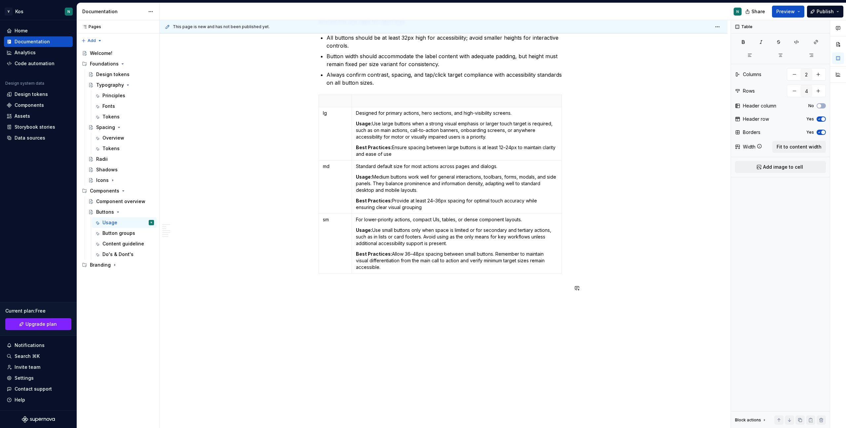
click at [339, 302] on div "This page is new and has not been published yet. Buttons A button triggers an e…" at bounding box center [445, 224] width 571 height 408
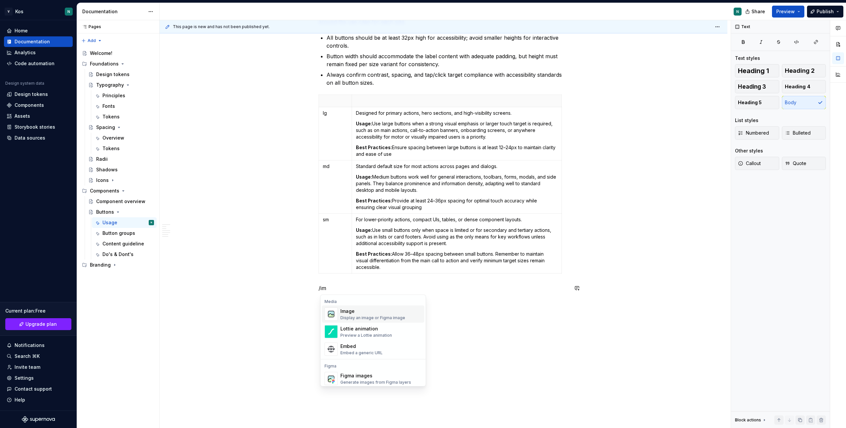
click at [363, 316] on div "Display an image or Figma image" at bounding box center [372, 317] width 65 height 5
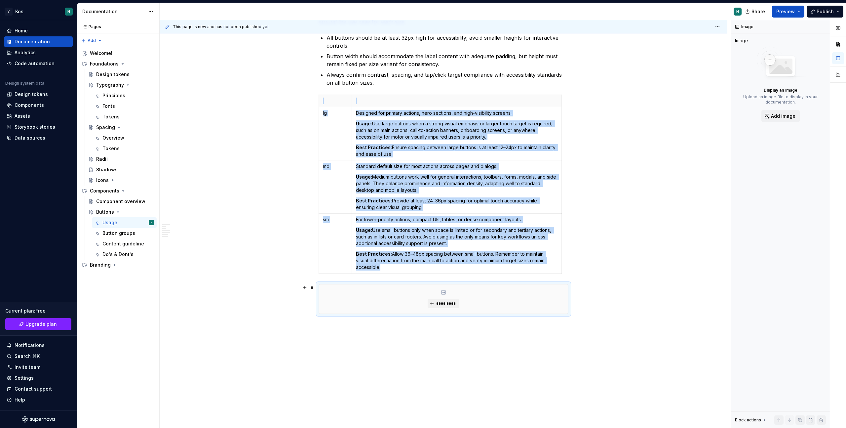
type textarea "*"
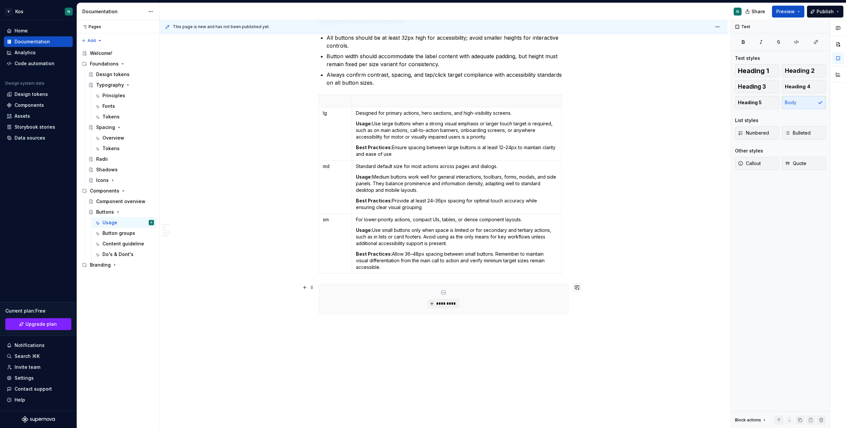
click at [579, 287] on button "button" at bounding box center [576, 286] width 9 height 9
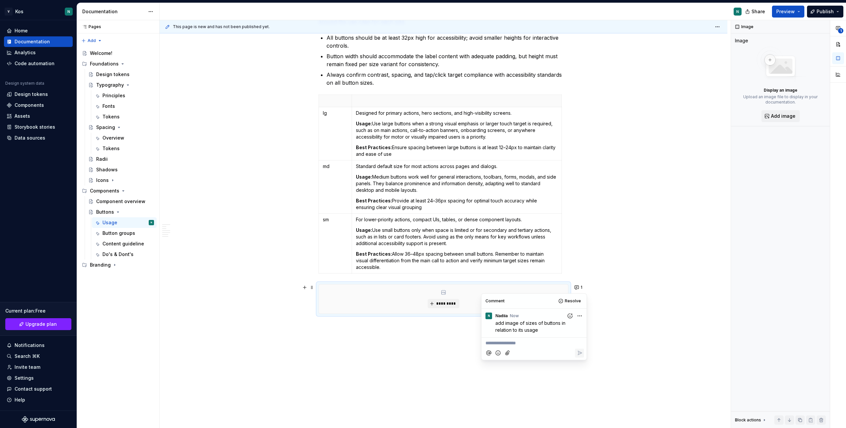
click at [533, 315] on div "N Nadiia now" at bounding box center [534, 314] width 100 height 9
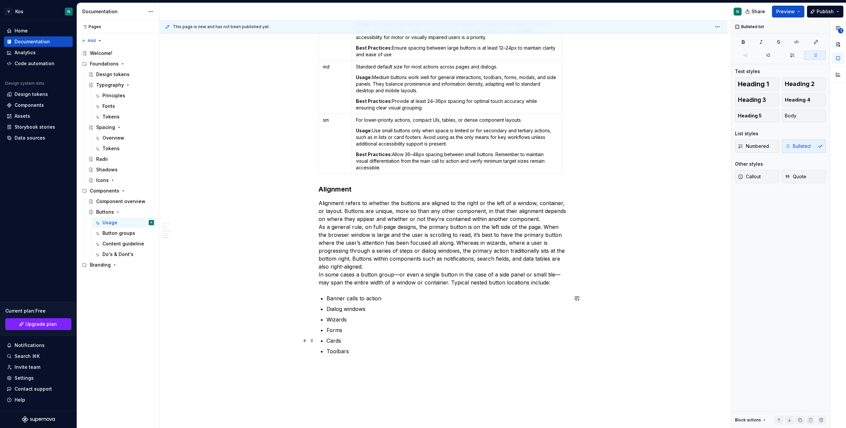
scroll to position [928, 0]
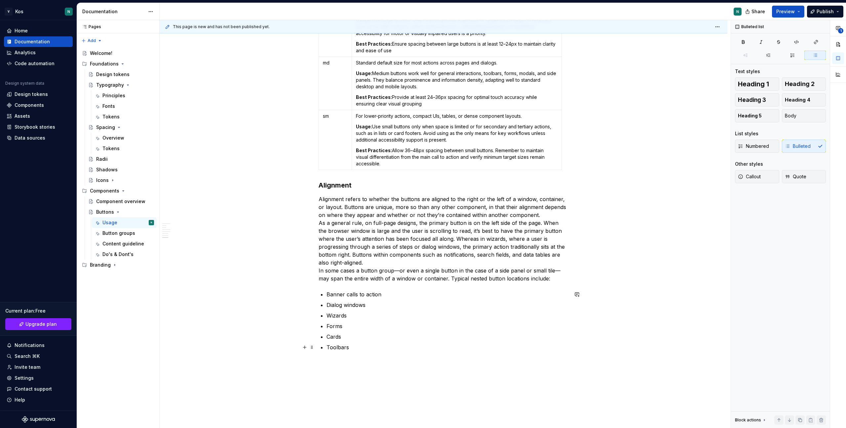
click at [351, 348] on p "Toolbars" at bounding box center [447, 347] width 242 height 8
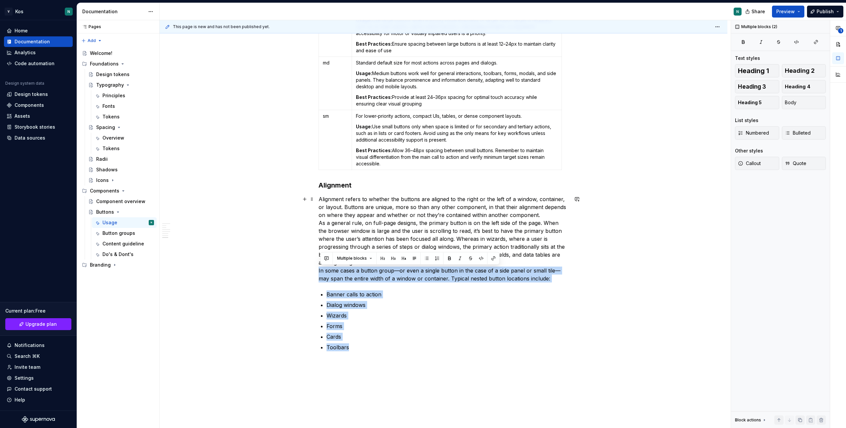
drag, startPoint x: 356, startPoint y: 347, endPoint x: 318, endPoint y: 270, distance: 86.0
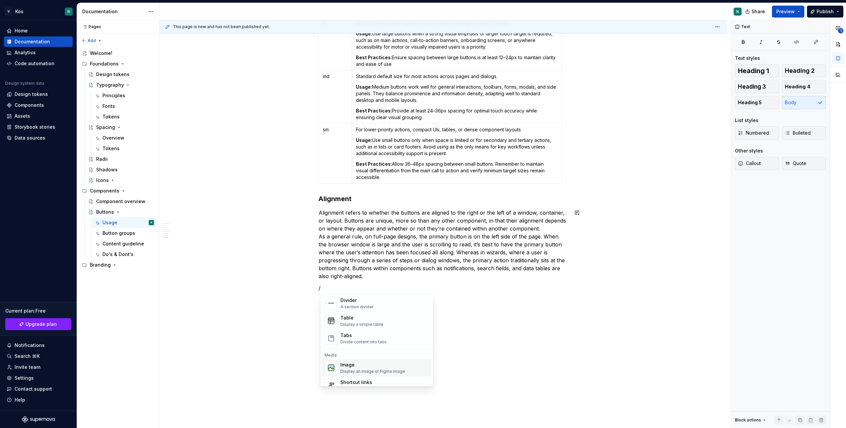
scroll to position [243, 0]
click at [360, 350] on div "Image" at bounding box center [372, 349] width 65 height 7
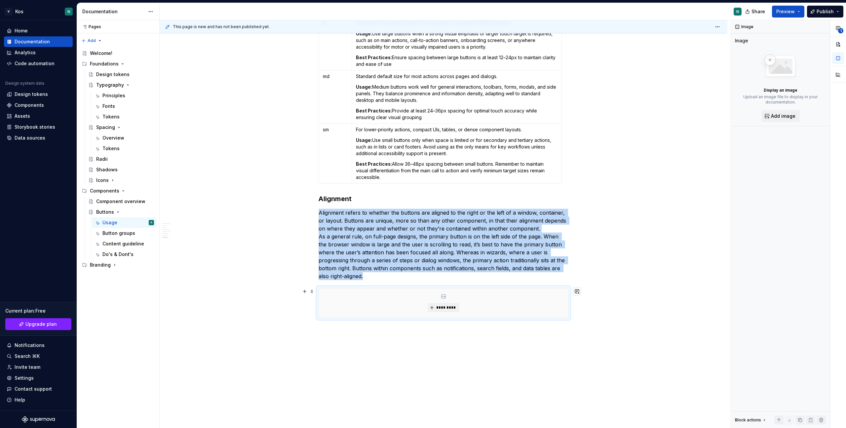
click at [578, 292] on button "button" at bounding box center [576, 290] width 9 height 9
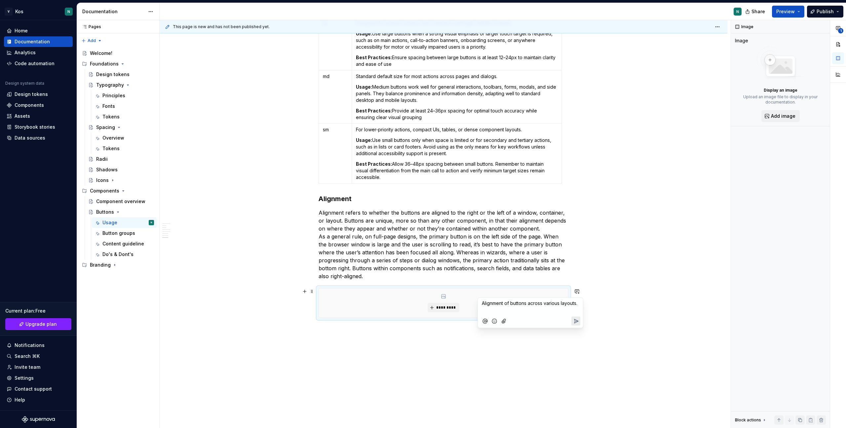
click at [574, 318] on icon "Send" at bounding box center [576, 321] width 7 height 7
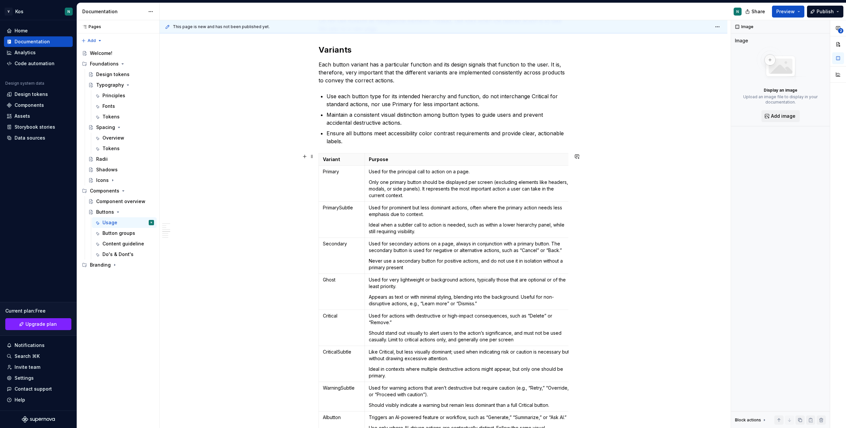
scroll to position [0, 0]
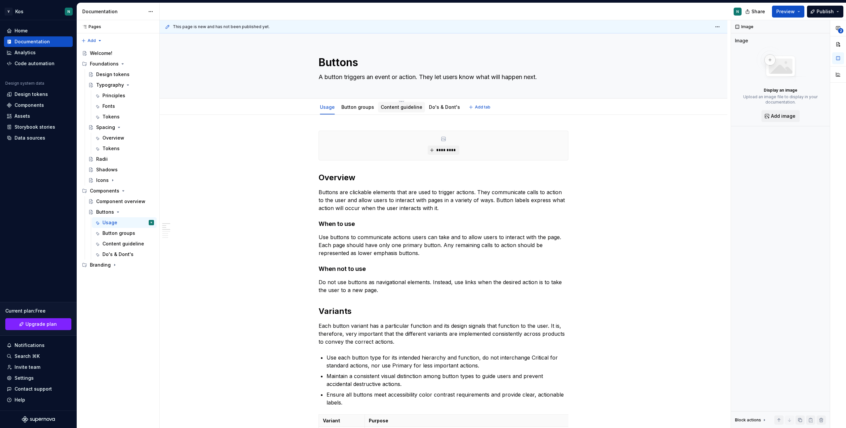
click at [400, 108] on link "Content guideline" at bounding box center [402, 107] width 42 height 6
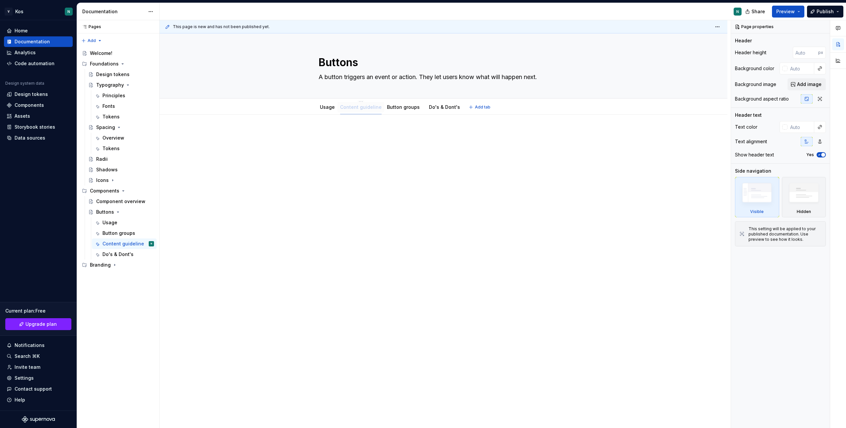
drag, startPoint x: 402, startPoint y: 105, endPoint x: 360, endPoint y: 104, distance: 42.0
type textarea "*"
click at [333, 215] on div at bounding box center [444, 203] width 568 height 177
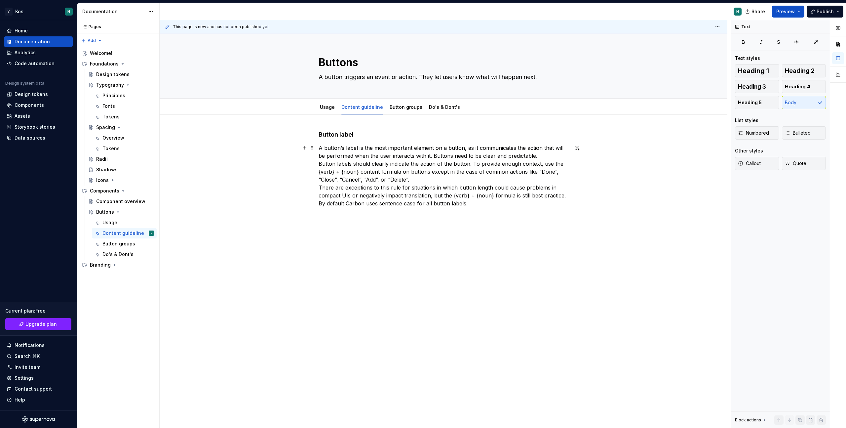
click at [360, 204] on p "A button’s label is the most important element on a button, as it communicates …" at bounding box center [444, 175] width 250 height 63
click at [474, 207] on p "A button’s label is the most important element on a button, as it communicates …" at bounding box center [444, 175] width 250 height 63
click at [353, 204] on p "A button’s label is the most important element on a button, as it communicates …" at bounding box center [444, 175] width 250 height 63
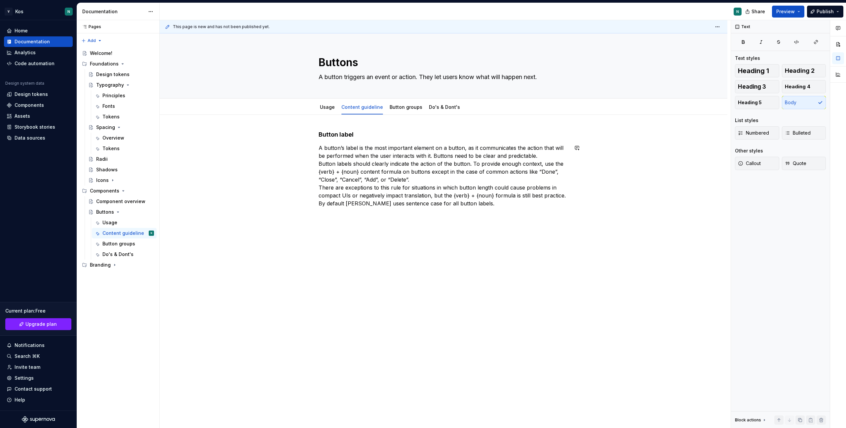
click at [463, 207] on div "Button label A button’s label is the most important element on a button, as it …" at bounding box center [444, 173] width 250 height 85
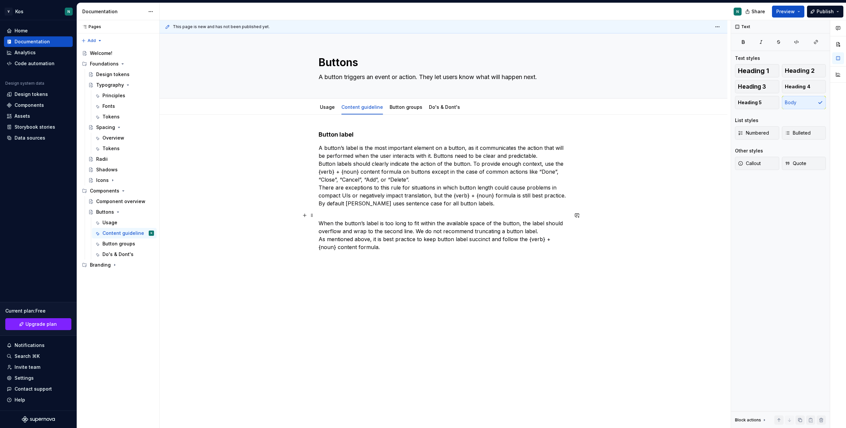
click at [395, 245] on p "When the button’s label is too long to fit within the available space of the bu…" at bounding box center [444, 231] width 250 height 40
click at [380, 251] on div "Button label A button’s label is the most important element on a button, as it …" at bounding box center [444, 195] width 250 height 128
click at [372, 250] on p "When the button’s label is too long to fit within the available space of the bu…" at bounding box center [444, 231] width 250 height 40
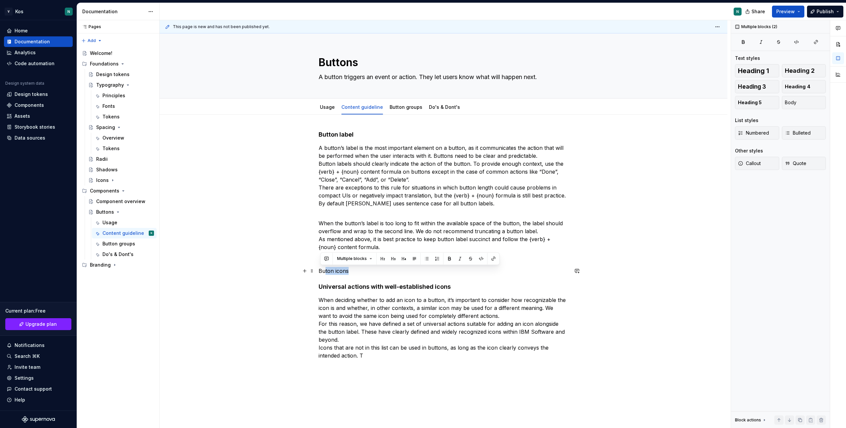
drag, startPoint x: 357, startPoint y: 276, endPoint x: 326, endPoint y: 273, distance: 30.5
click at [326, 273] on div "Button label A button’s label is the most important element on a button, as it …" at bounding box center [444, 245] width 250 height 229
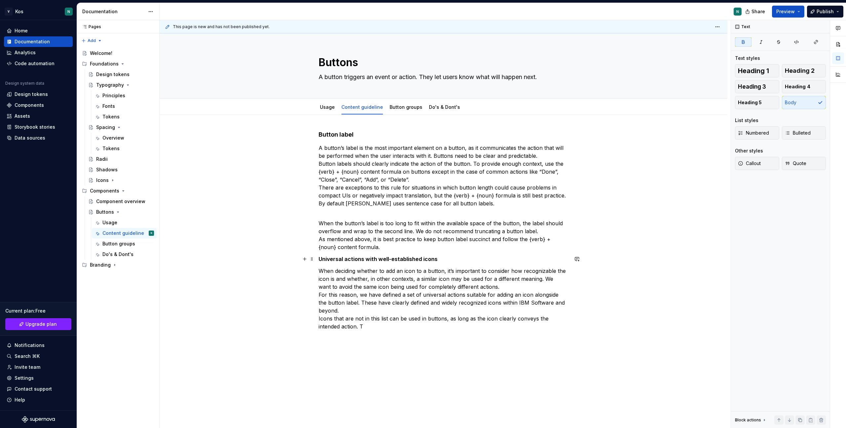
click at [378, 258] on strong "Universal actions with well-established icons" at bounding box center [378, 258] width 119 height 7
click at [349, 248] on button "Text" at bounding box center [344, 246] width 20 height 9
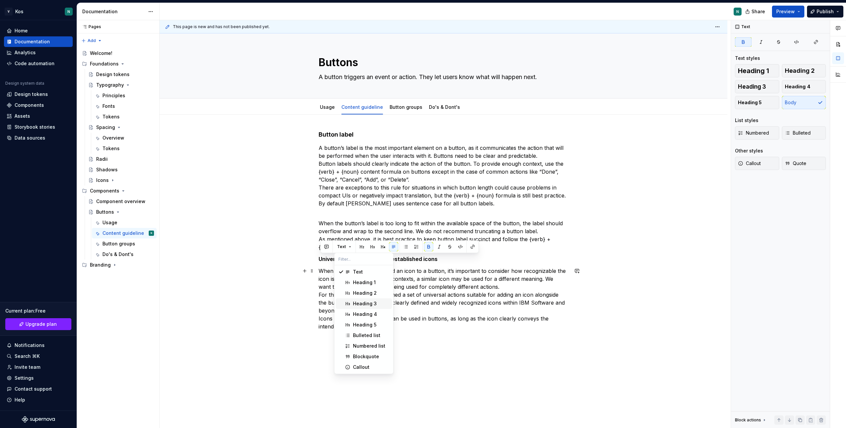
click at [360, 303] on div "Heading 3" at bounding box center [365, 303] width 24 height 7
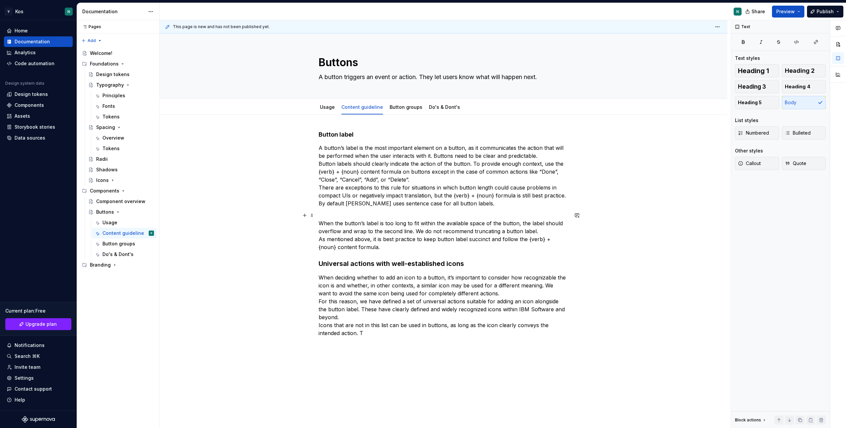
click at [385, 242] on p "When the button’s label is too long to fit within the available space of the bu…" at bounding box center [444, 231] width 250 height 40
click at [341, 135] on strong "Button label" at bounding box center [336, 134] width 35 height 7
click at [341, 125] on button "Heading 4" at bounding box center [349, 121] width 31 height 9
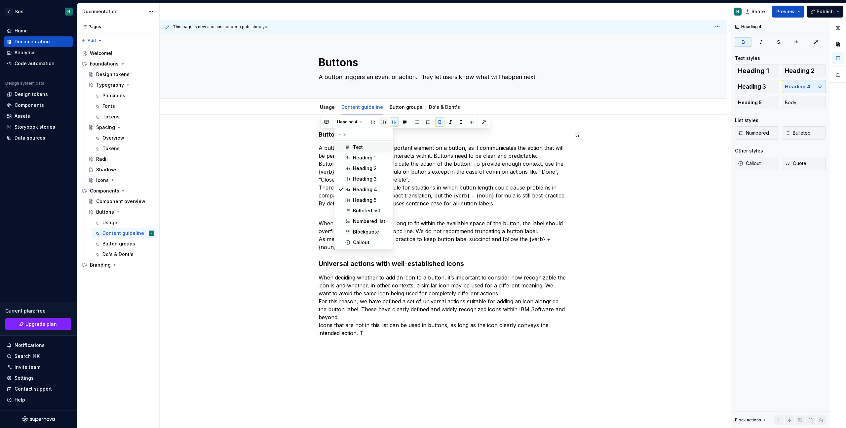
click at [385, 122] on button "button" at bounding box center [383, 121] width 9 height 9
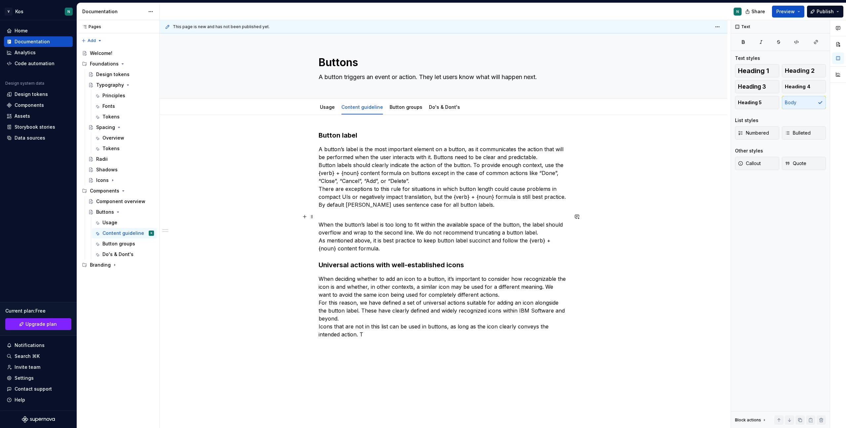
click at [354, 230] on p "When the button’s label is too long to fit within the available space of the bu…" at bounding box center [444, 232] width 250 height 40
click at [487, 295] on p "When deciding whether to add an icon to a button, it’s important to consider ho…" at bounding box center [444, 306] width 250 height 63
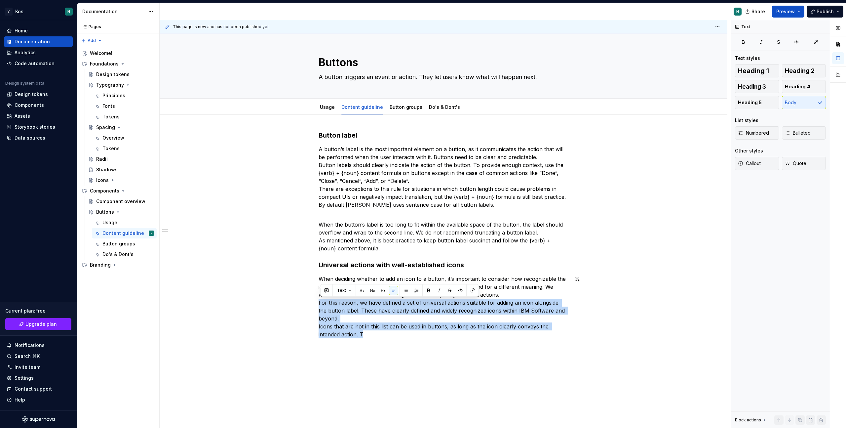
drag, startPoint x: 320, startPoint y: 302, endPoint x: 391, endPoint y: 342, distance: 81.2
click at [391, 342] on div "Button label A button’s label is the most important element on a button, as it …" at bounding box center [444, 238] width 250 height 215
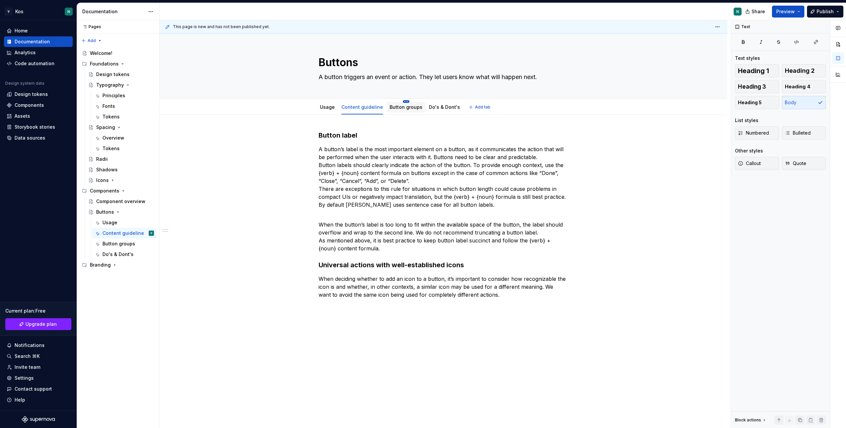
click at [402, 100] on html "V Kos N Home Documentation Analytics Code automation Design system data Design …" at bounding box center [423, 214] width 846 height 428
click at [415, 183] on div "Delete tab" at bounding box center [443, 183] width 62 height 7
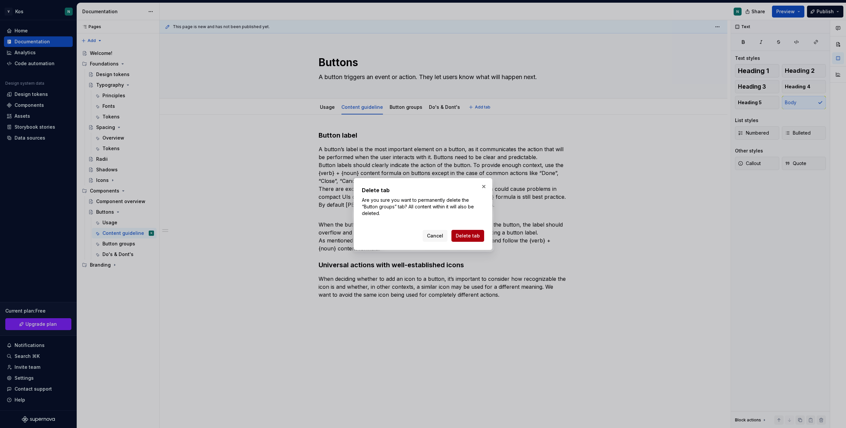
click at [468, 238] on span "Delete tab" at bounding box center [468, 235] width 24 height 7
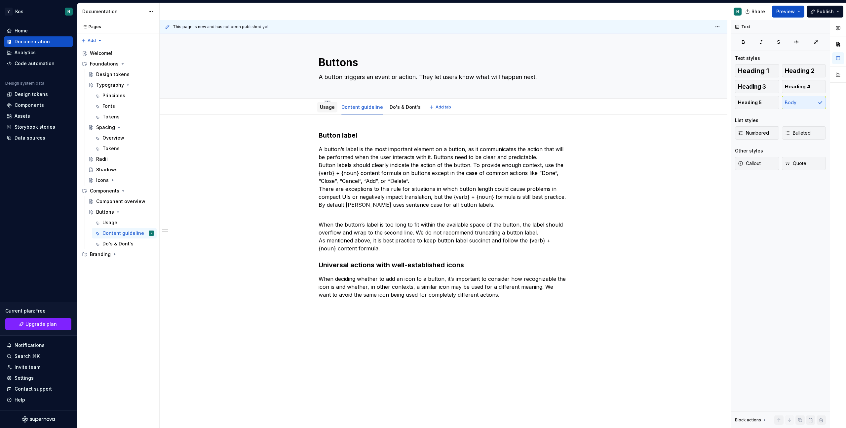
click at [329, 110] on div "Usage" at bounding box center [327, 107] width 15 height 8
click at [326, 105] on link "Usage" at bounding box center [327, 107] width 15 height 6
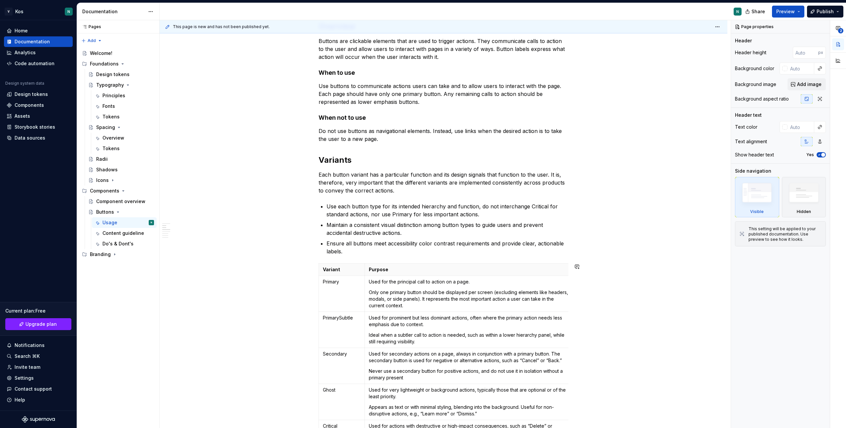
scroll to position [3, 0]
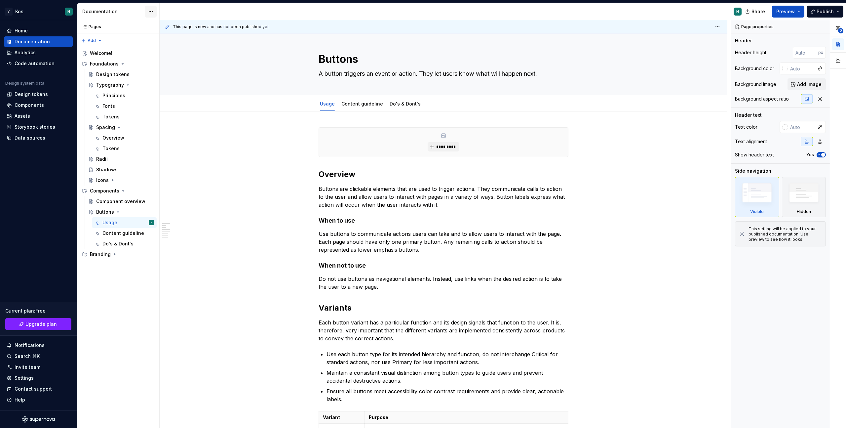
type textarea "*"
